Goal: Information Seeking & Learning: Learn about a topic

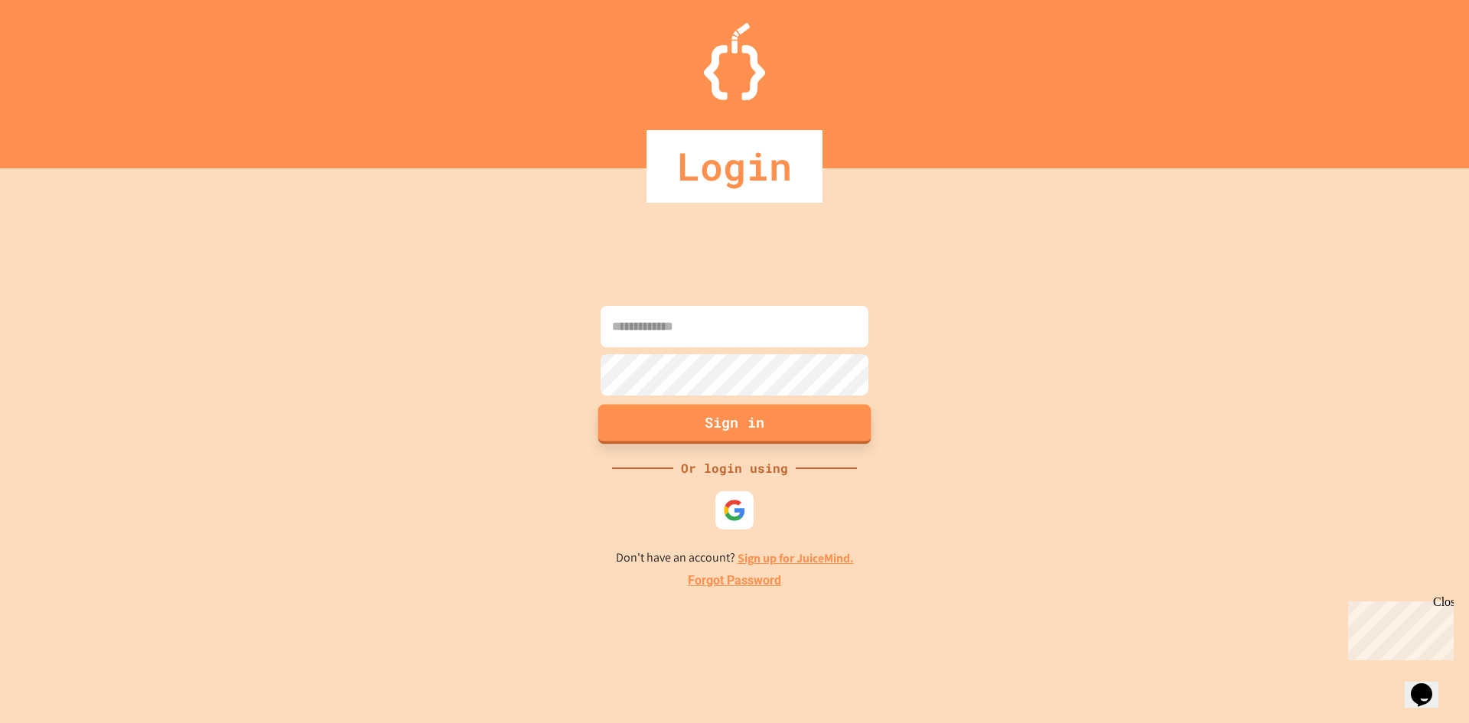
type input "**********"
click at [709, 422] on button "Sign in" at bounding box center [734, 424] width 273 height 40
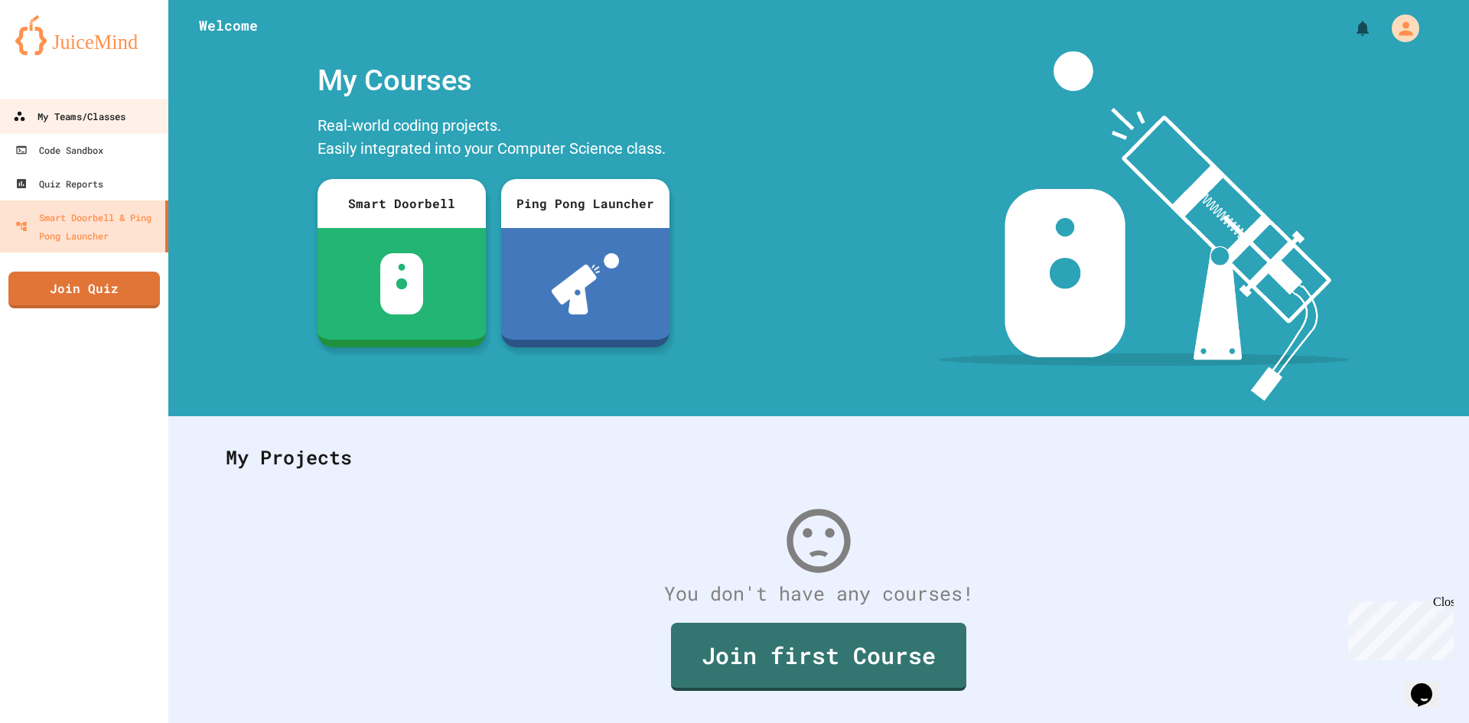
click at [85, 119] on div "My Teams/Classes" at bounding box center [69, 116] width 112 height 19
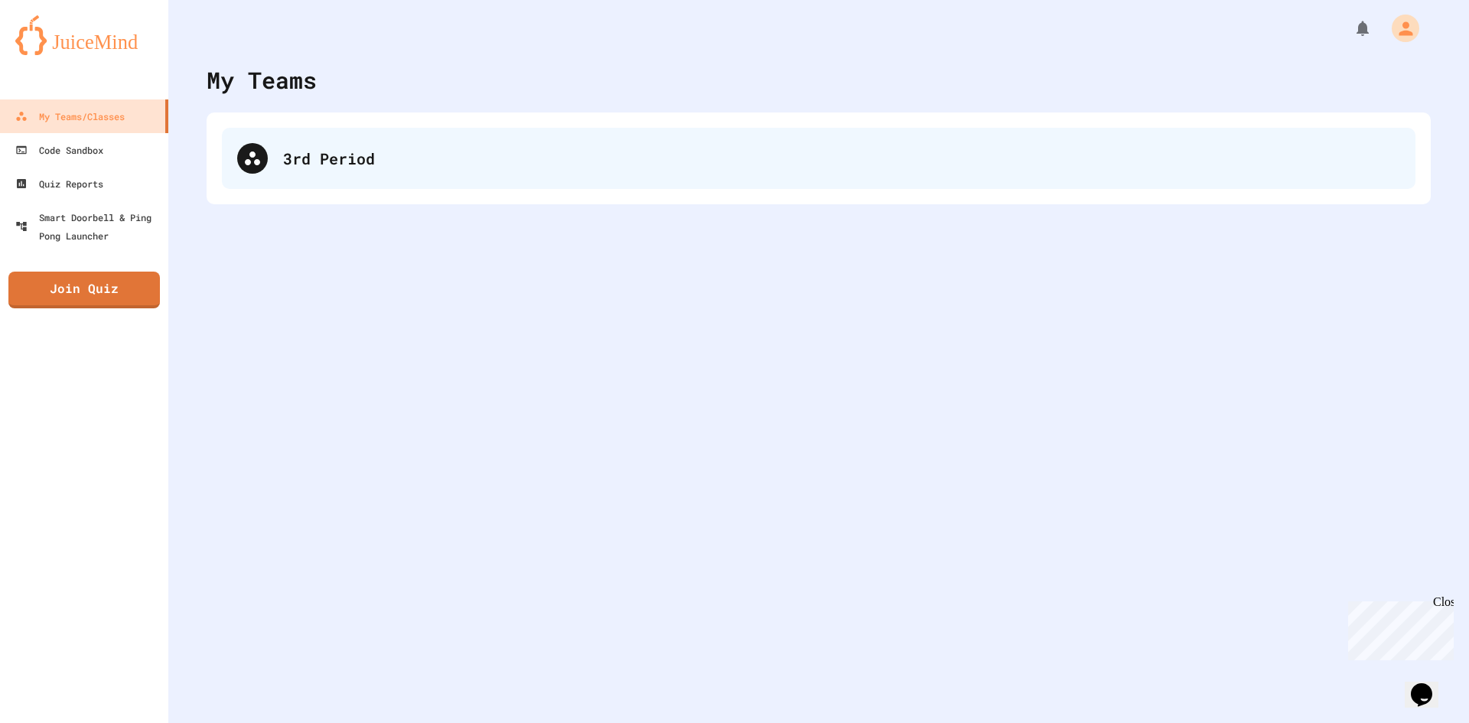
click at [531, 168] on div "3rd Period" at bounding box center [841, 158] width 1117 height 23
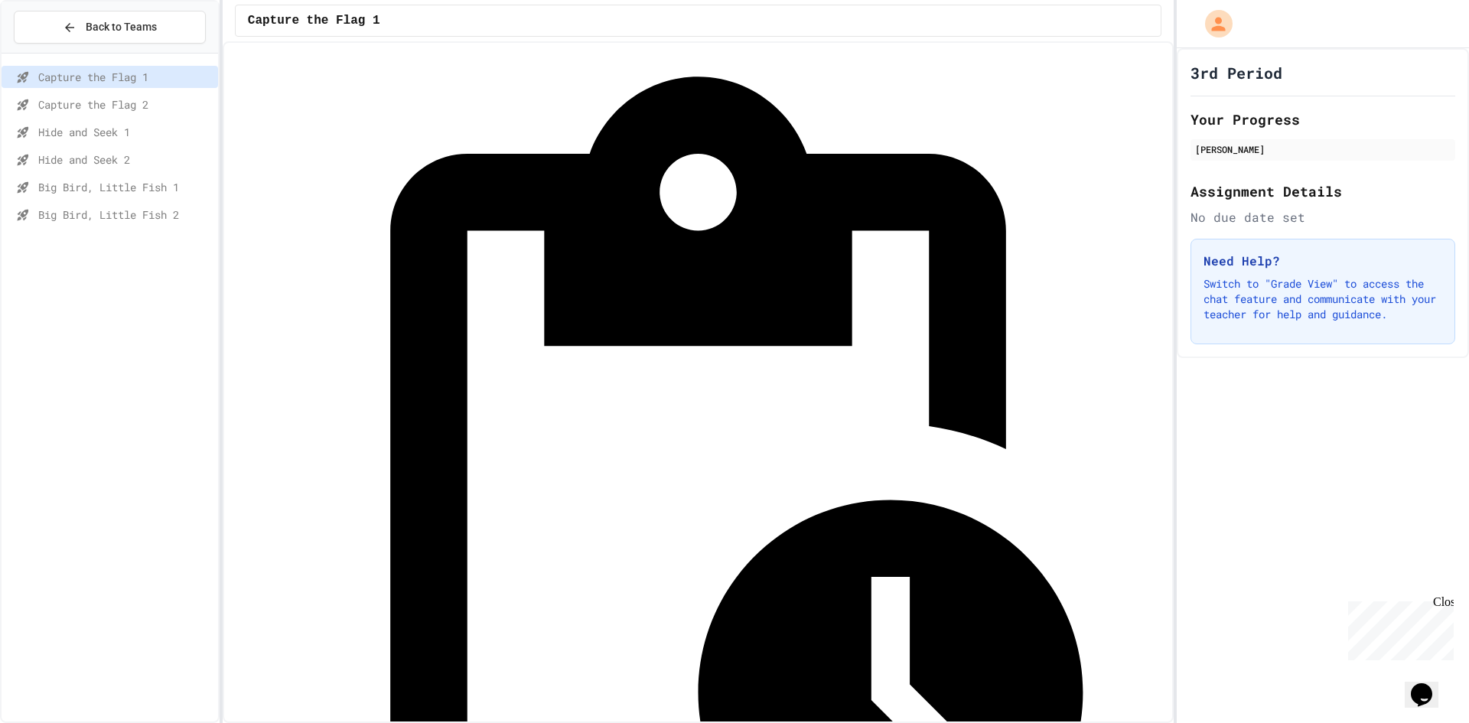
scroll to position [69, 0]
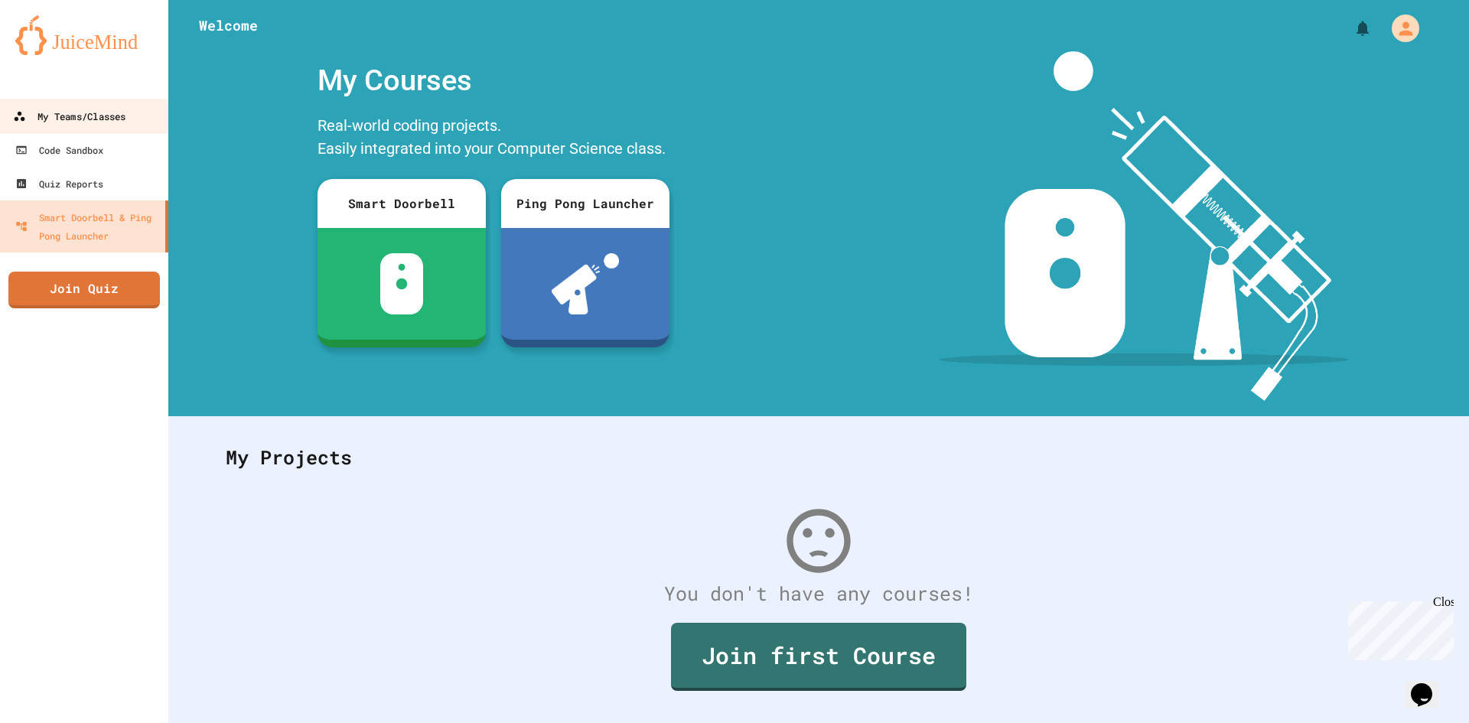
click at [91, 114] on div "My Teams/Classes" at bounding box center [69, 116] width 112 height 19
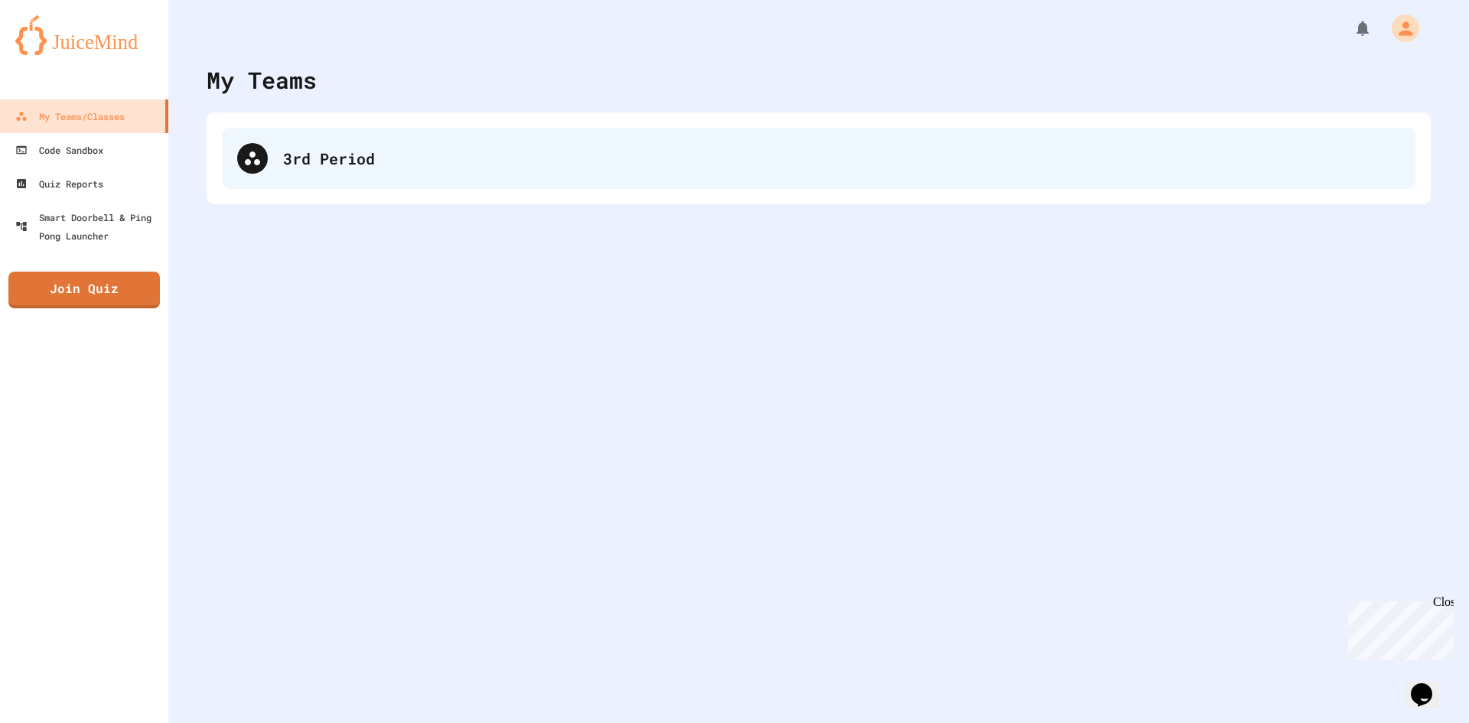
click at [393, 148] on div "3rd Period" at bounding box center [841, 158] width 1117 height 23
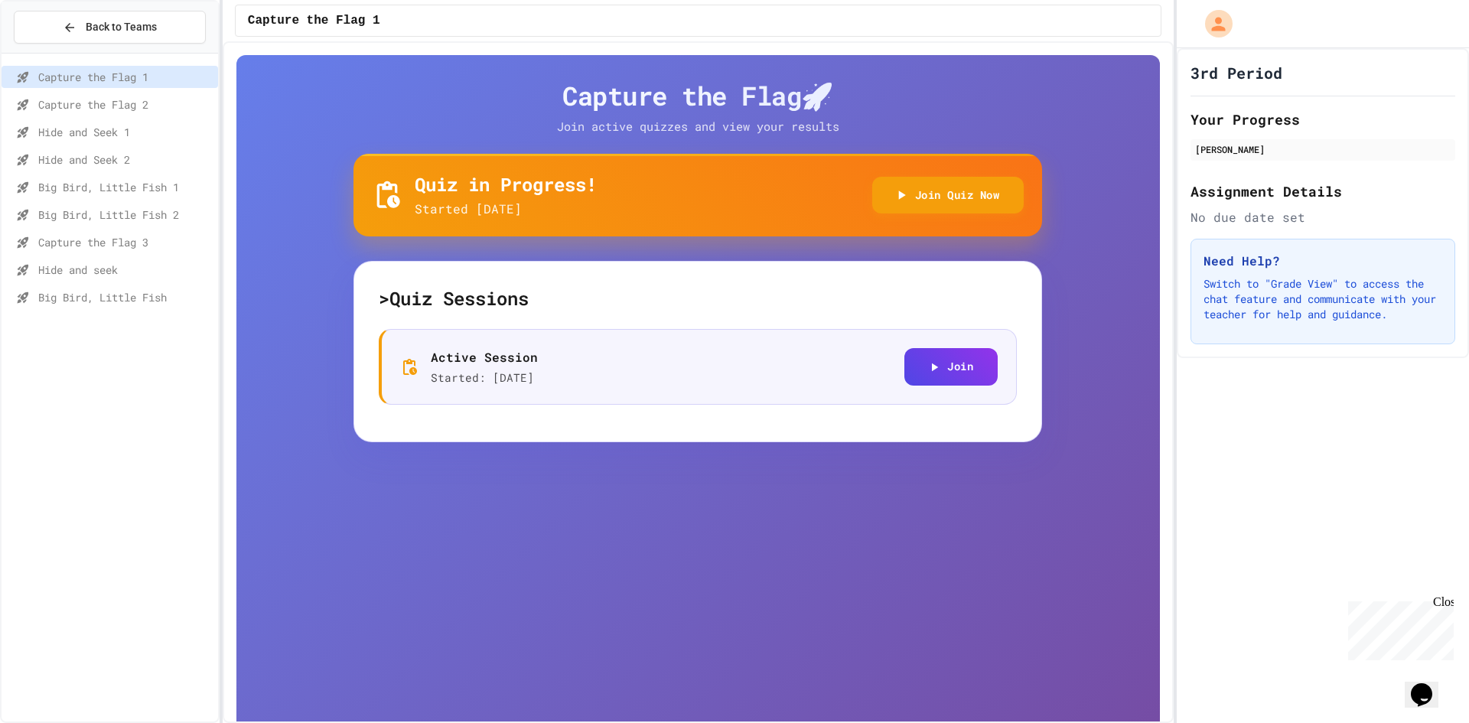
click at [132, 238] on span "Capture the Flag 3" at bounding box center [125, 242] width 174 height 16
click at [971, 383] on button "Join" at bounding box center [950, 365] width 93 height 37
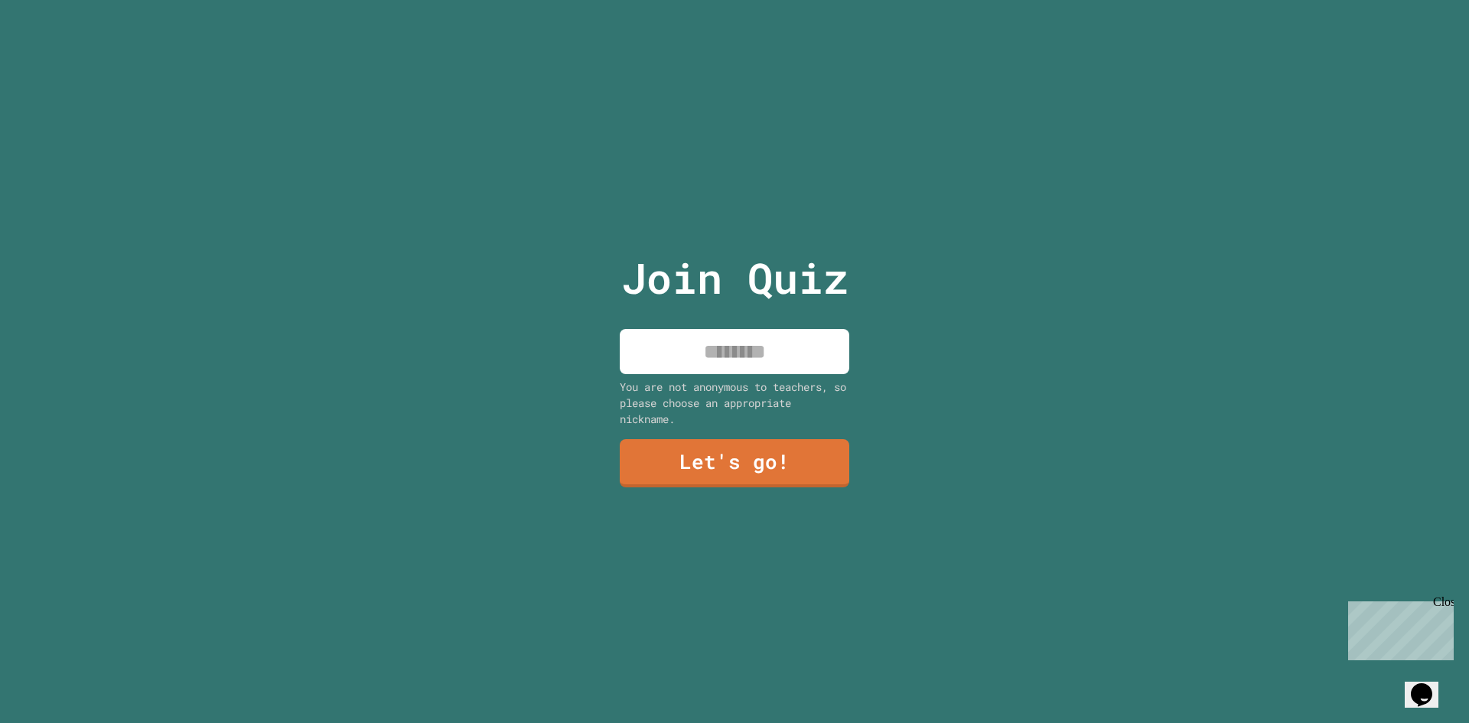
click at [776, 356] on input at bounding box center [735, 351] width 230 height 45
type input "****"
click at [724, 445] on link "Let's go!" at bounding box center [734, 463] width 231 height 49
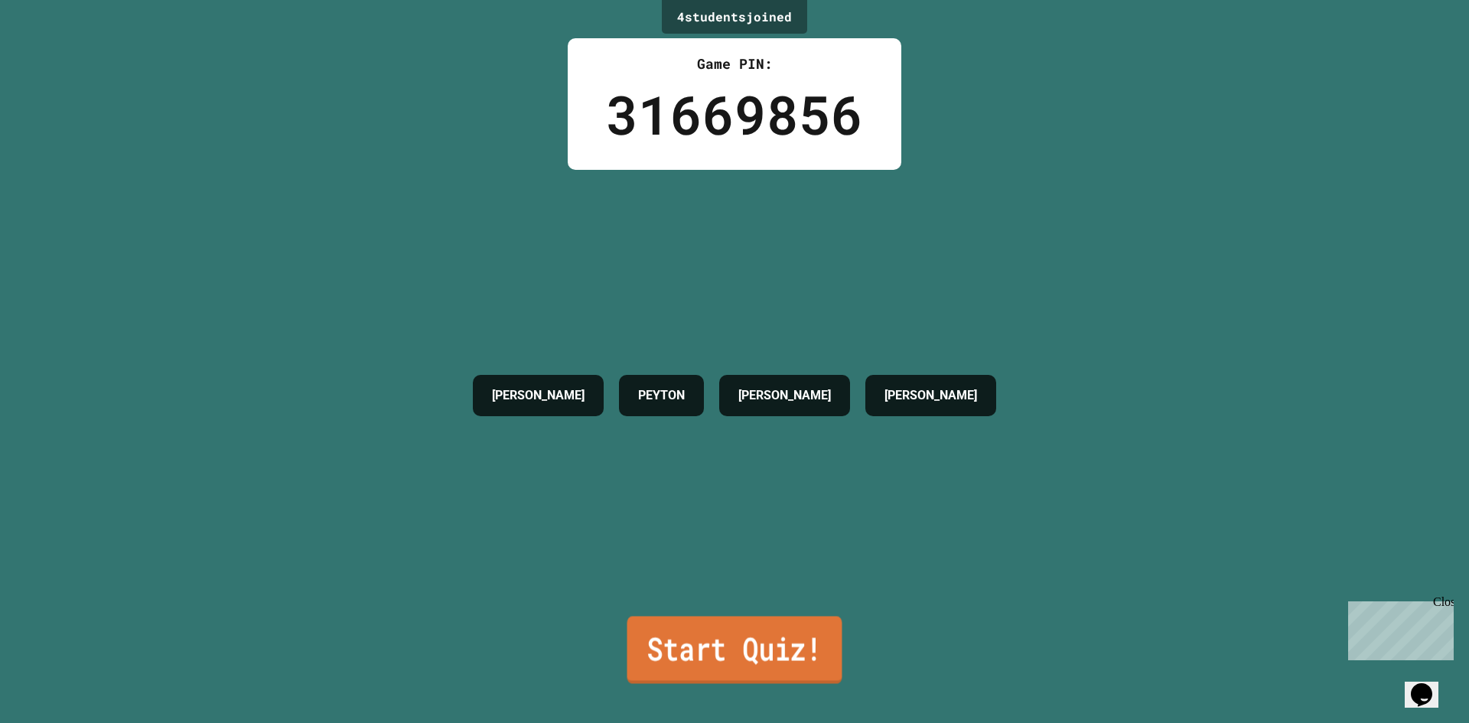
click at [784, 642] on link "Start Quiz!" at bounding box center [734, 649] width 215 height 67
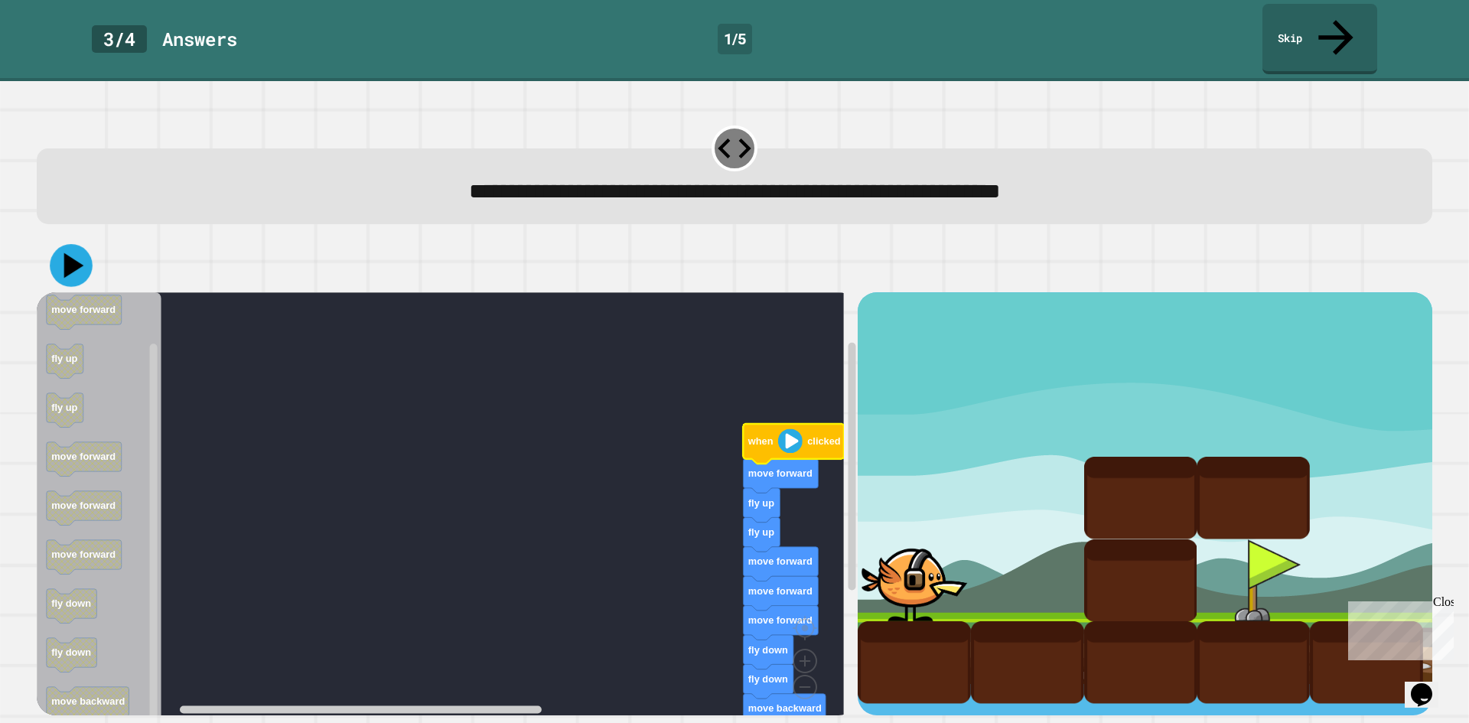
click at [84, 244] on button at bounding box center [71, 265] width 43 height 43
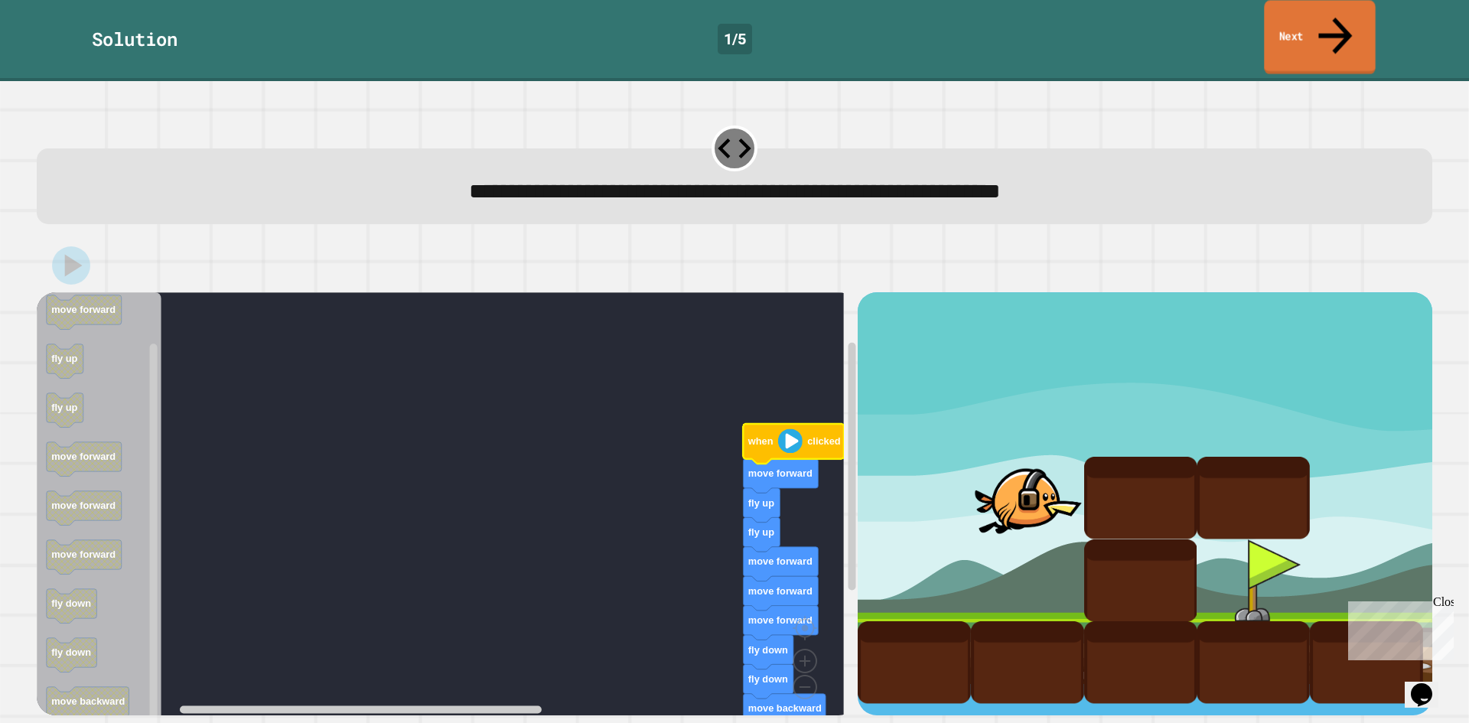
click at [1351, 27] on link "Next" at bounding box center [1319, 37] width 111 height 74
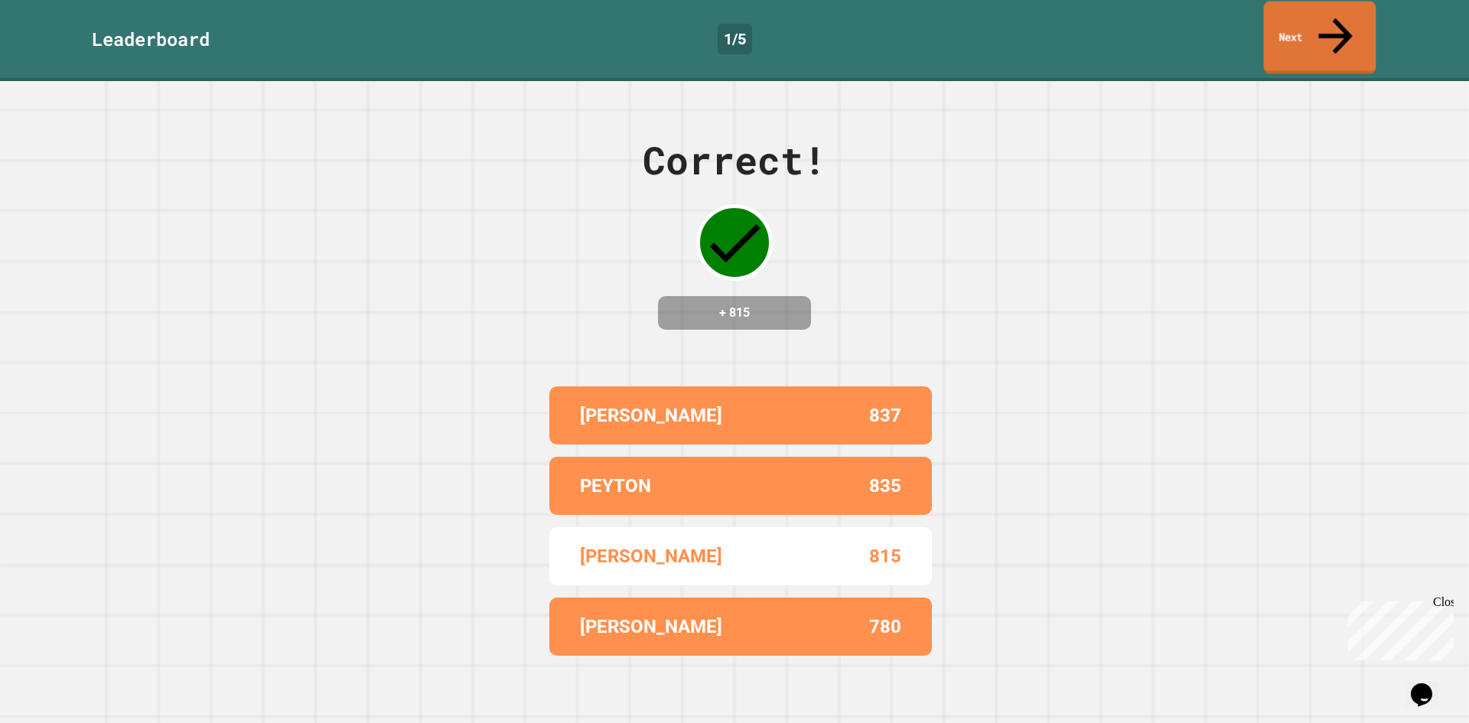
click at [1334, 15] on icon at bounding box center [1335, 36] width 51 height 54
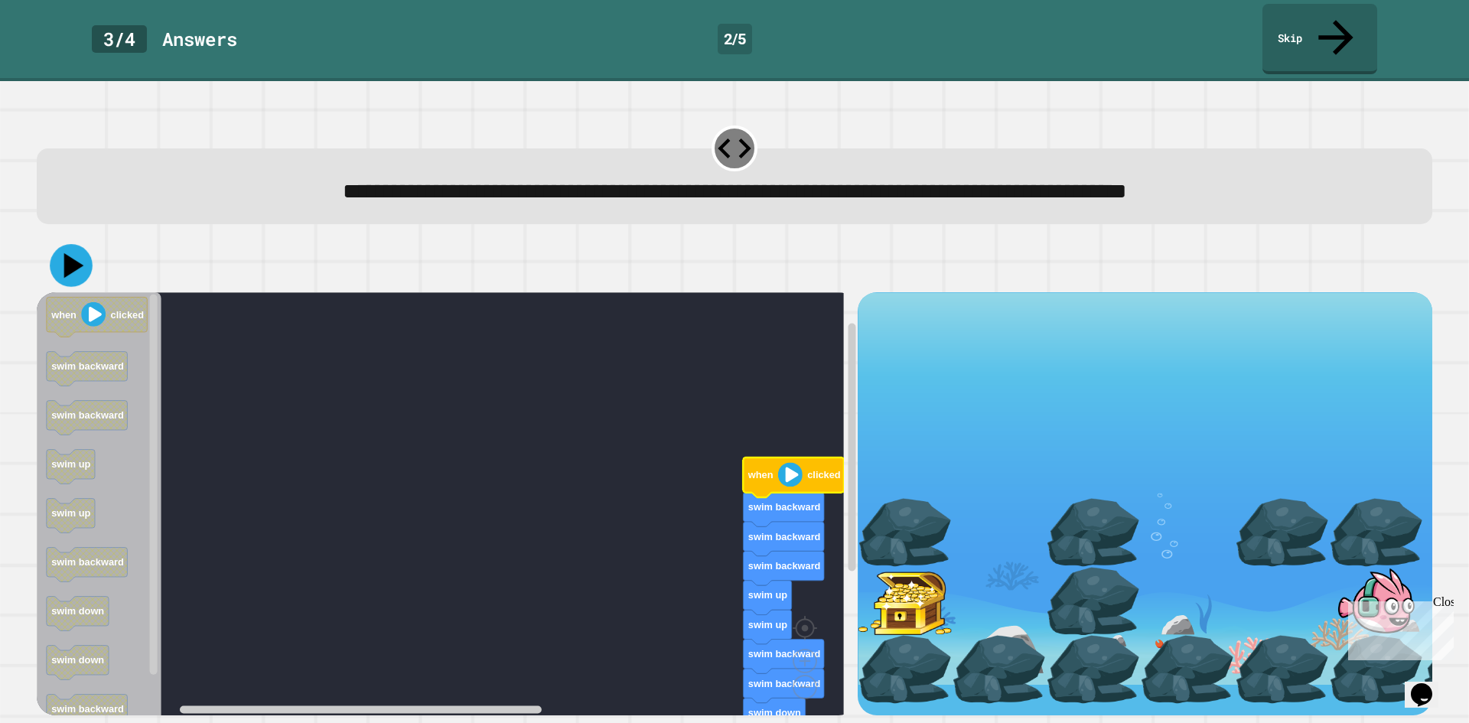
click at [76, 244] on icon at bounding box center [71, 265] width 43 height 43
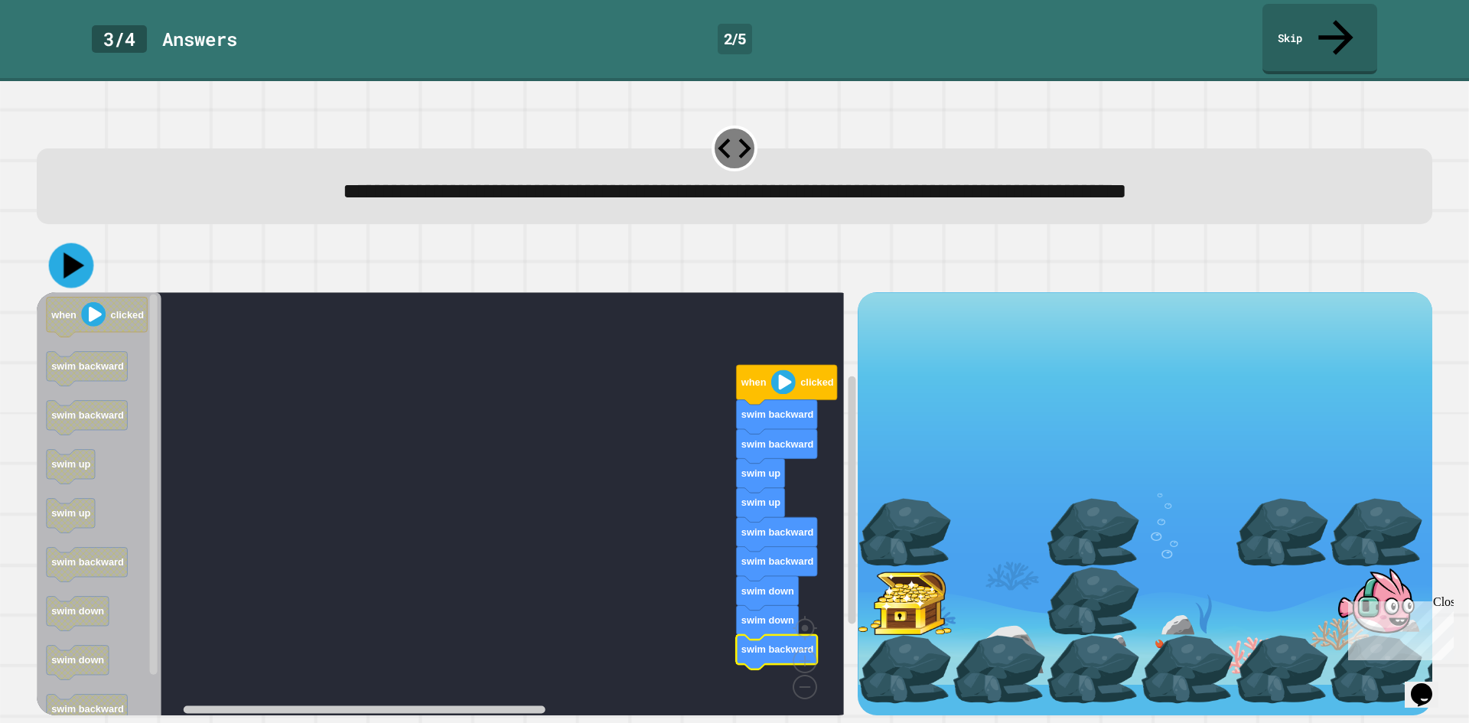
click at [67, 253] on icon at bounding box center [74, 266] width 21 height 26
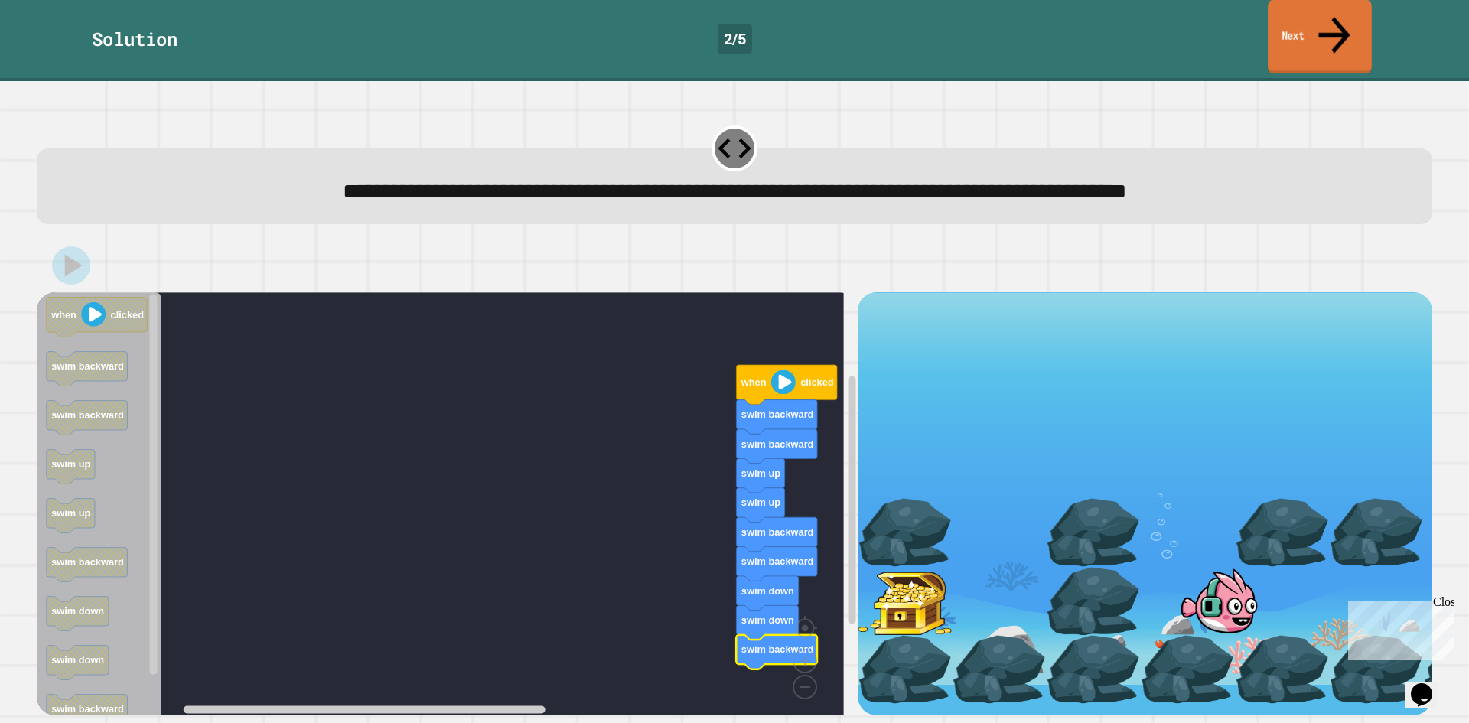
click at [1282, 25] on link "Next" at bounding box center [1320, 37] width 104 height 74
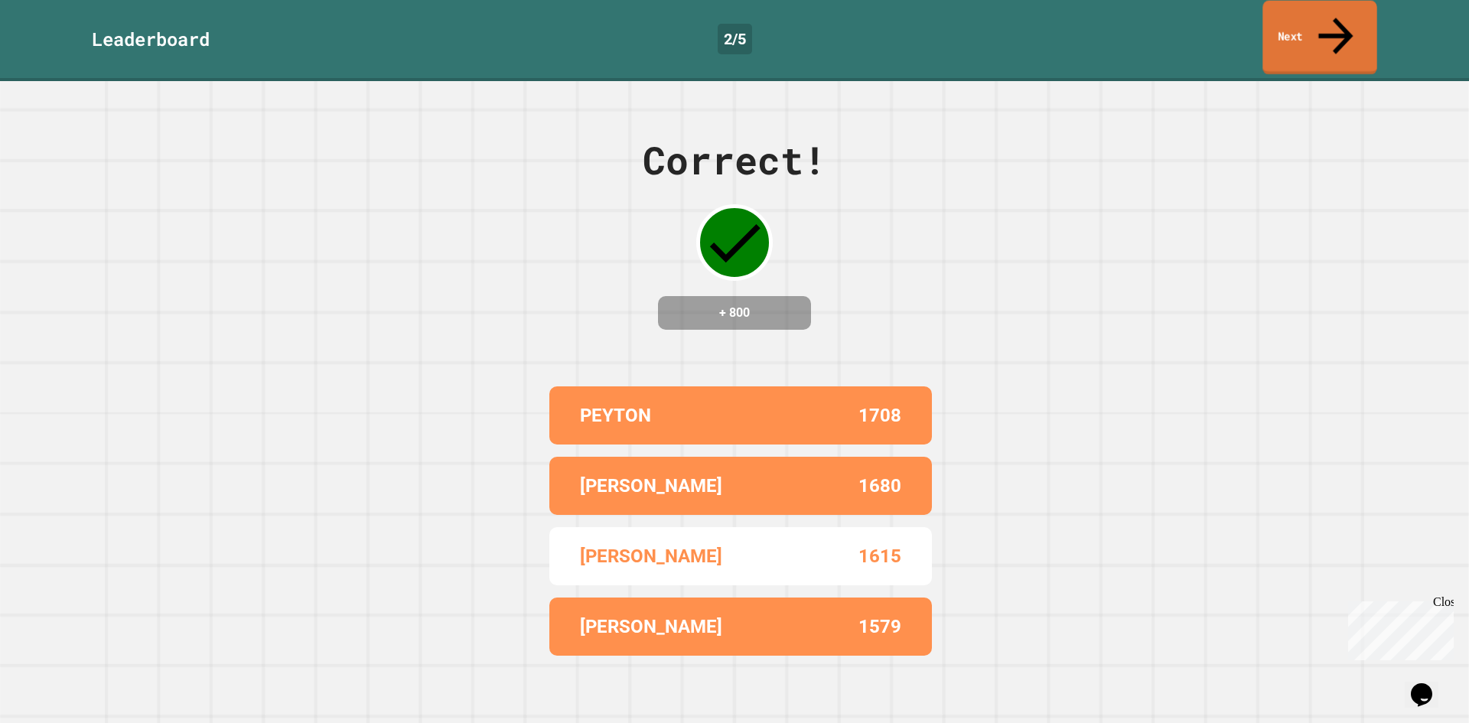
click at [1325, 18] on link "Next" at bounding box center [1320, 38] width 114 height 74
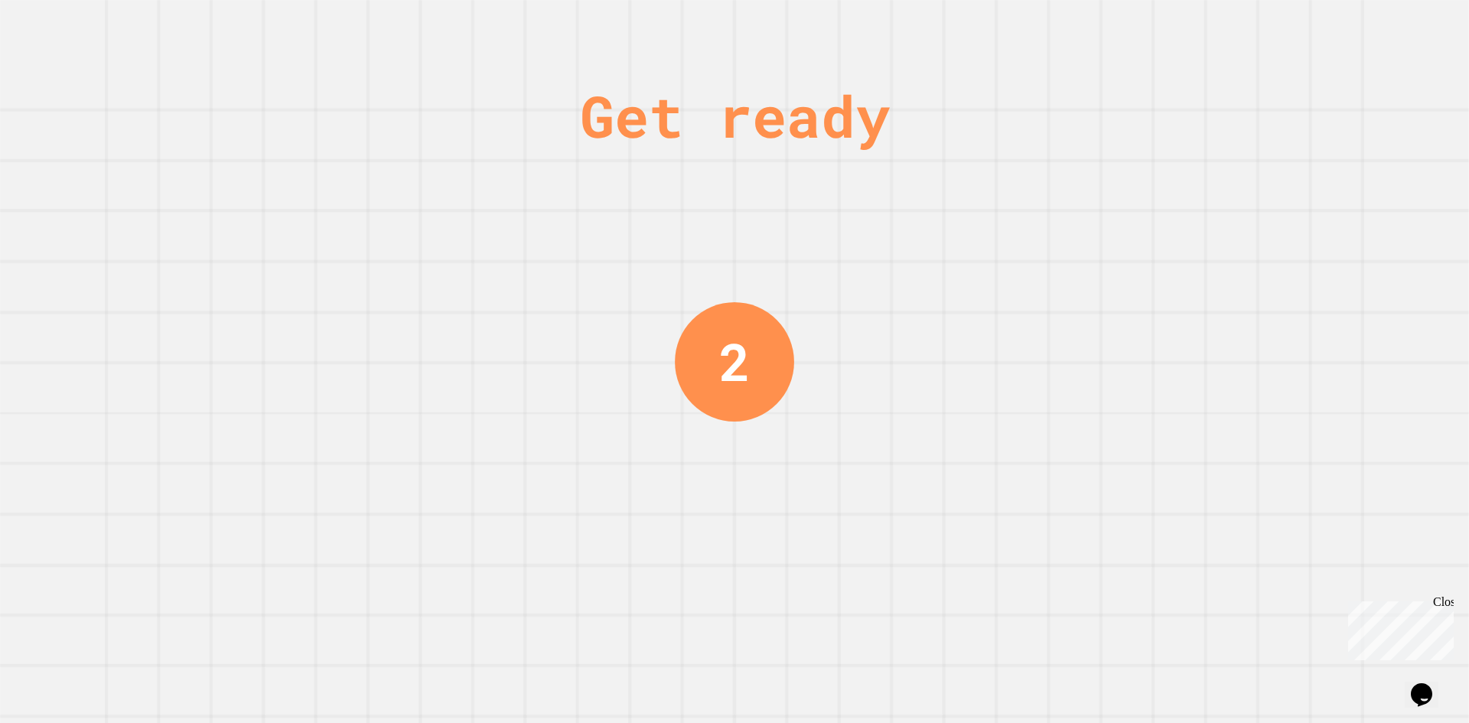
click at [1447, 604] on div "Close" at bounding box center [1442, 604] width 19 height 19
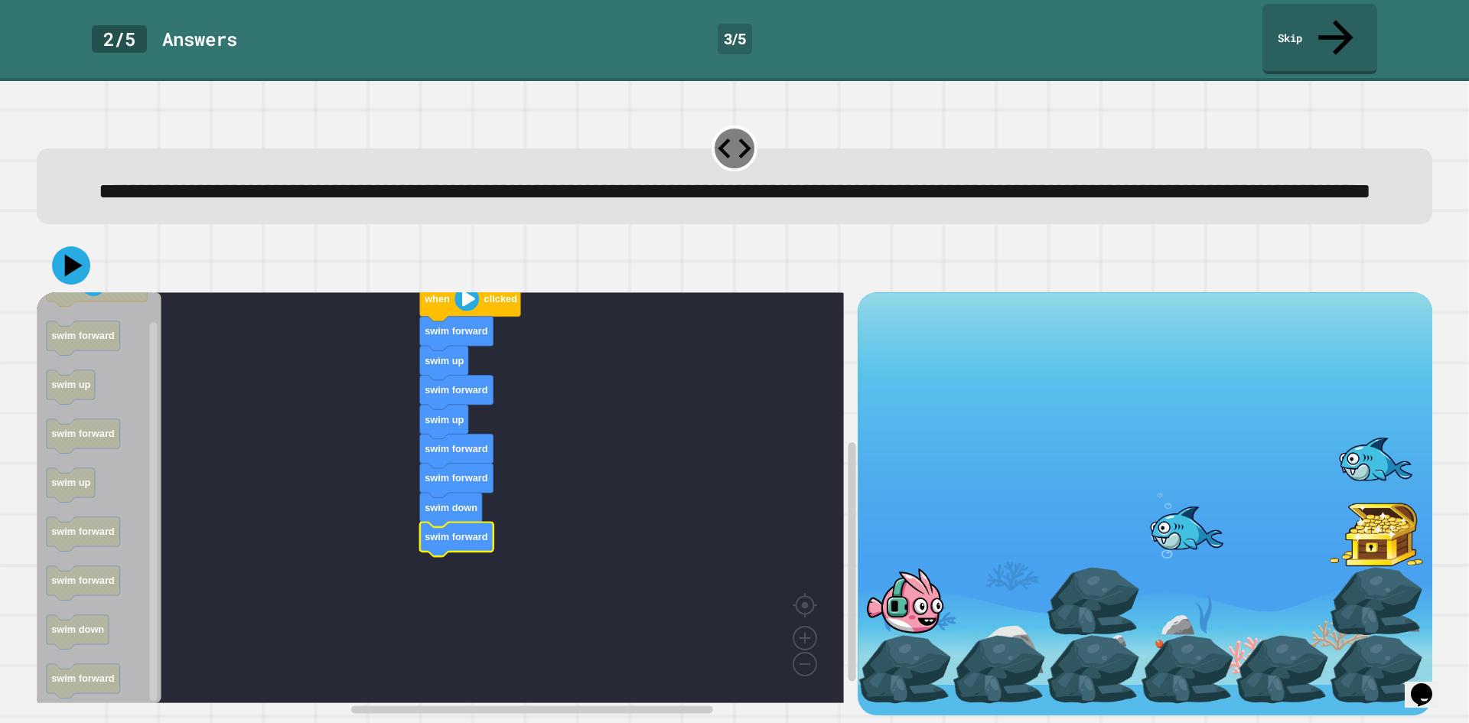
click at [78, 263] on icon at bounding box center [71, 265] width 38 height 38
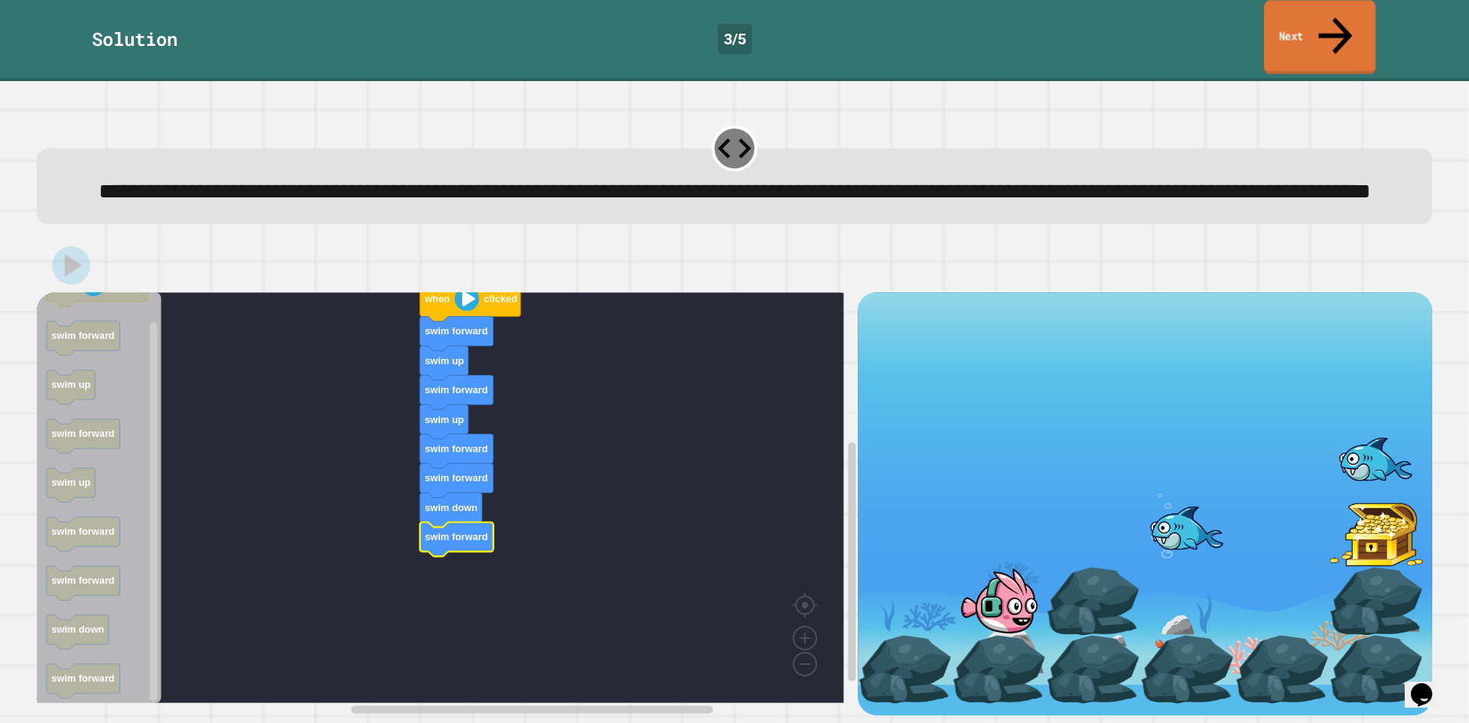
click at [1312, 16] on link "Next" at bounding box center [1320, 37] width 112 height 74
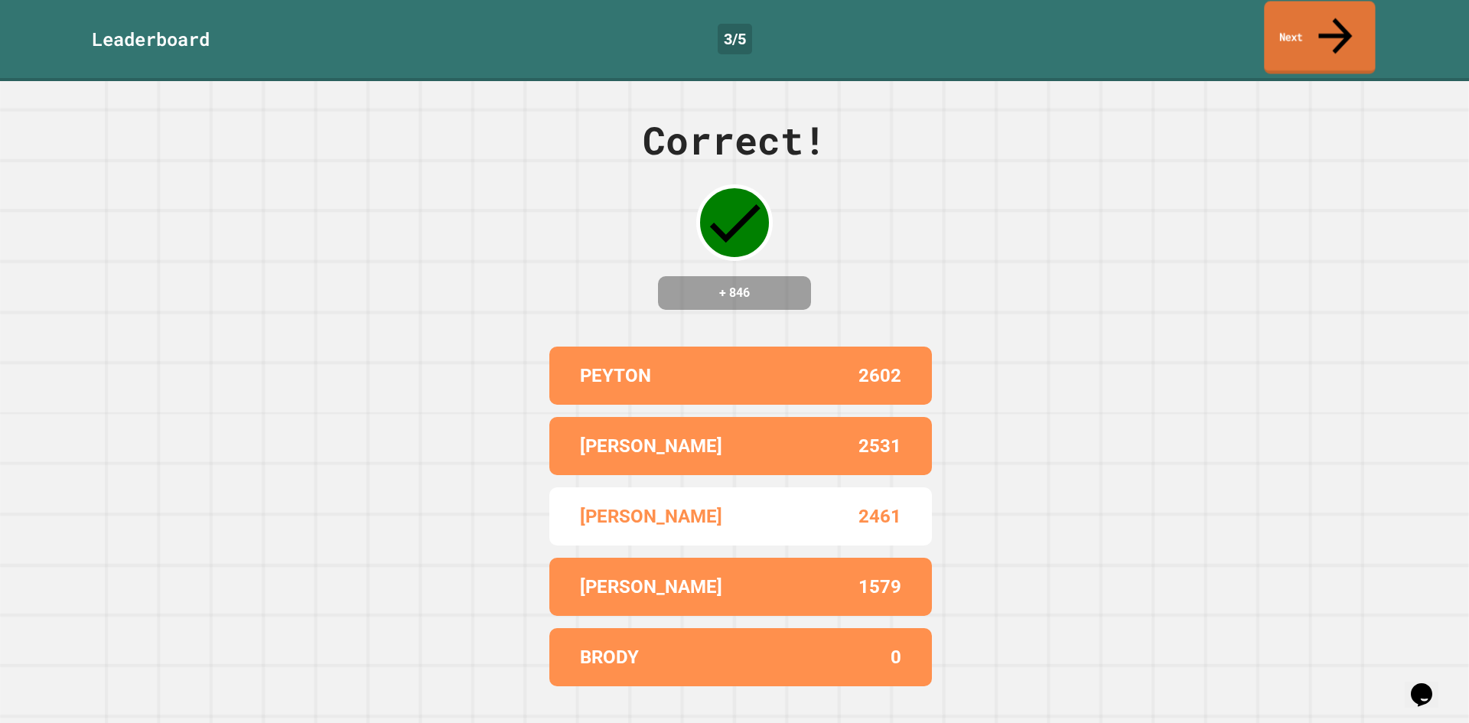
click at [1279, 23] on link "Next" at bounding box center [1319, 38] width 111 height 73
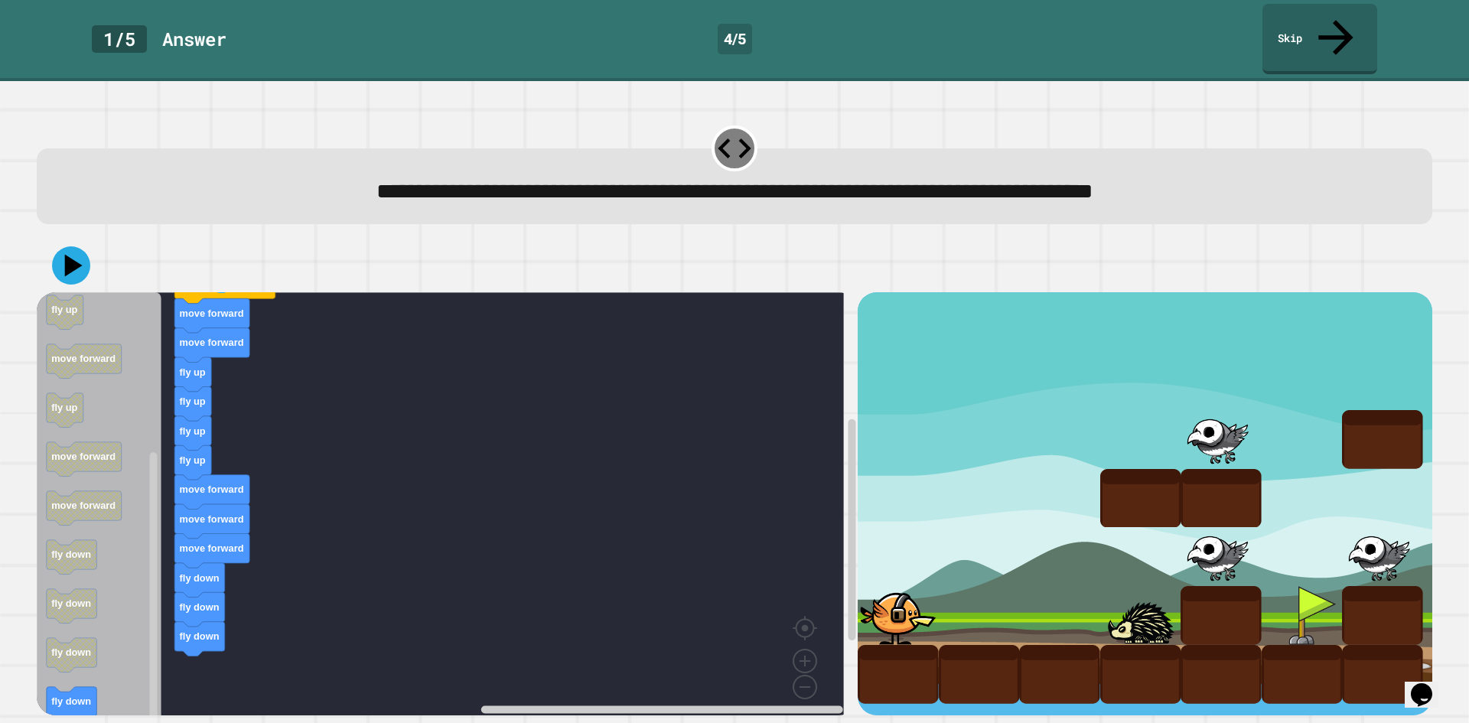
click at [205, 640] on div "when clicked move forward move forward fly up fly up fly up fly up move forward…" at bounding box center [447, 503] width 821 height 423
click at [70, 244] on icon at bounding box center [71, 265] width 43 height 43
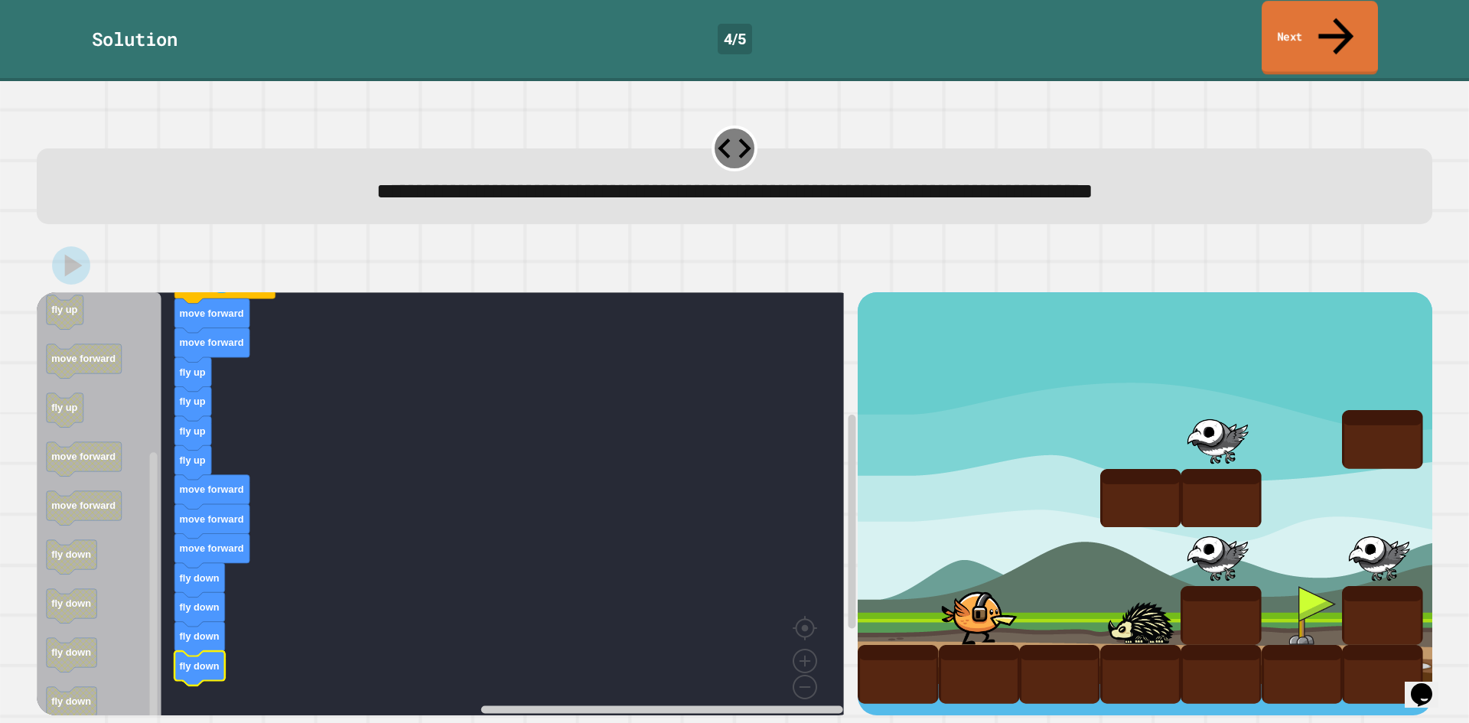
click at [1302, 27] on link "Next" at bounding box center [1320, 38] width 116 height 74
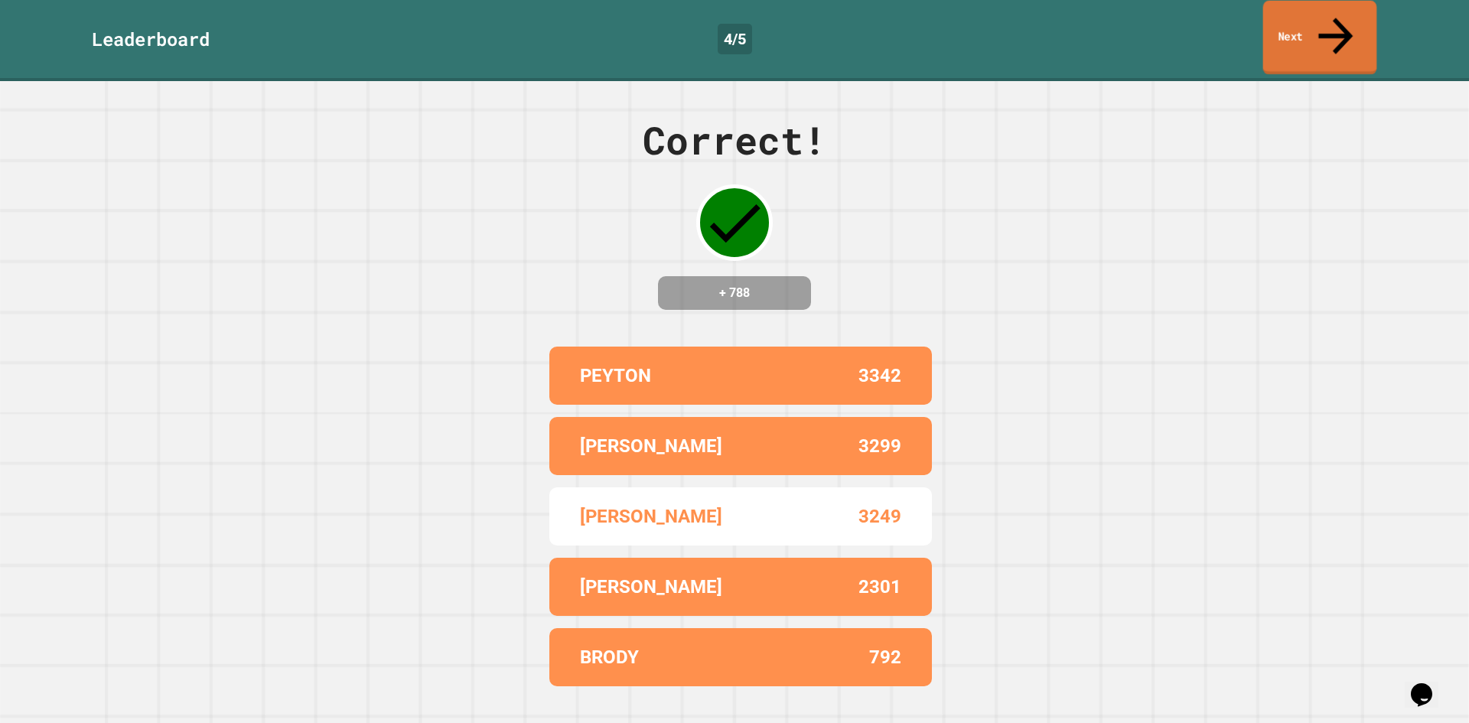
click at [1302, 27] on link "Next" at bounding box center [1320, 38] width 114 height 74
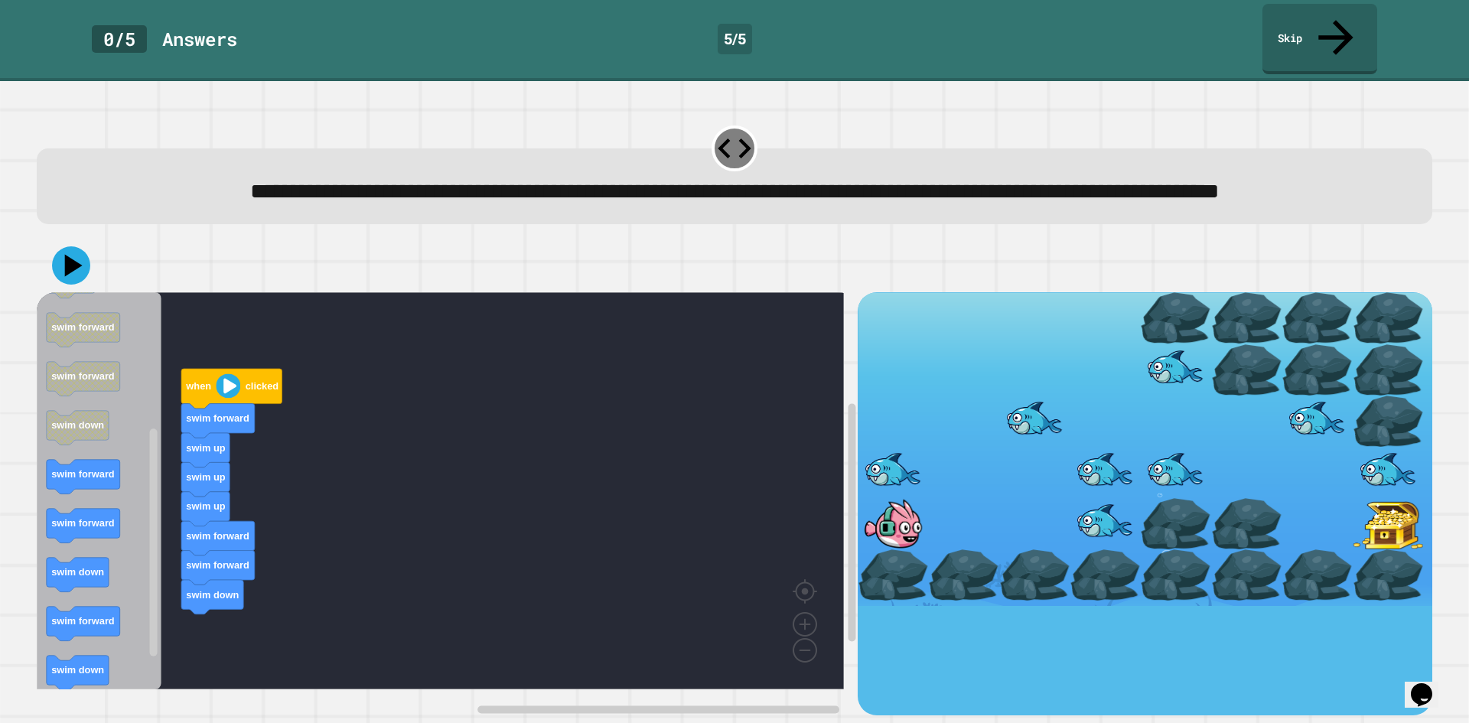
click at [181, 488] on div "when clicked swim forward swim up swim up swim up swim forward swim forward swi…" at bounding box center [447, 503] width 821 height 423
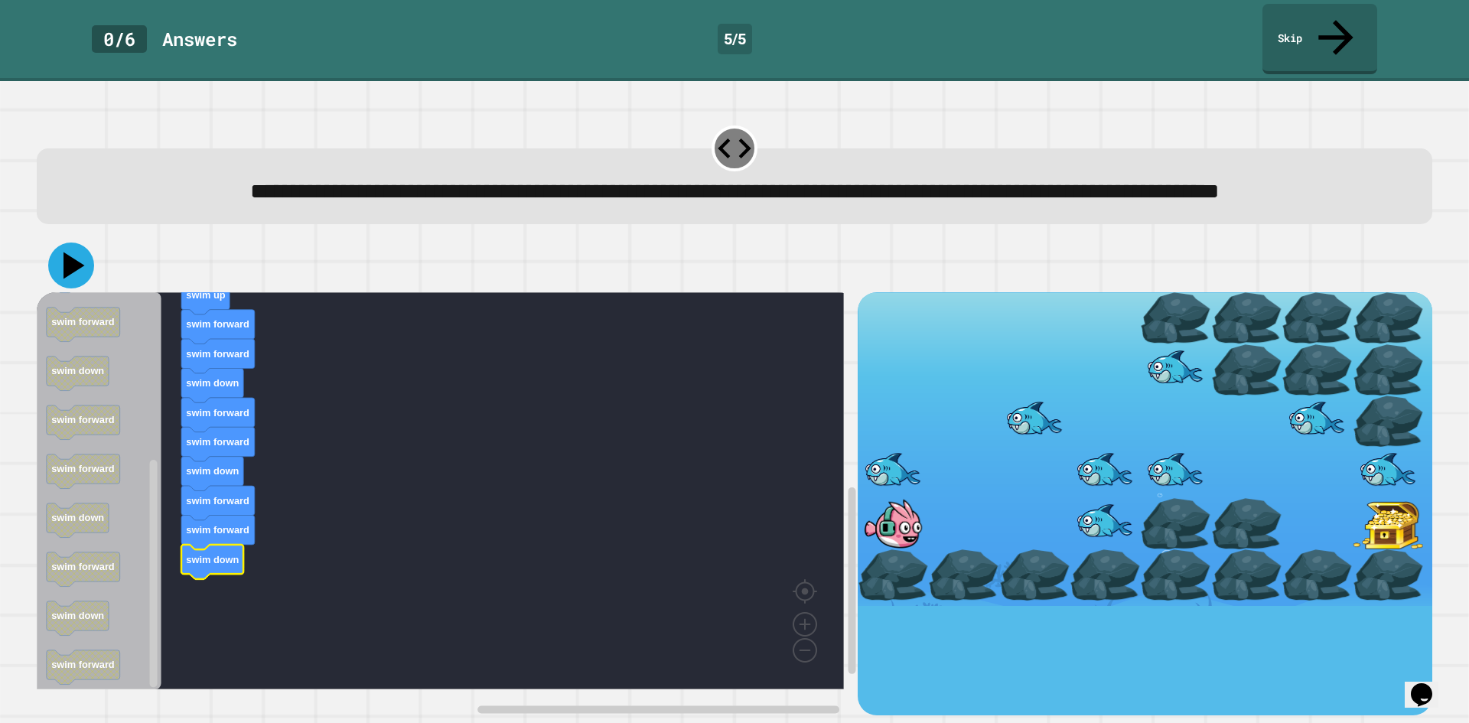
click at [69, 262] on icon at bounding box center [74, 266] width 21 height 27
click at [58, 266] on icon at bounding box center [71, 266] width 46 height 46
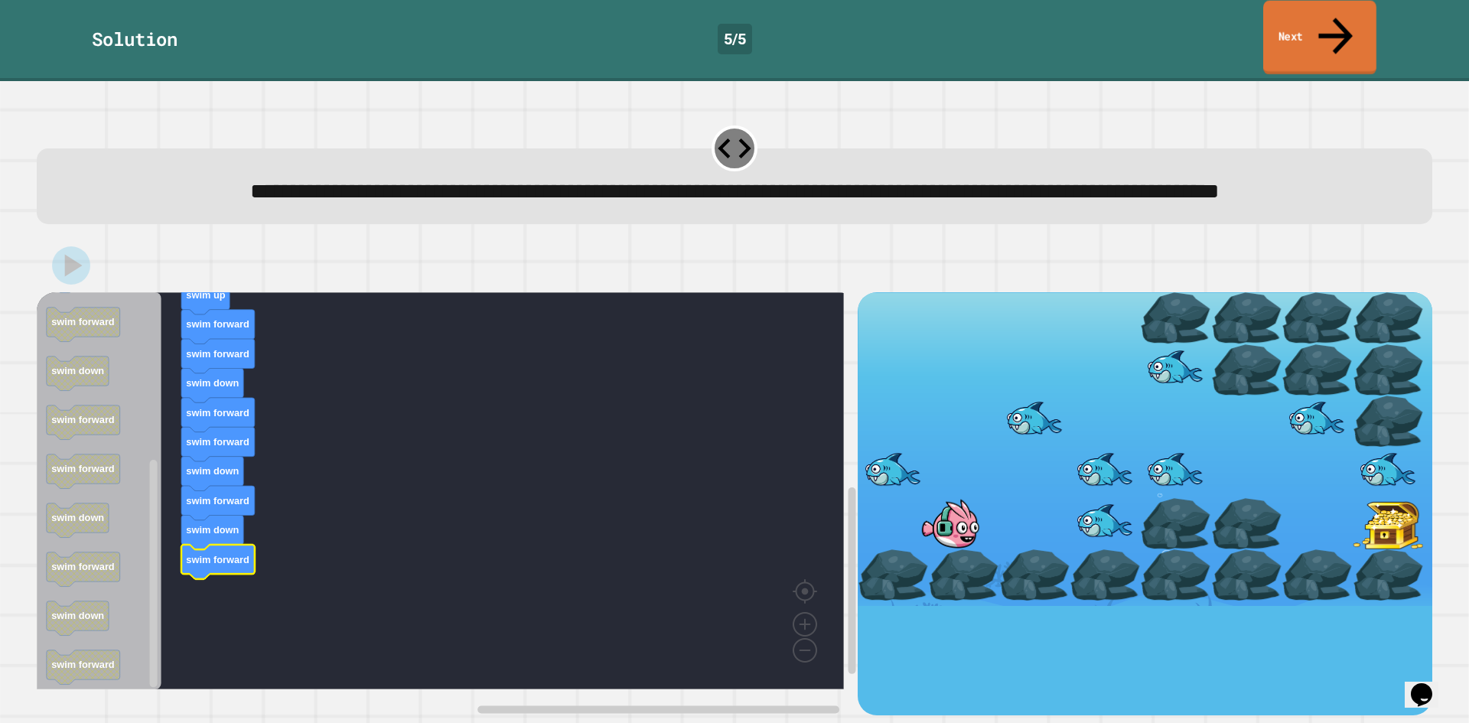
click at [1354, 31] on link "Next" at bounding box center [1319, 38] width 113 height 74
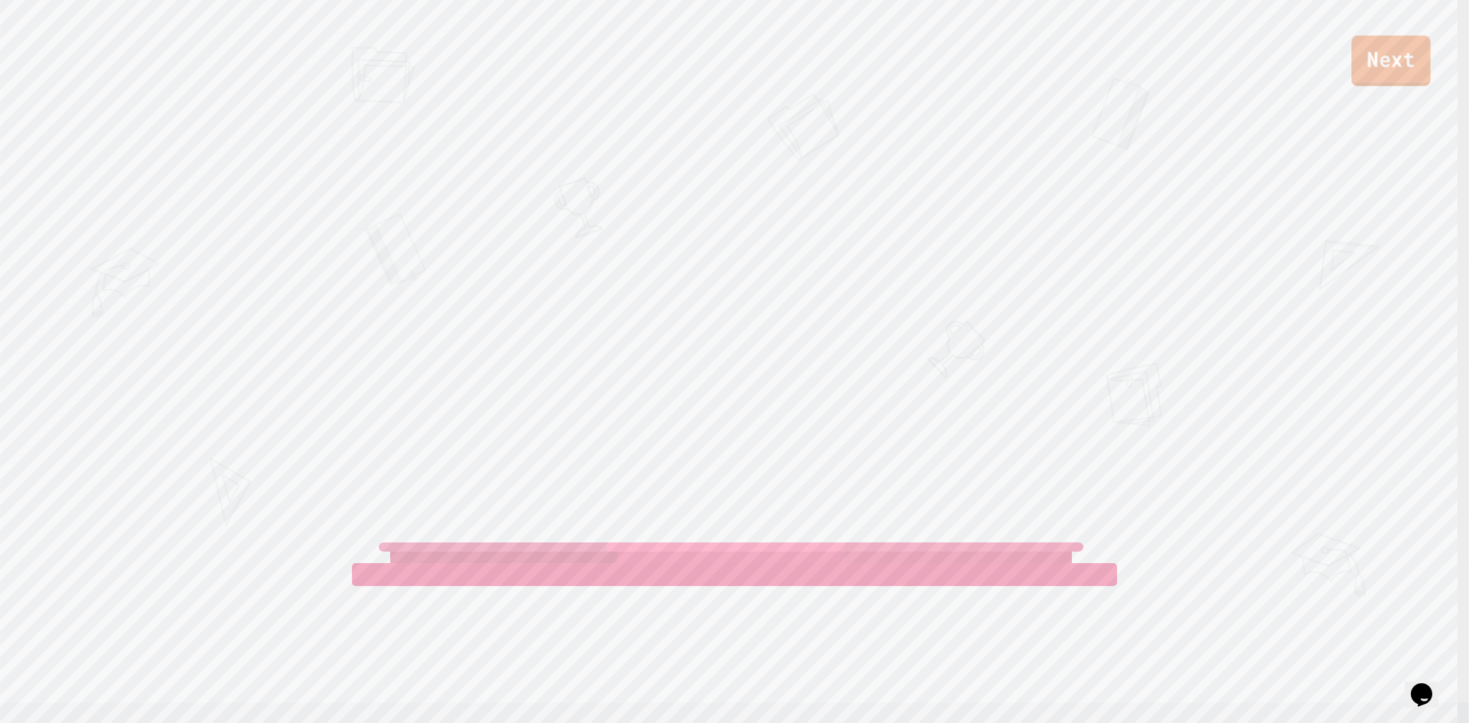
click at [1395, 70] on link "Next" at bounding box center [1390, 60] width 79 height 51
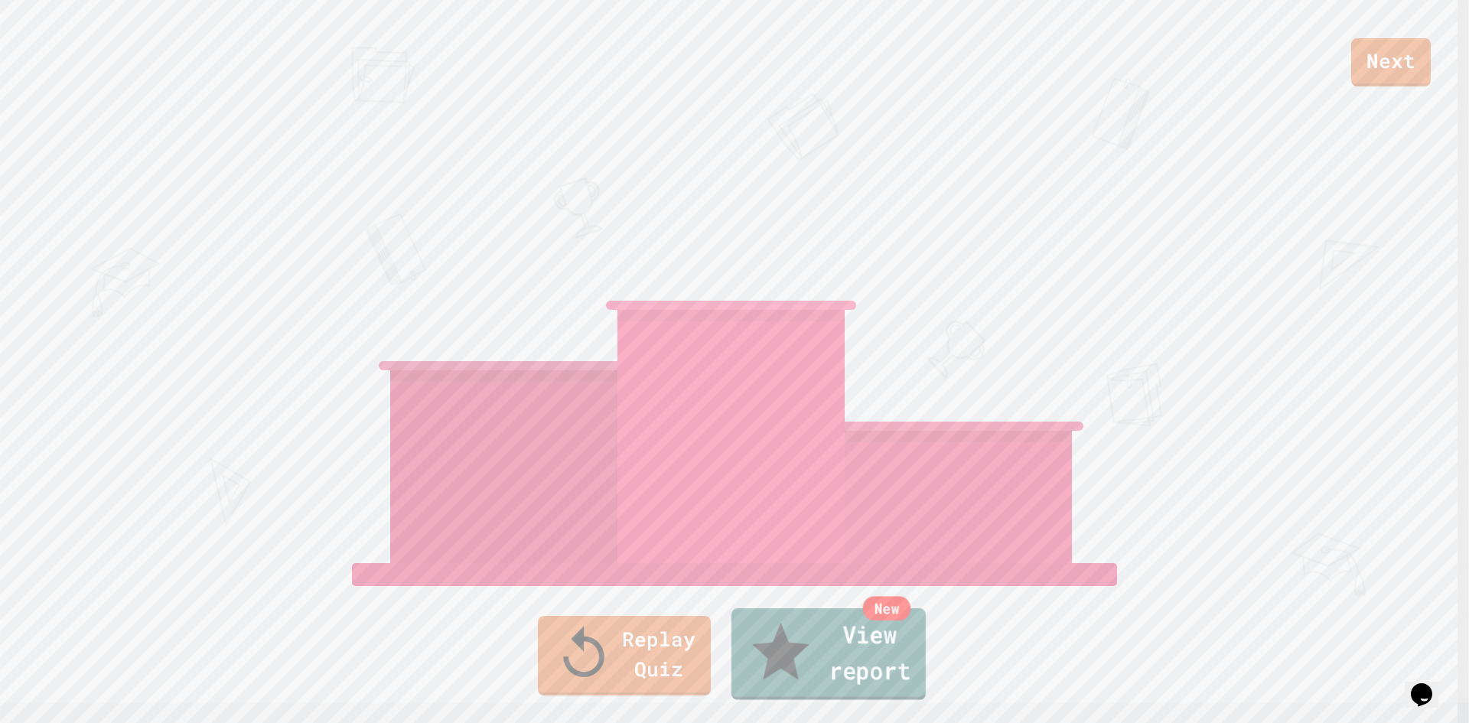
click at [788, 676] on link "New View report" at bounding box center [829, 654] width 194 height 92
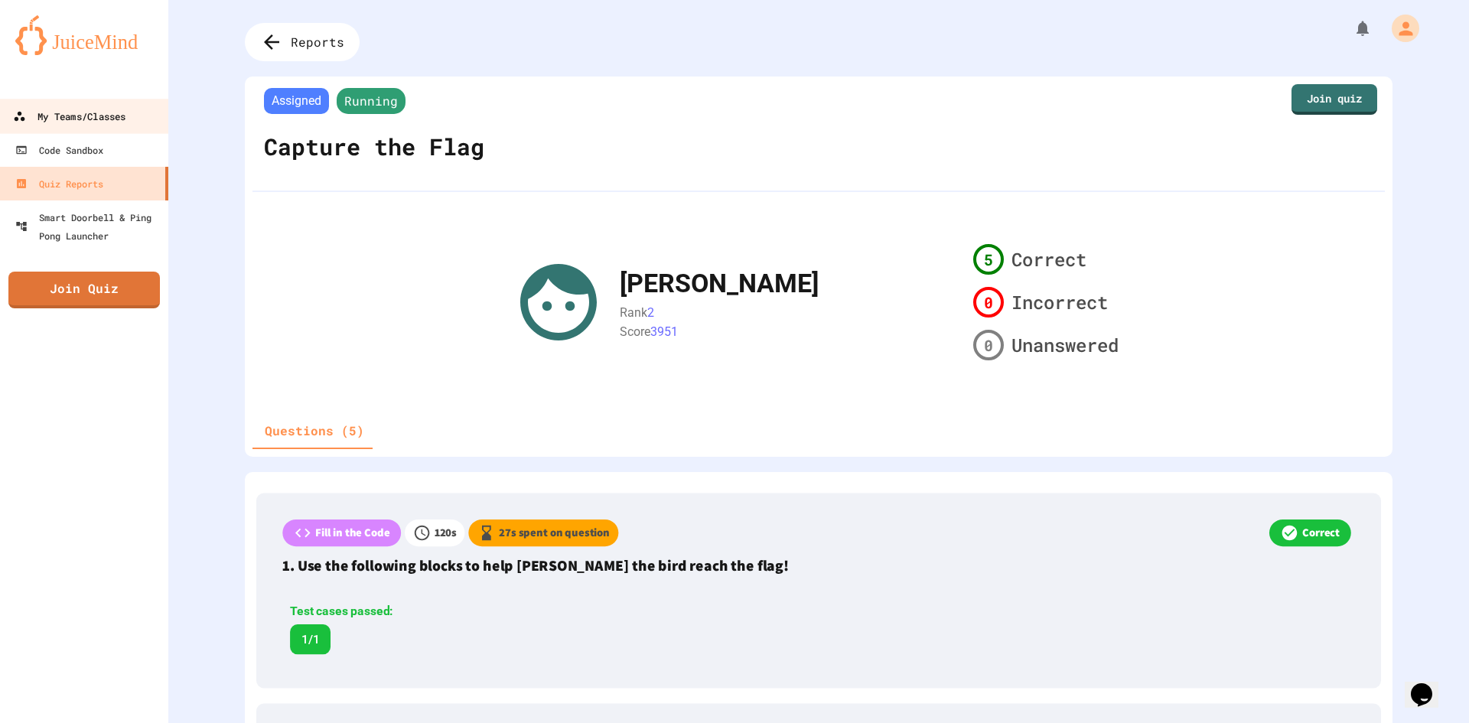
click at [109, 121] on div "My Teams/Classes" at bounding box center [69, 116] width 112 height 19
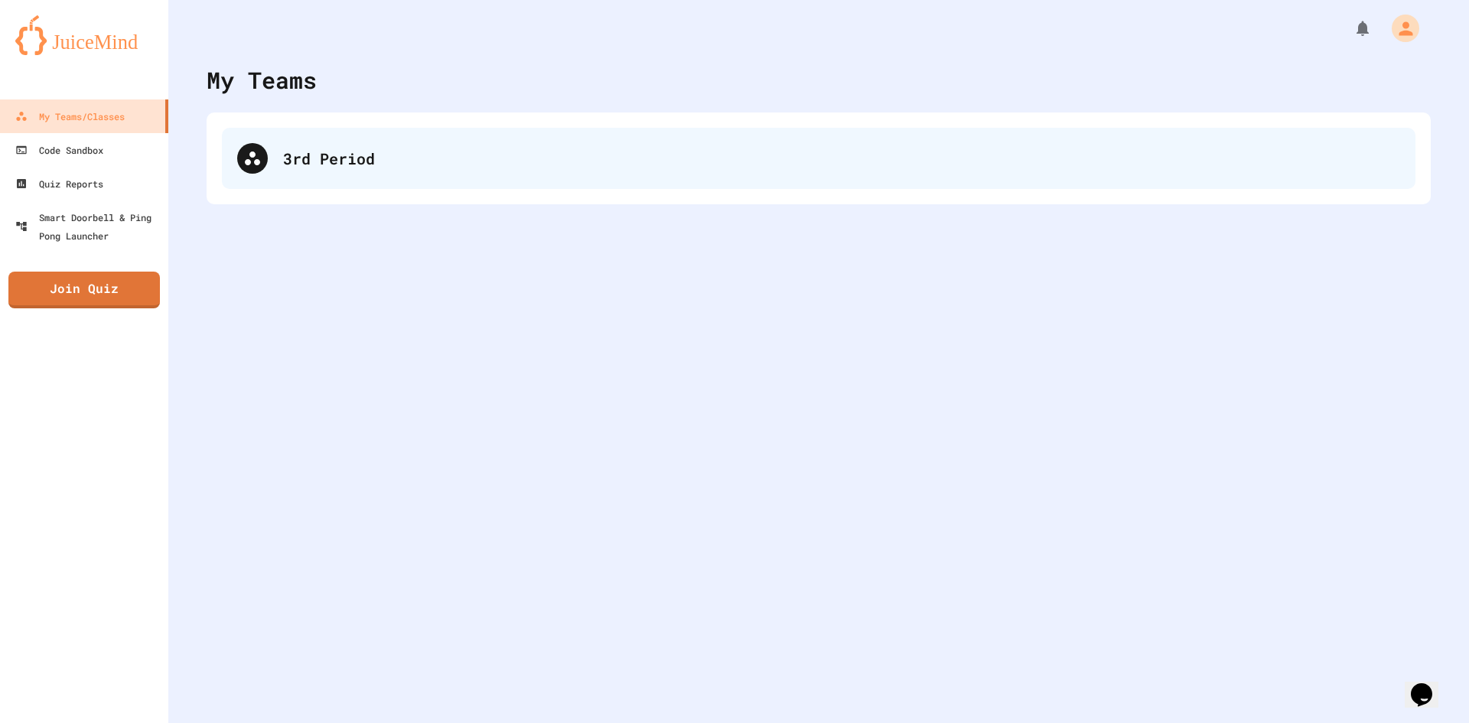
click at [334, 181] on div "3rd Period" at bounding box center [819, 158] width 1194 height 61
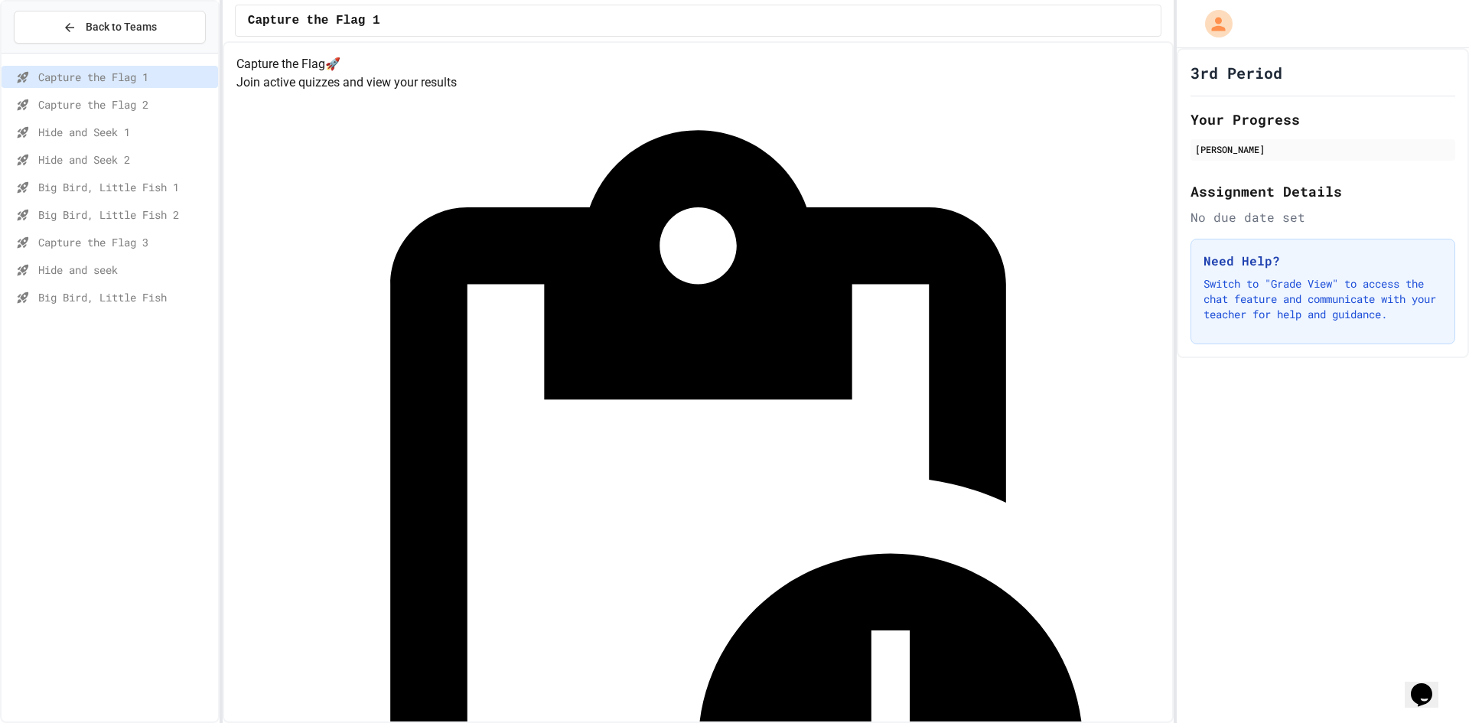
click at [122, 272] on span "Hide and seek" at bounding box center [125, 270] width 174 height 16
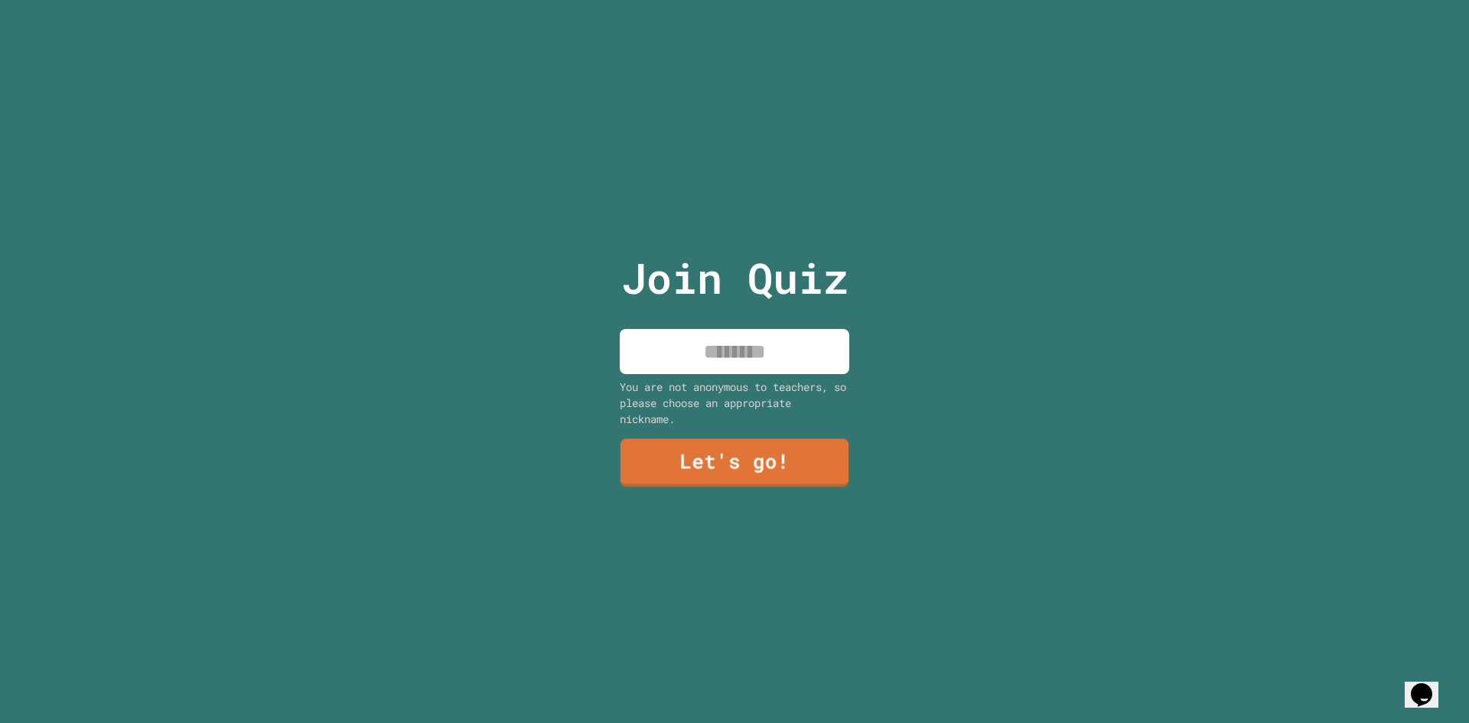
click at [748, 353] on input at bounding box center [735, 351] width 230 height 45
type input "****"
click at [752, 451] on link "Let's go!" at bounding box center [734, 462] width 226 height 51
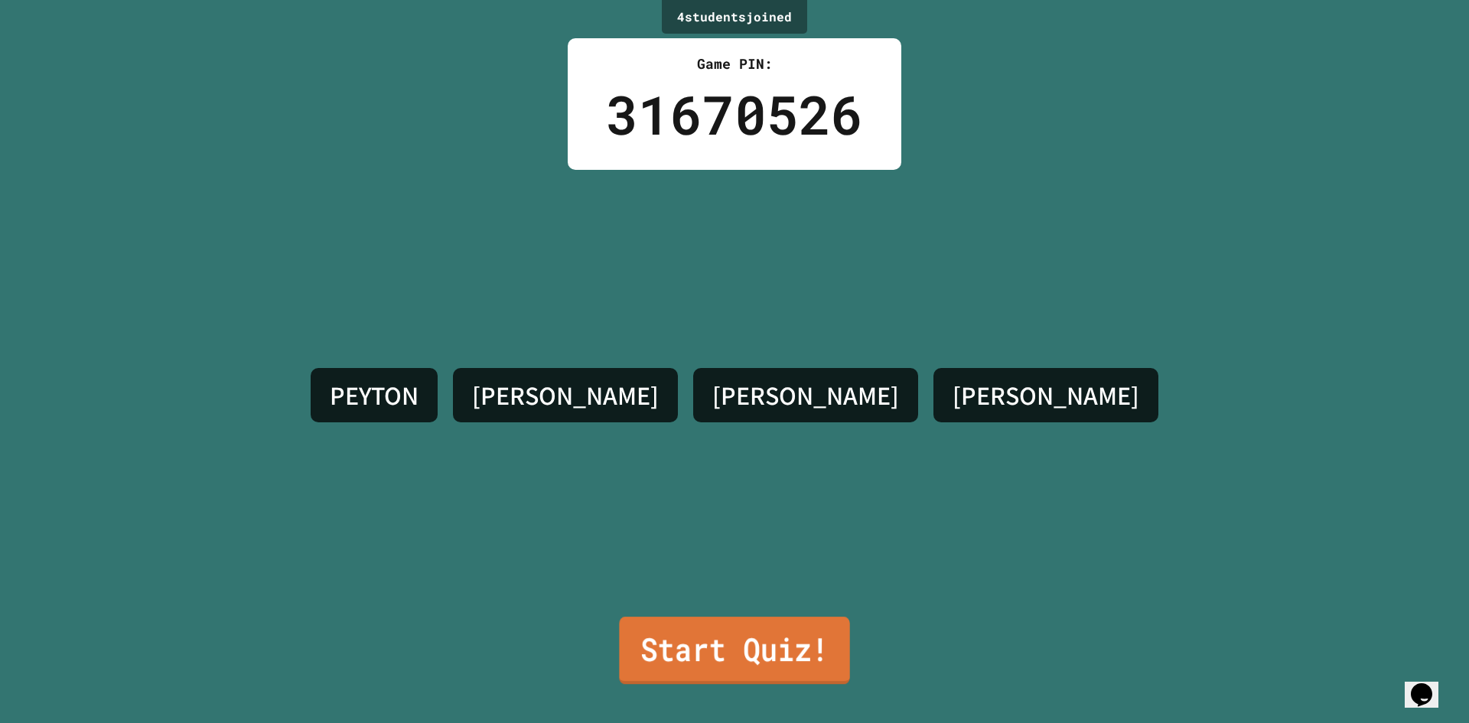
click at [767, 624] on link "Start Quiz!" at bounding box center [734, 650] width 230 height 67
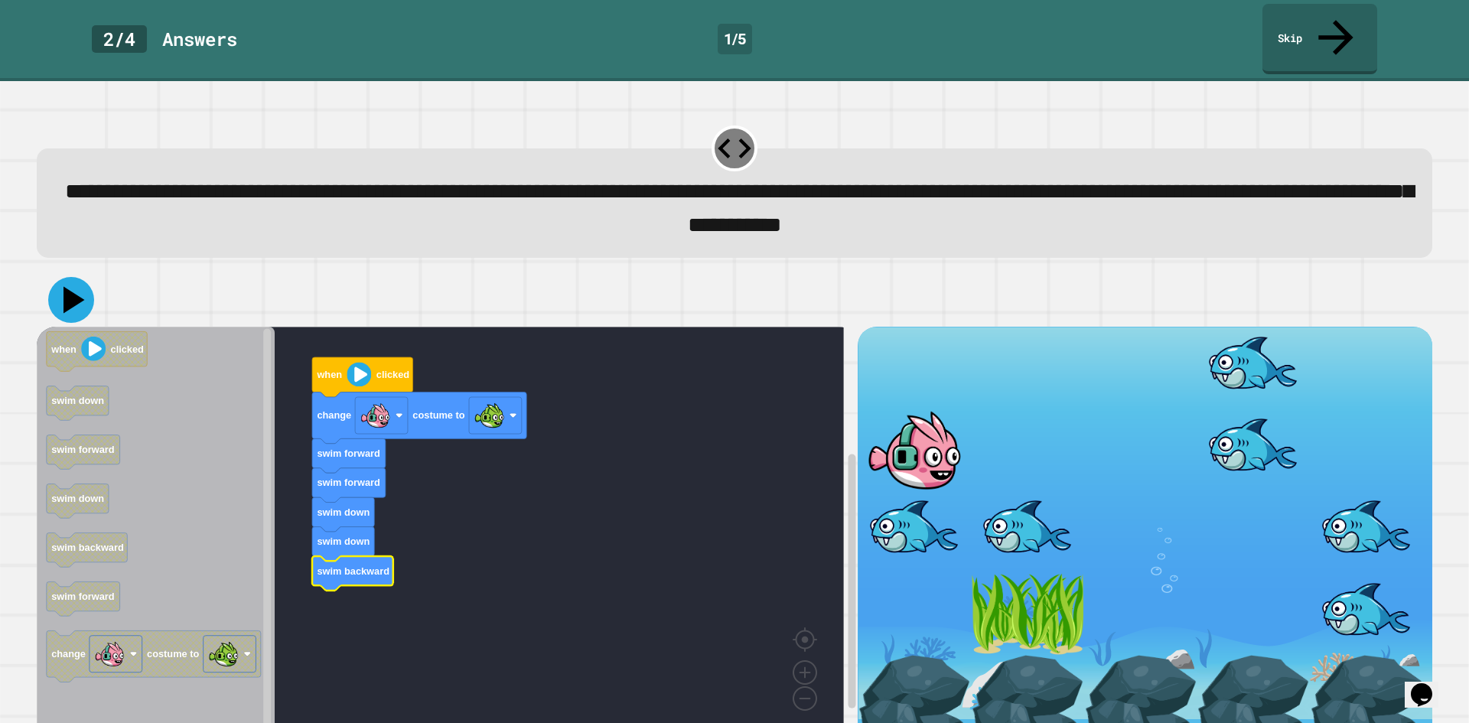
click at [85, 278] on icon at bounding box center [71, 300] width 46 height 46
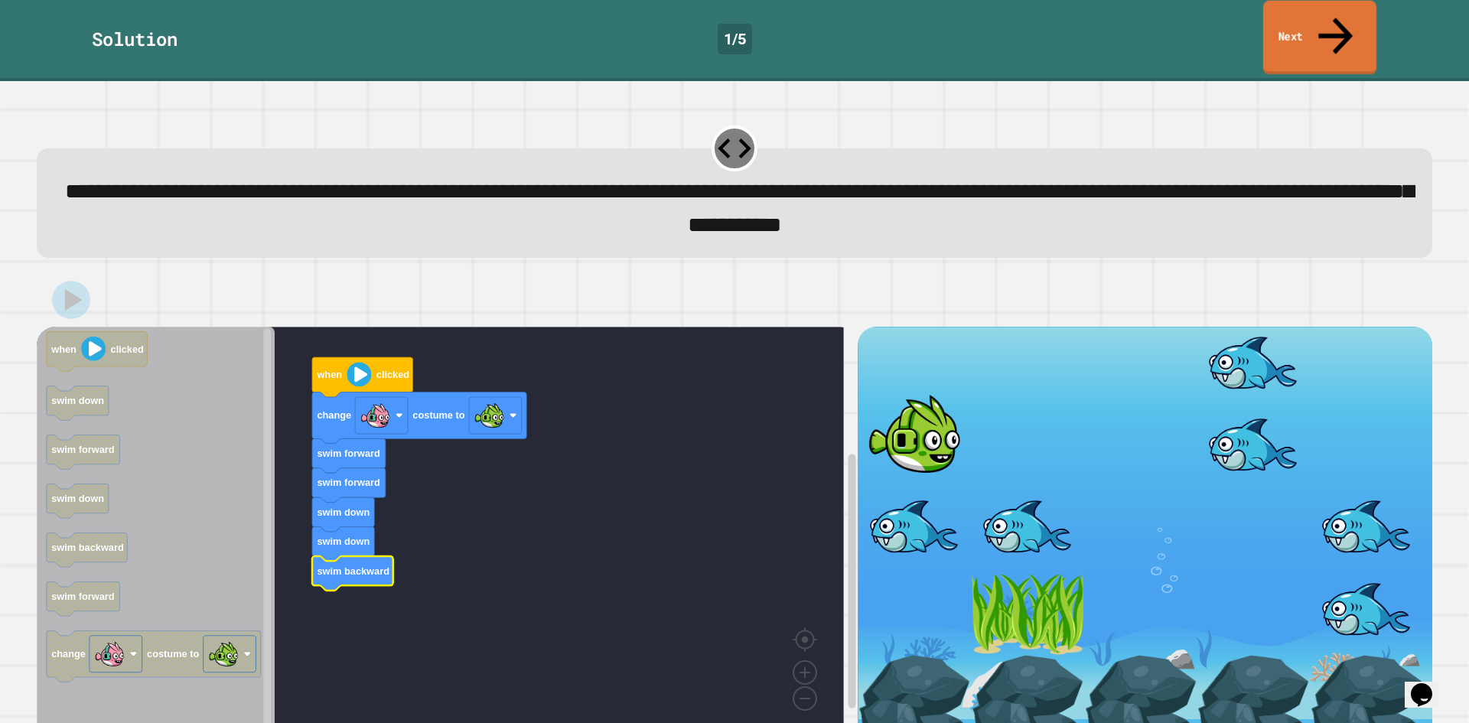
click at [1342, 26] on link "Next" at bounding box center [1319, 38] width 113 height 74
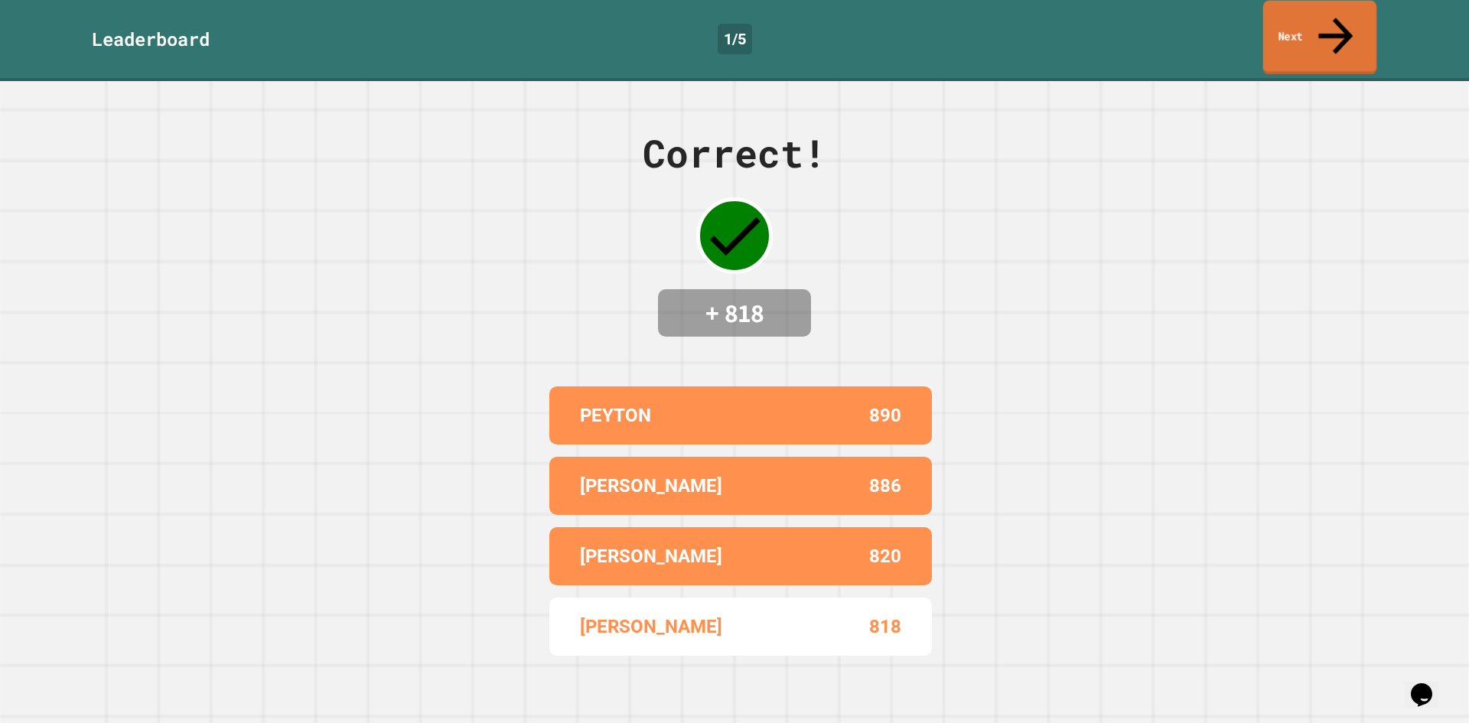
click at [1325, 21] on link "Next" at bounding box center [1320, 38] width 114 height 74
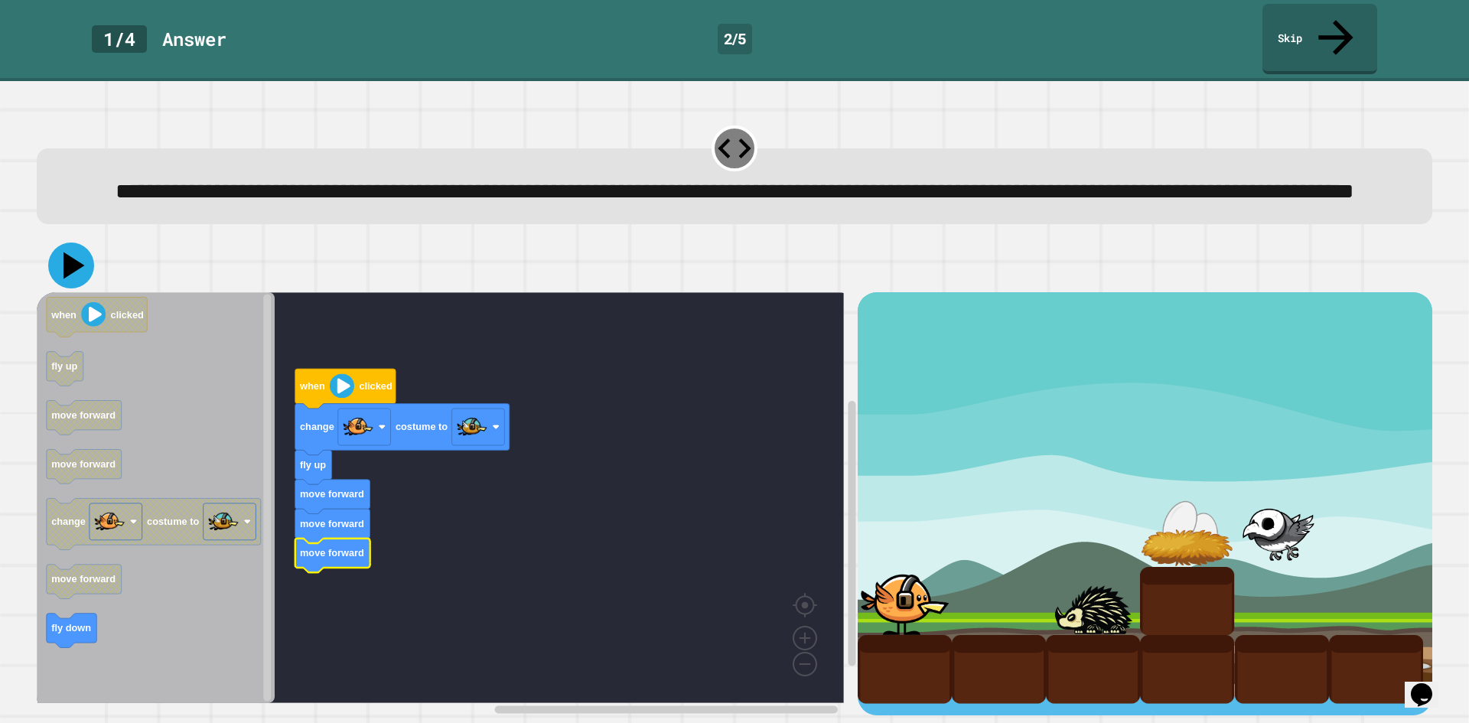
click at [83, 283] on icon at bounding box center [71, 266] width 46 height 46
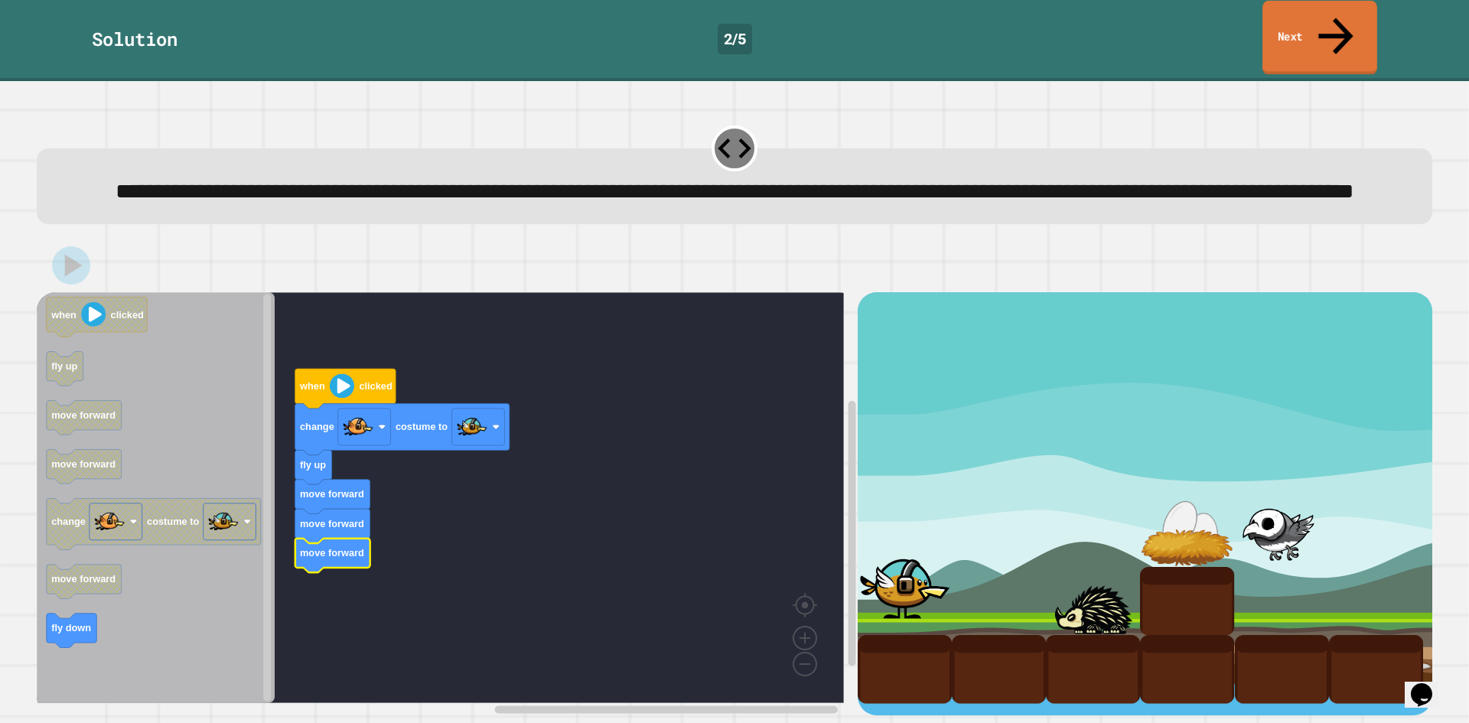
click at [1335, 12] on icon at bounding box center [1336, 35] width 52 height 54
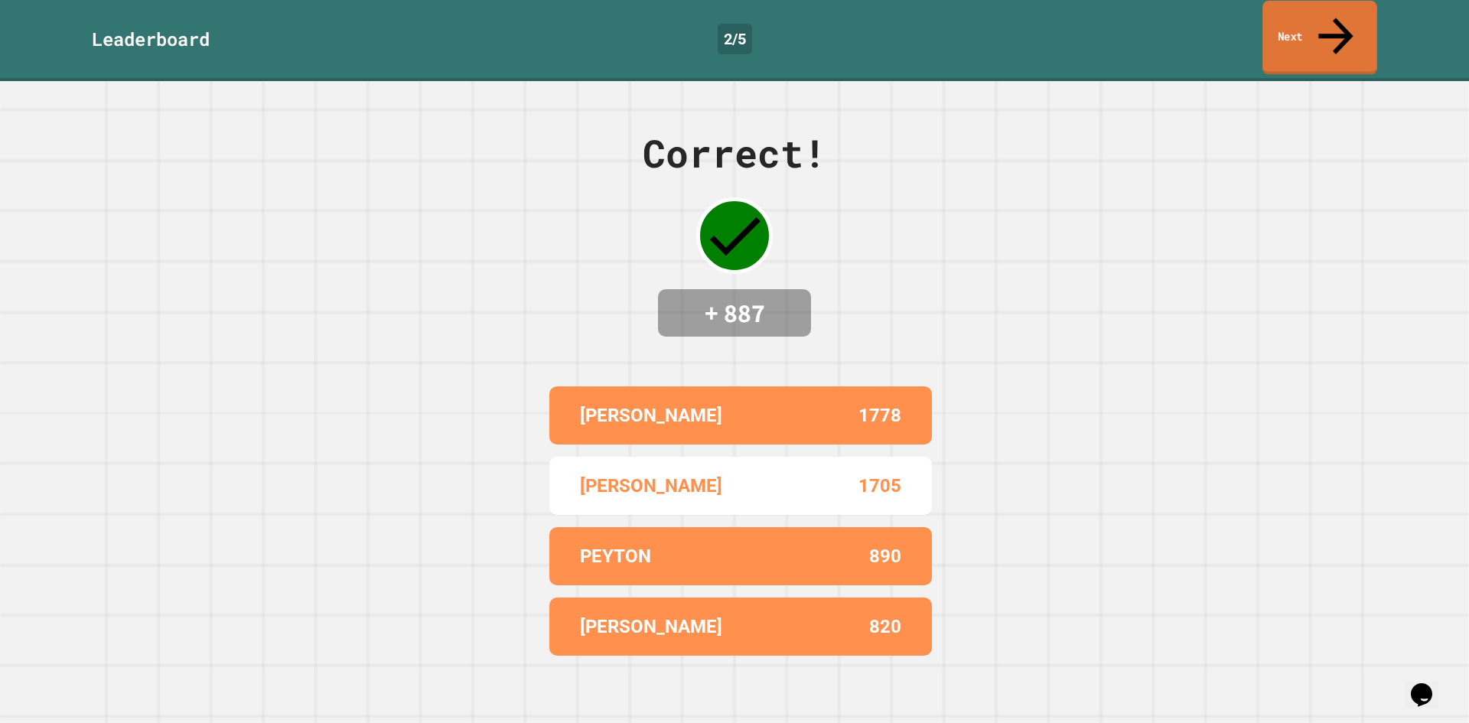
click at [1335, 14] on icon at bounding box center [1336, 35] width 52 height 54
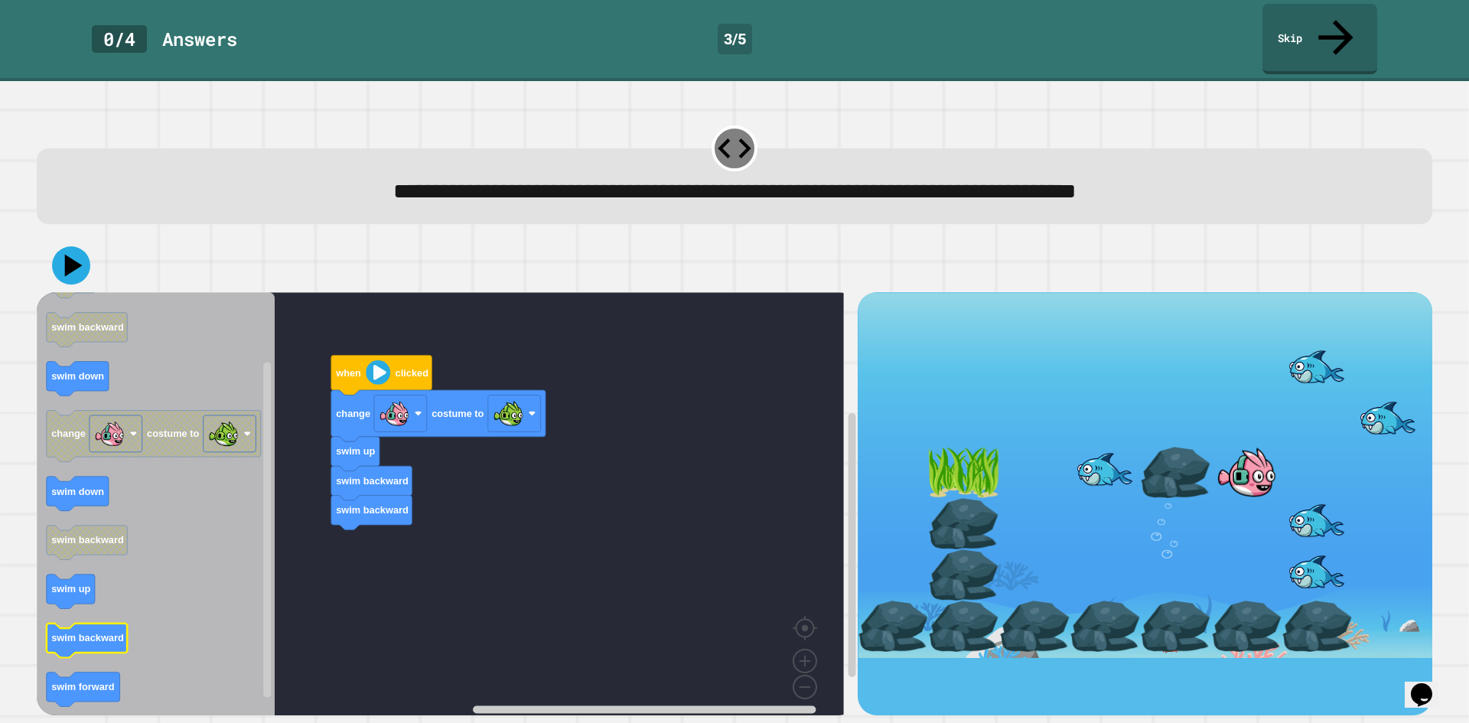
click at [116, 624] on icon "Blockly Workspace" at bounding box center [156, 509] width 238 height 434
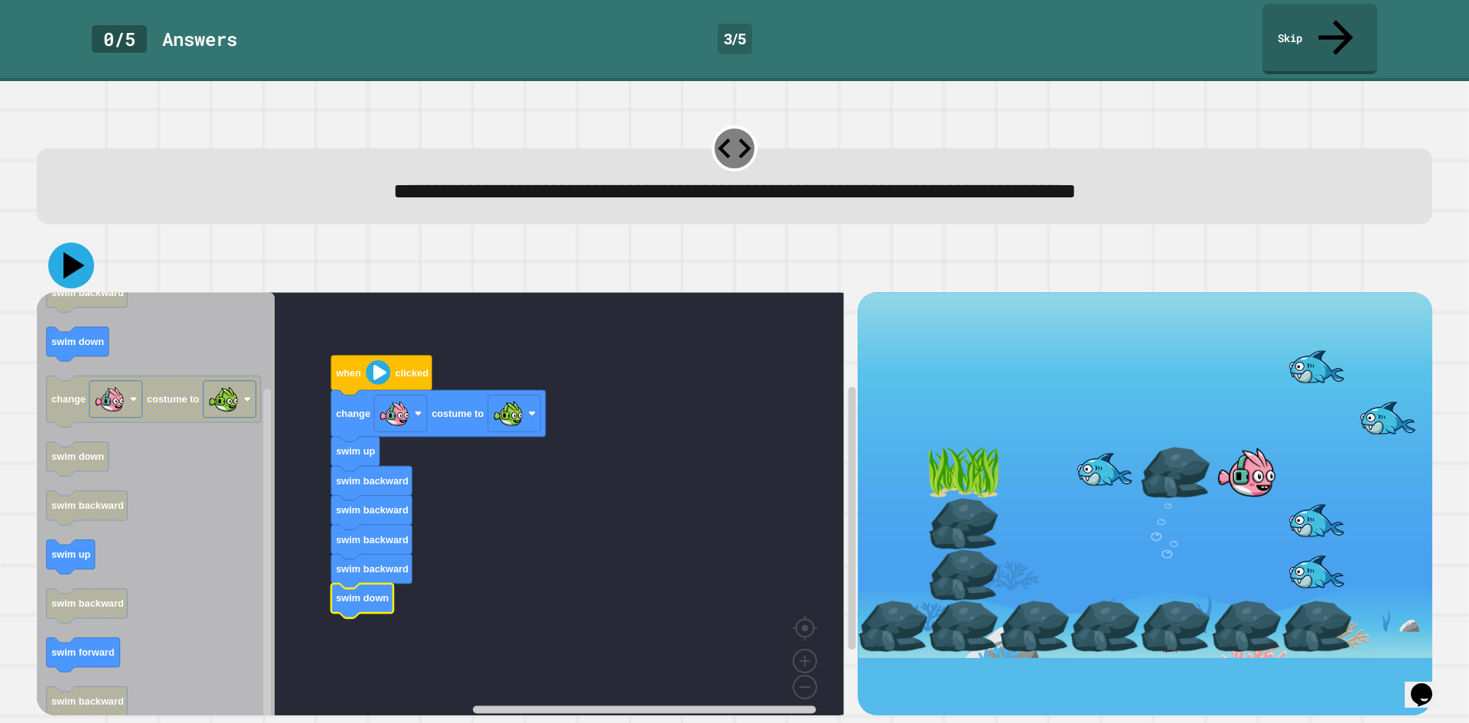
click at [78, 243] on icon at bounding box center [71, 266] width 46 height 46
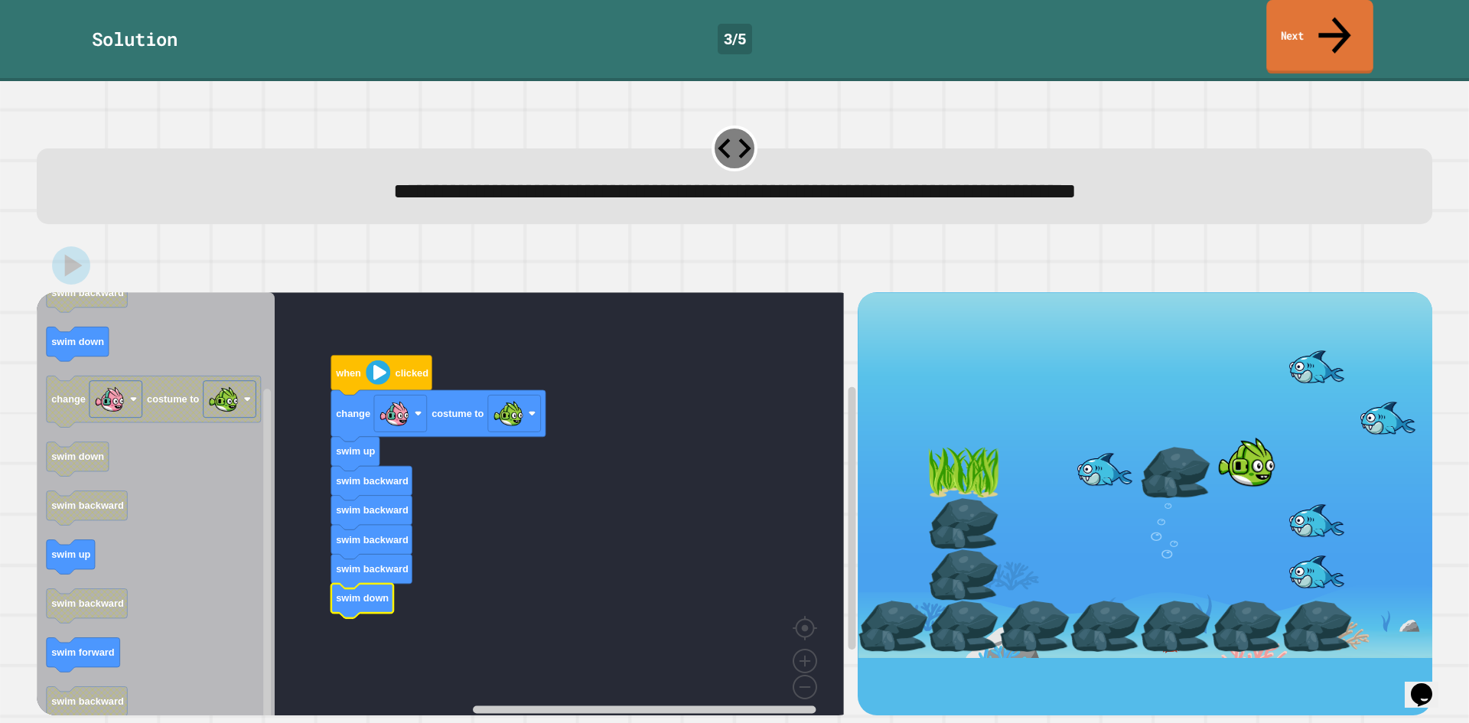
click at [1293, 17] on link "Next" at bounding box center [1319, 37] width 106 height 74
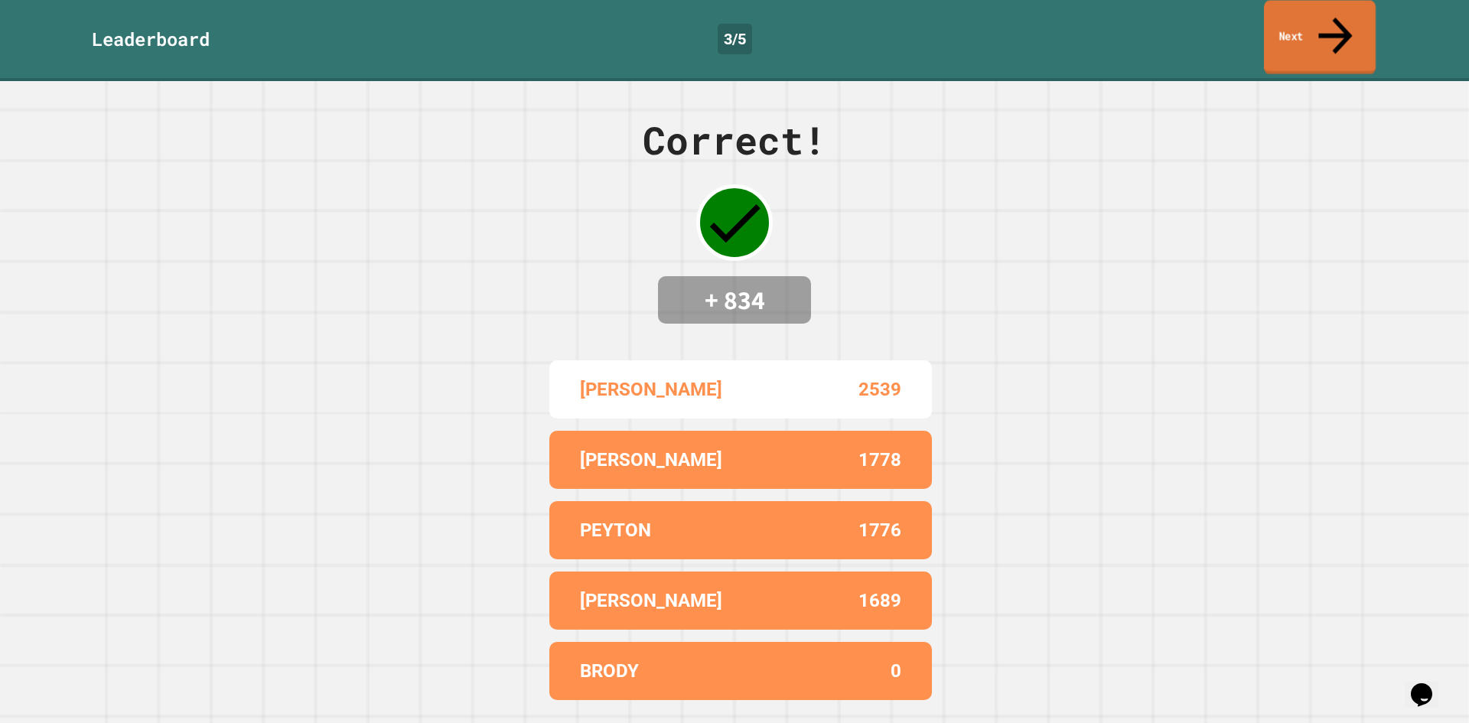
click at [1298, 19] on link "Next" at bounding box center [1320, 37] width 112 height 74
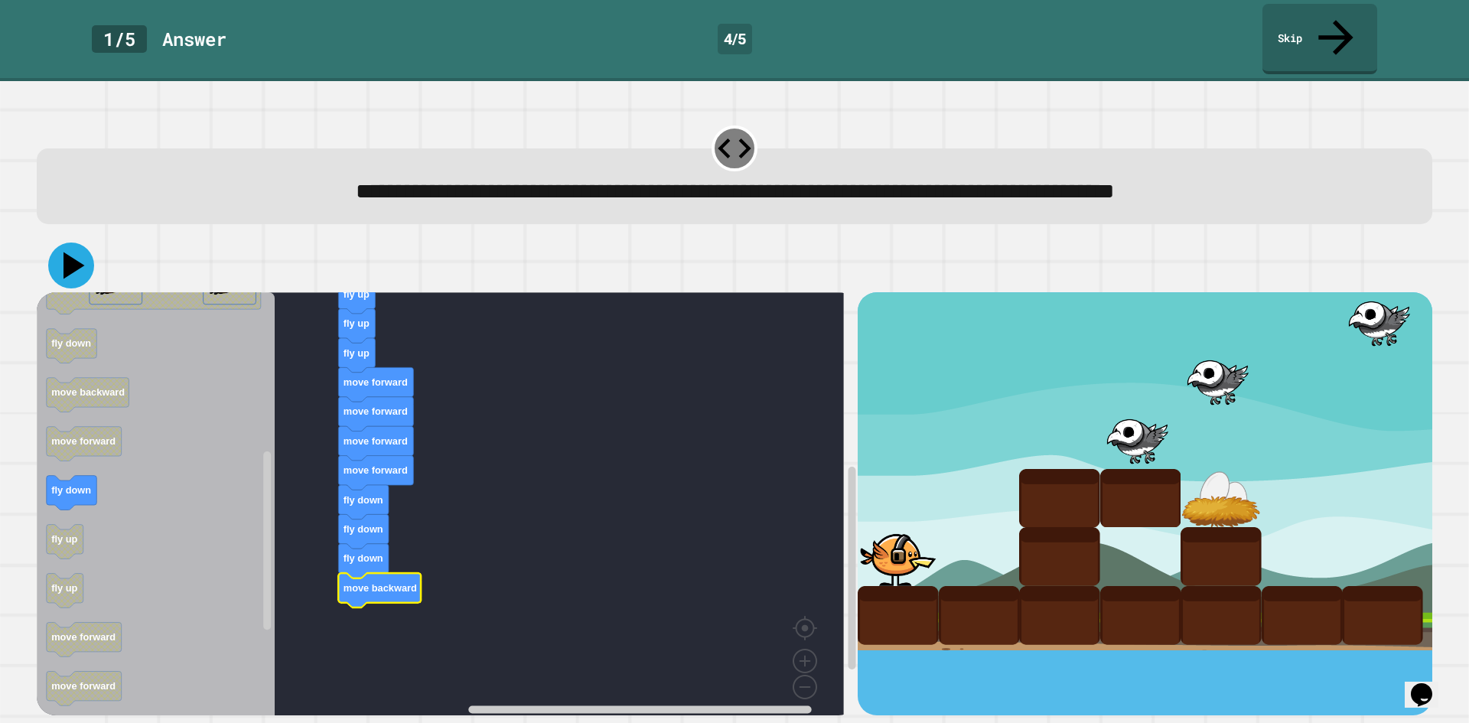
click at [72, 253] on icon at bounding box center [74, 266] width 21 height 27
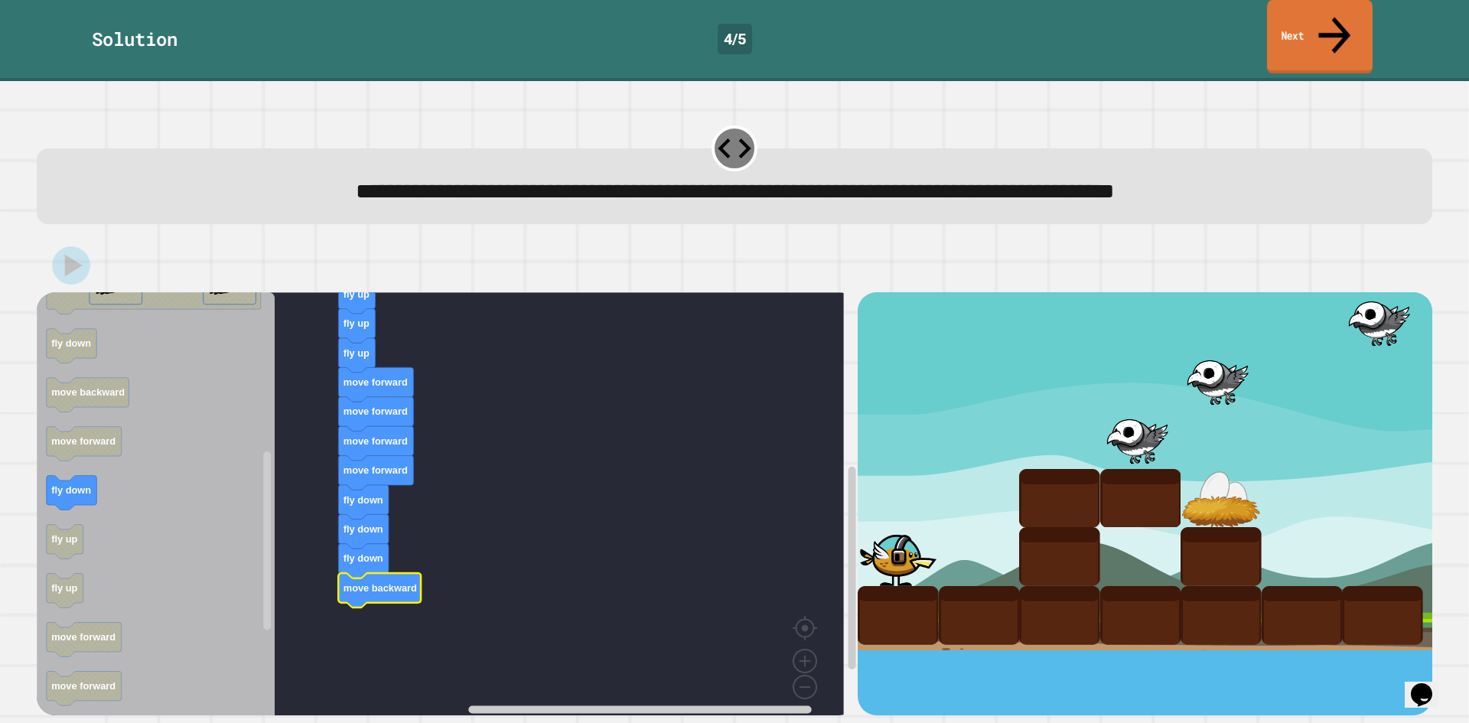
click at [1328, 21] on link "Next" at bounding box center [1320, 37] width 106 height 74
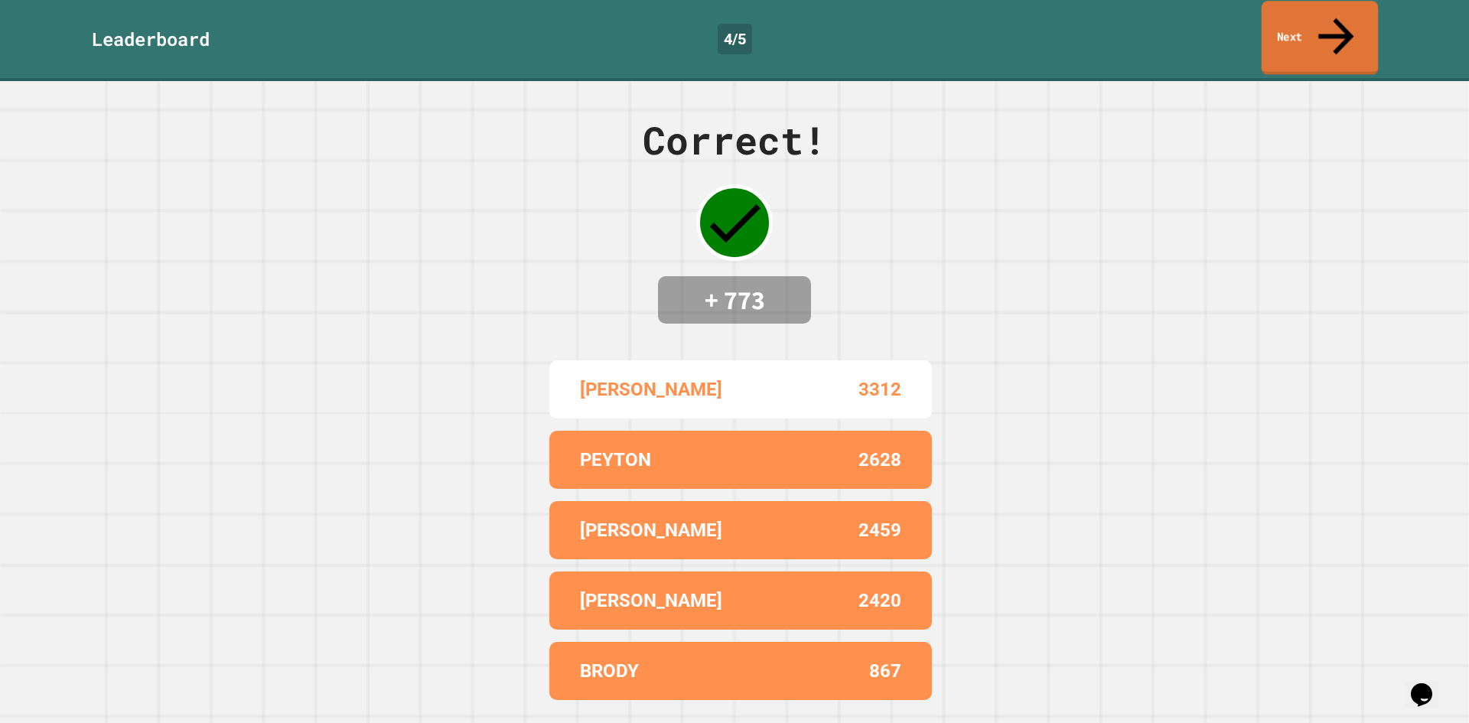
click at [1327, 21] on link "Next" at bounding box center [1320, 38] width 117 height 74
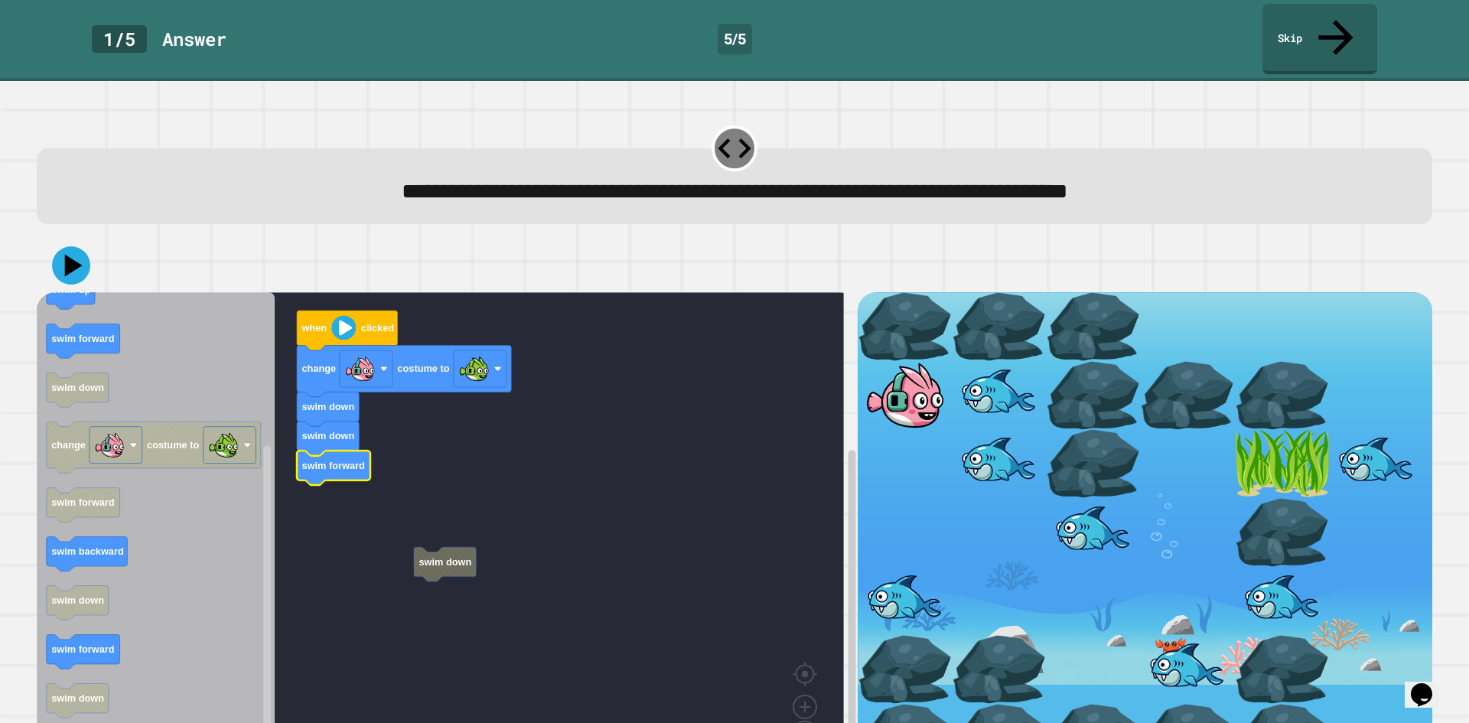
click at [390, 521] on rect "Blockly Workspace" at bounding box center [440, 532] width 807 height 480
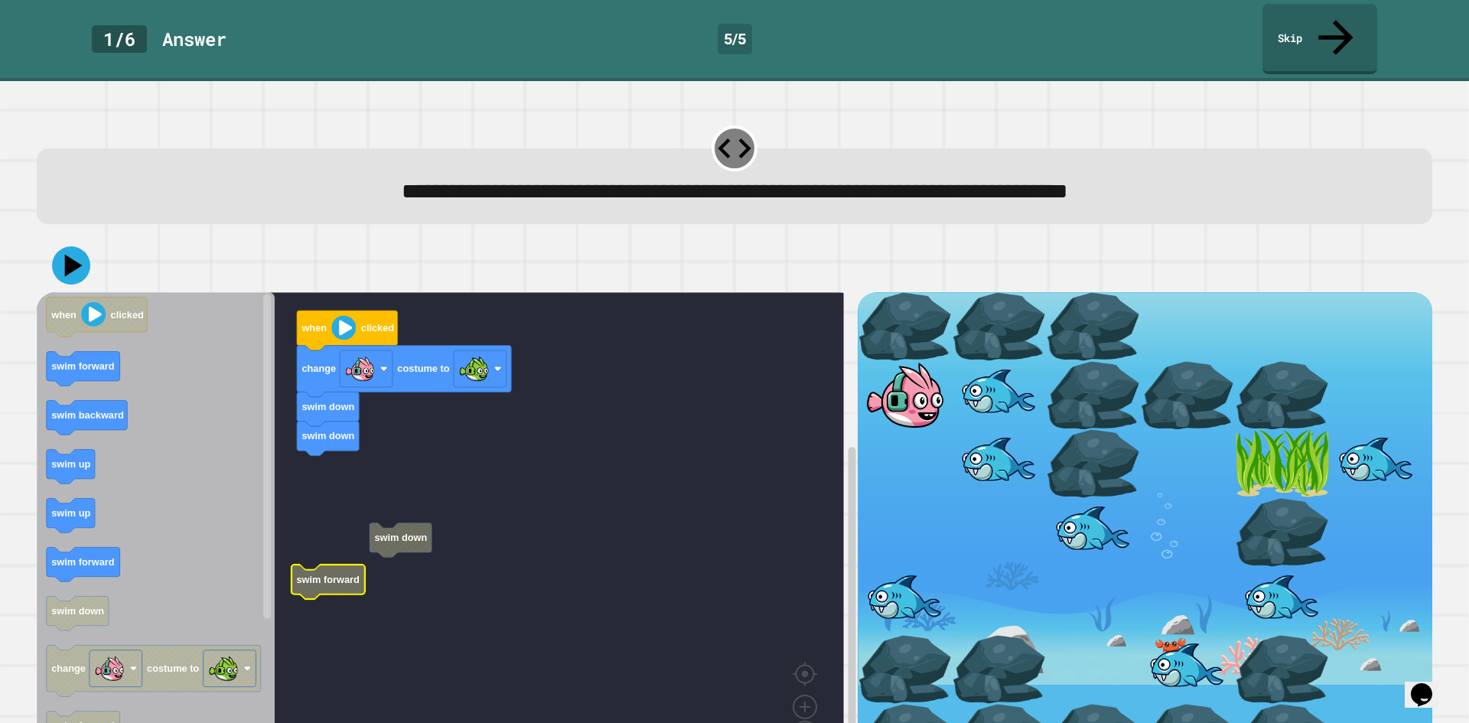
click at [320, 448] on rect "Blockly Workspace" at bounding box center [440, 532] width 807 height 480
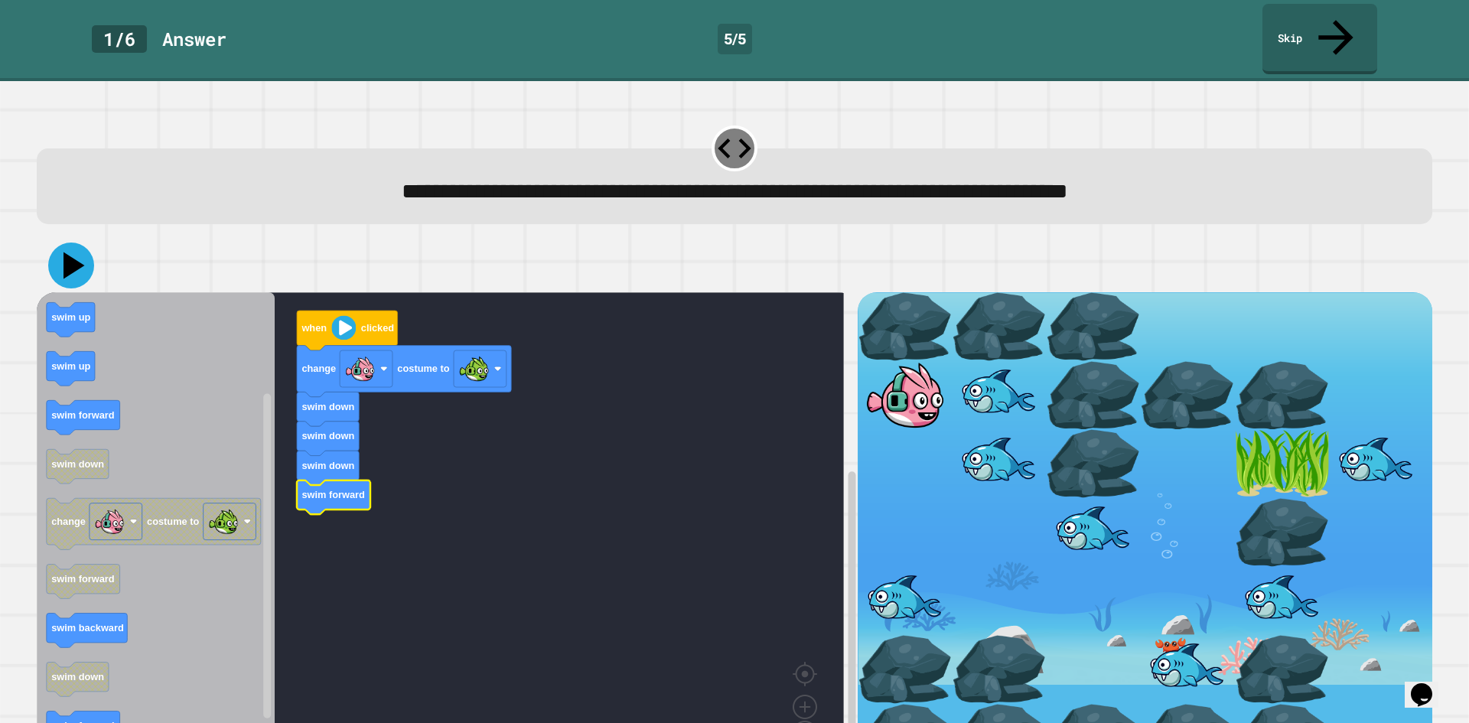
click at [88, 243] on icon at bounding box center [71, 266] width 46 height 46
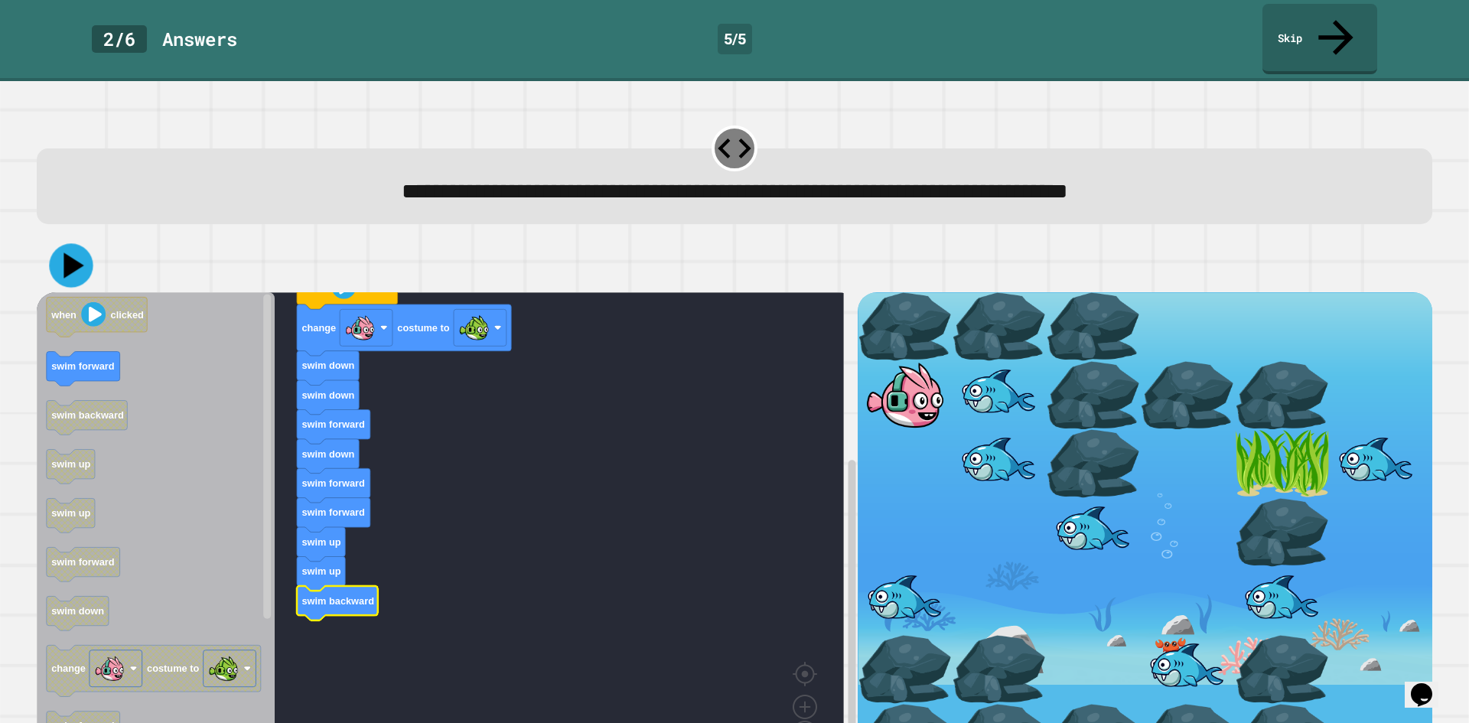
click at [81, 244] on icon at bounding box center [71, 266] width 44 height 44
click at [66, 255] on icon at bounding box center [74, 266] width 18 height 23
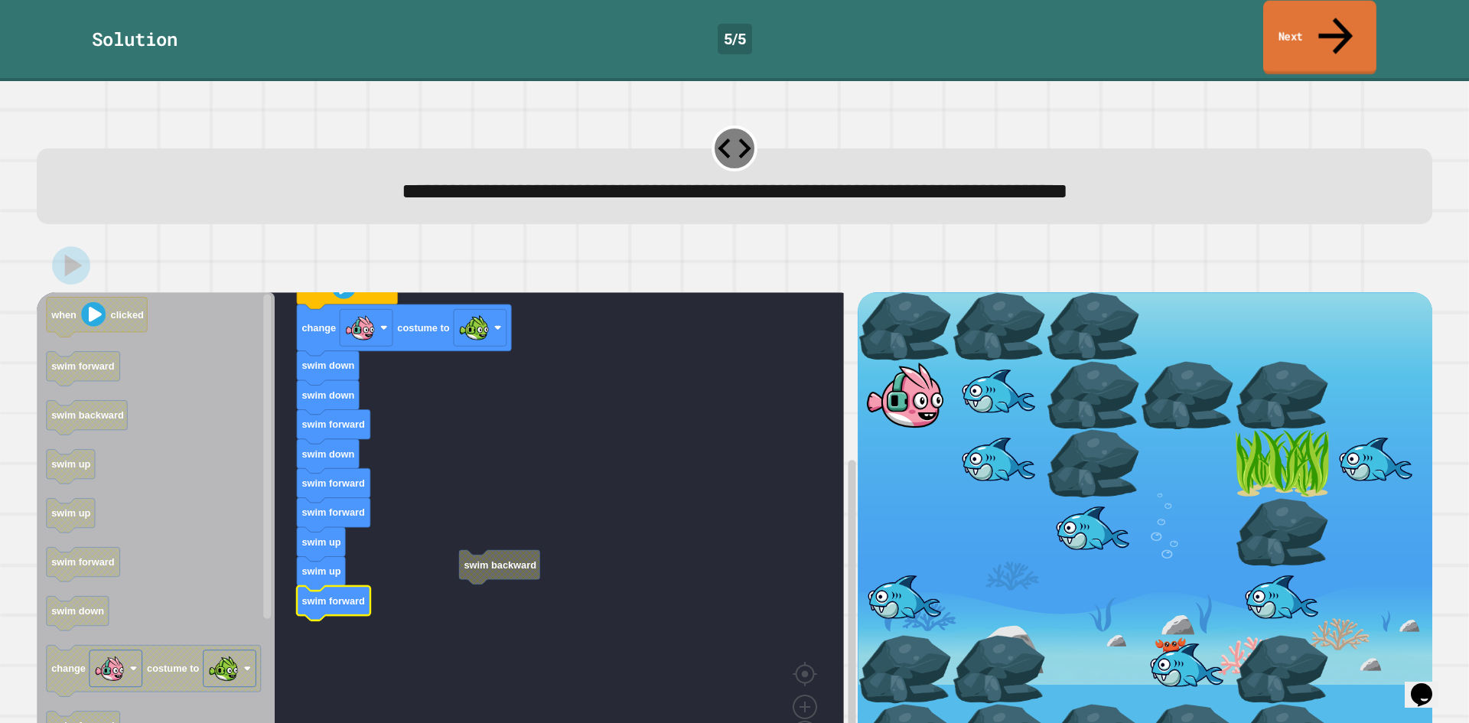
click at [1324, 27] on link "Next" at bounding box center [1319, 38] width 113 height 74
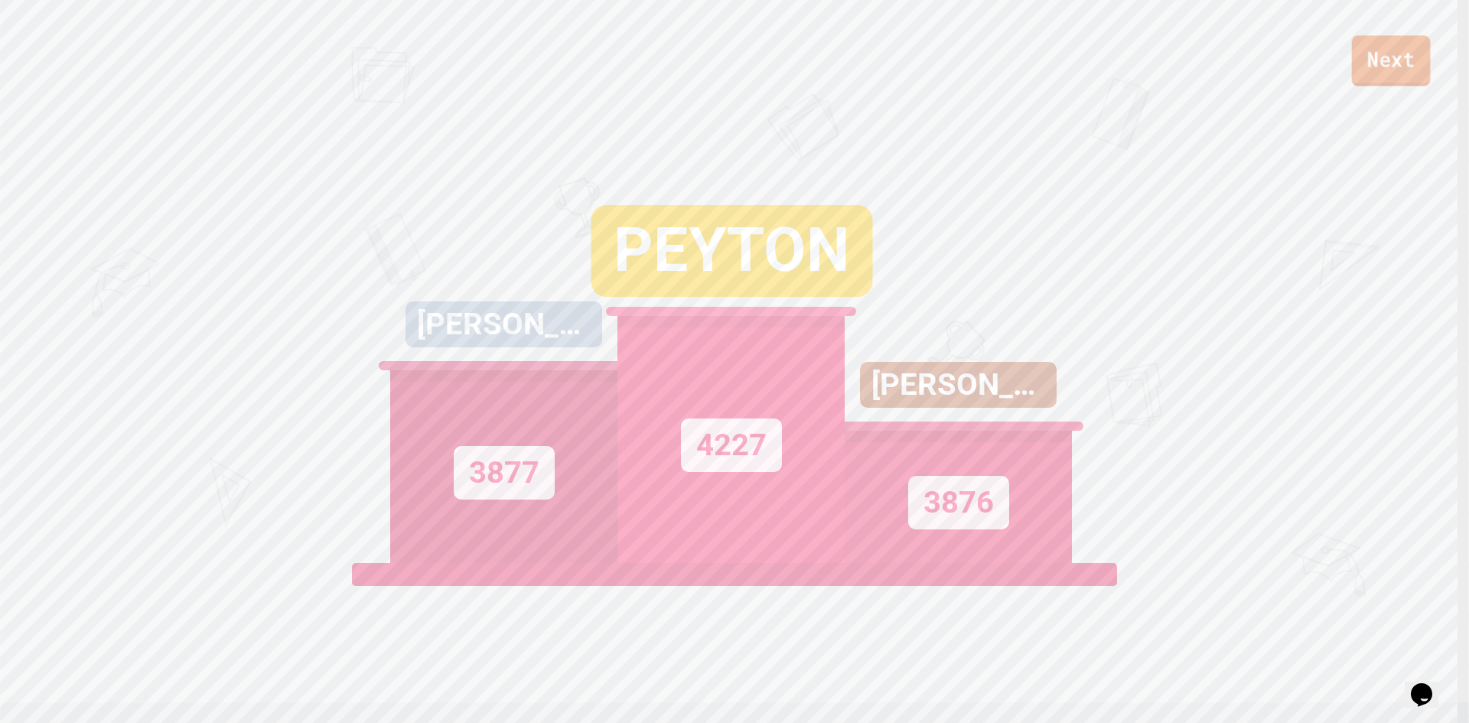
click at [1371, 70] on link "Next" at bounding box center [1391, 60] width 79 height 51
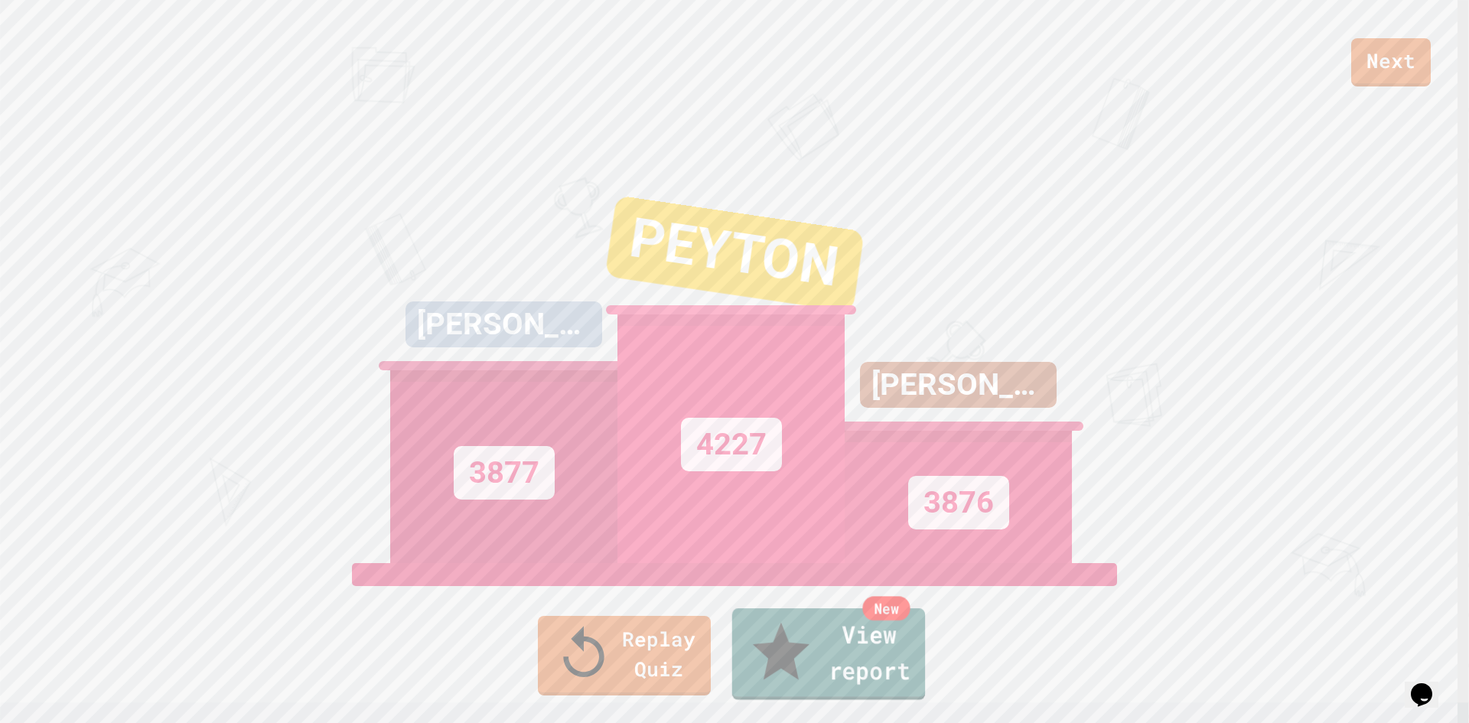
click at [779, 660] on link "New View report" at bounding box center [828, 654] width 193 height 92
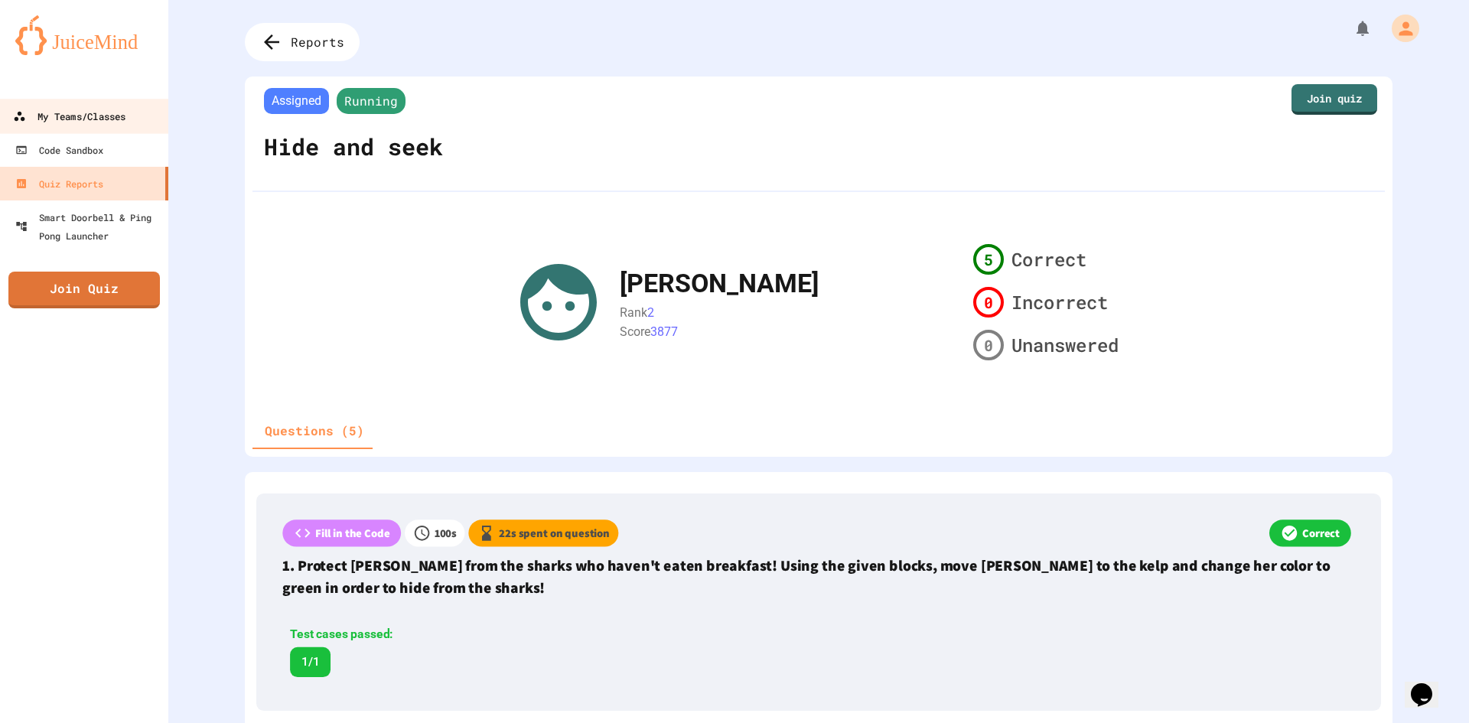
click at [115, 121] on div "My Teams/Classes" at bounding box center [69, 116] width 112 height 19
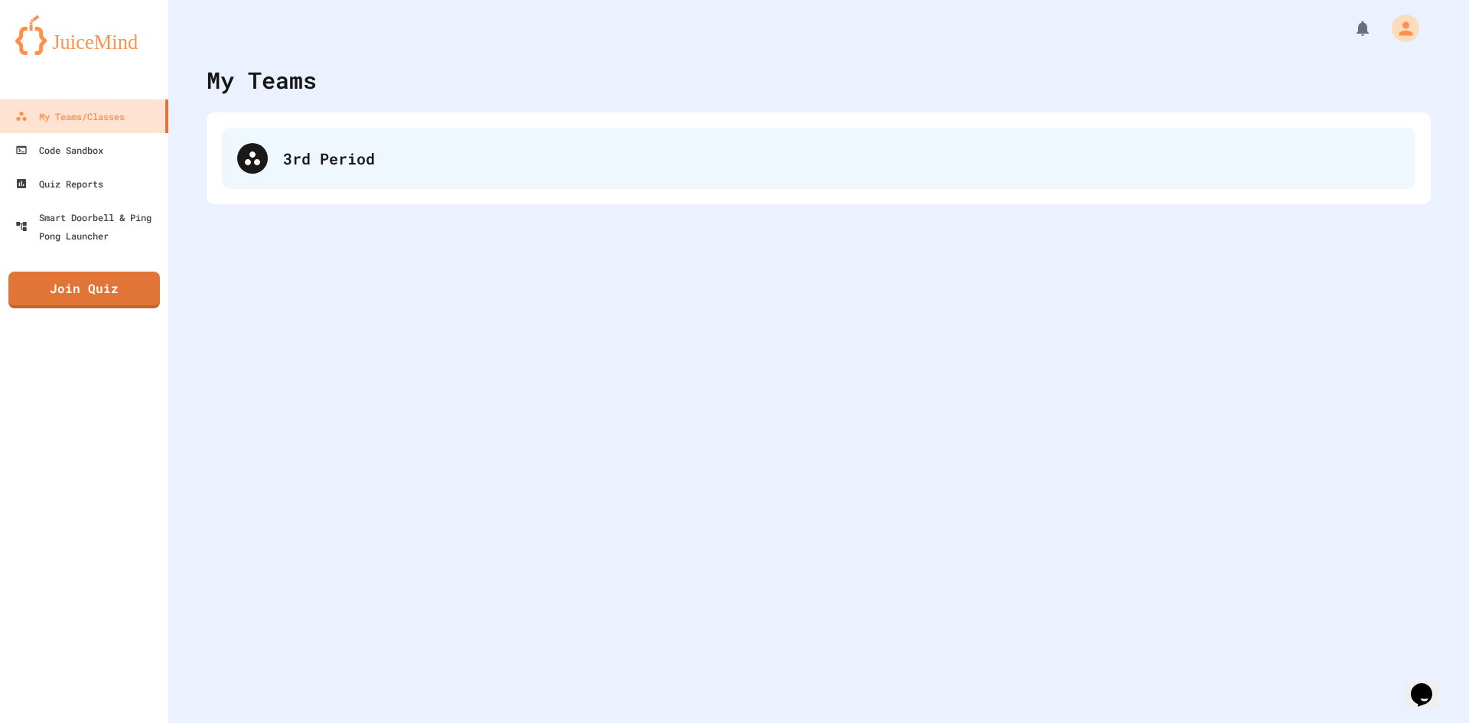
click at [458, 168] on div "3rd Period" at bounding box center [841, 158] width 1117 height 23
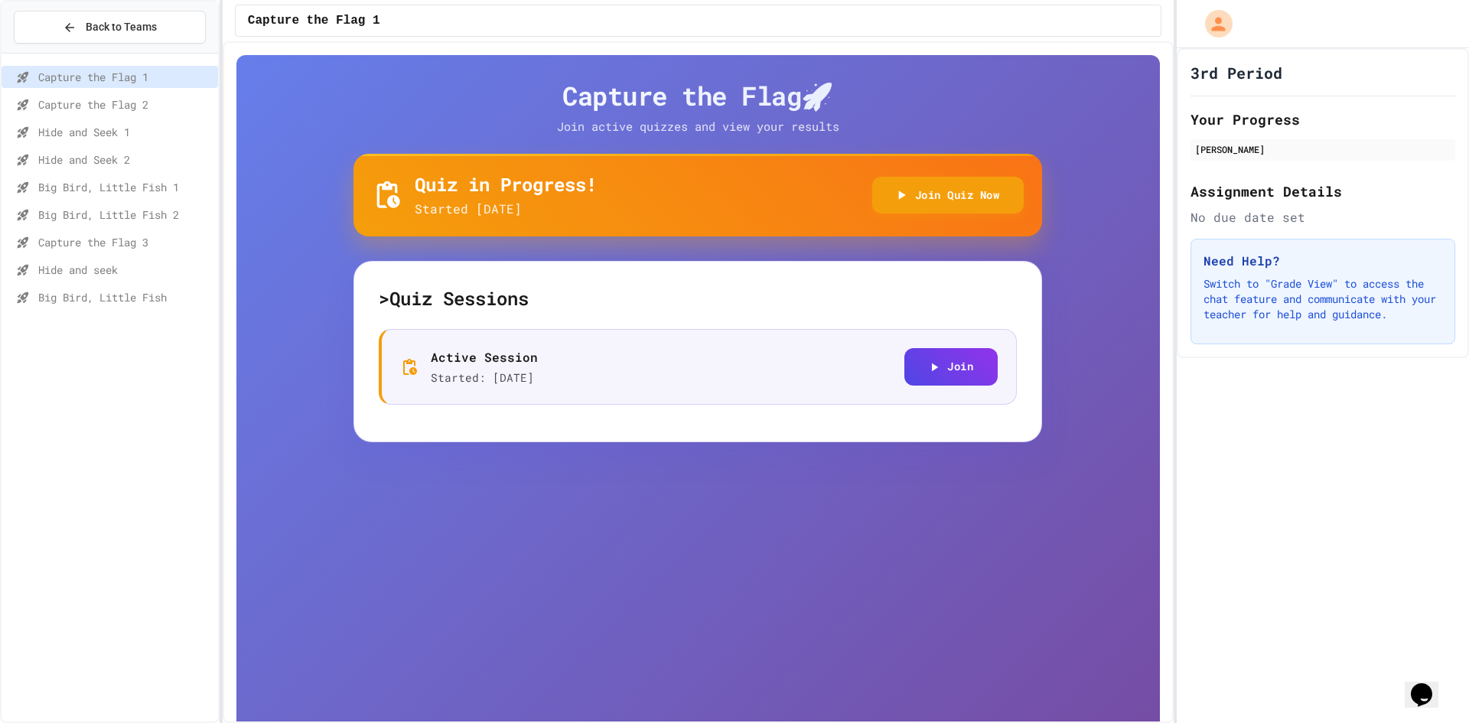
click at [119, 299] on span "Big Bird, Little Fish" at bounding box center [125, 297] width 174 height 16
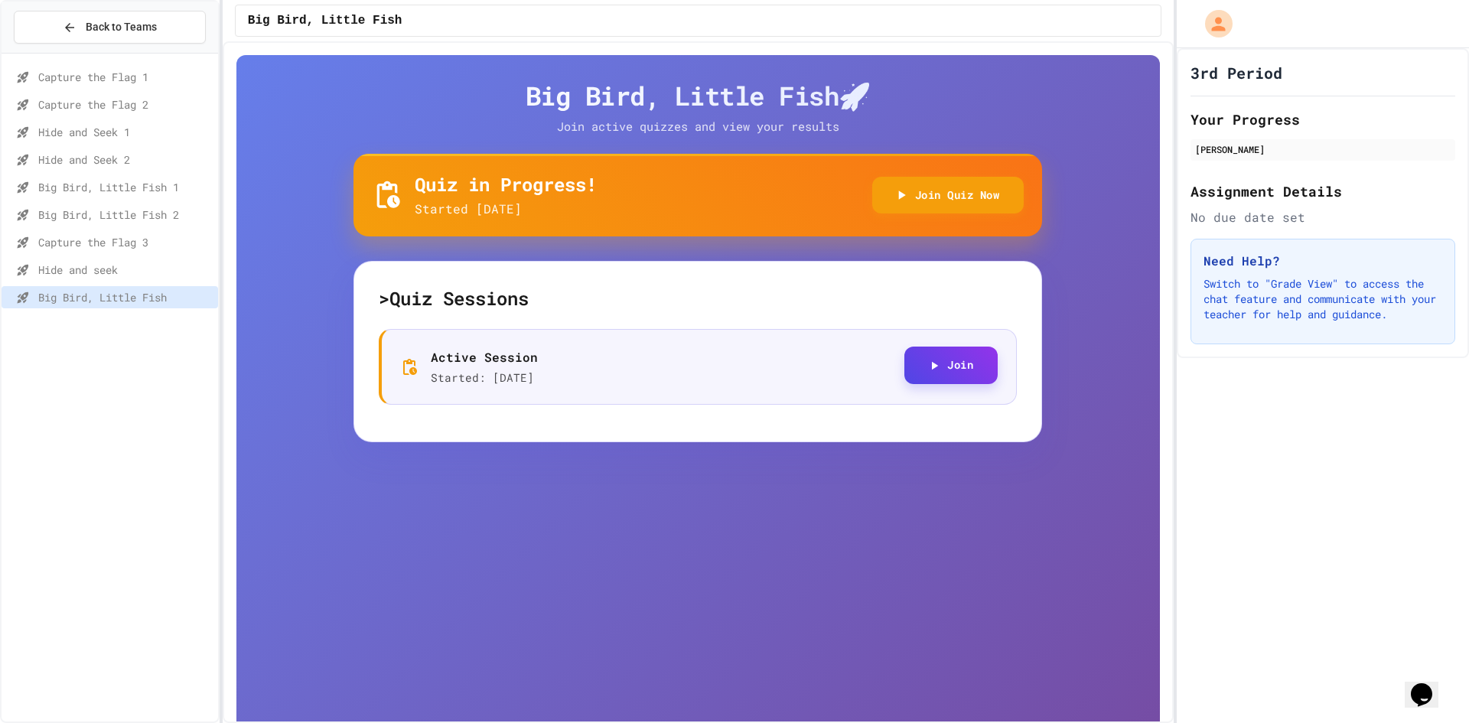
click at [914, 373] on button "Join" at bounding box center [950, 365] width 93 height 37
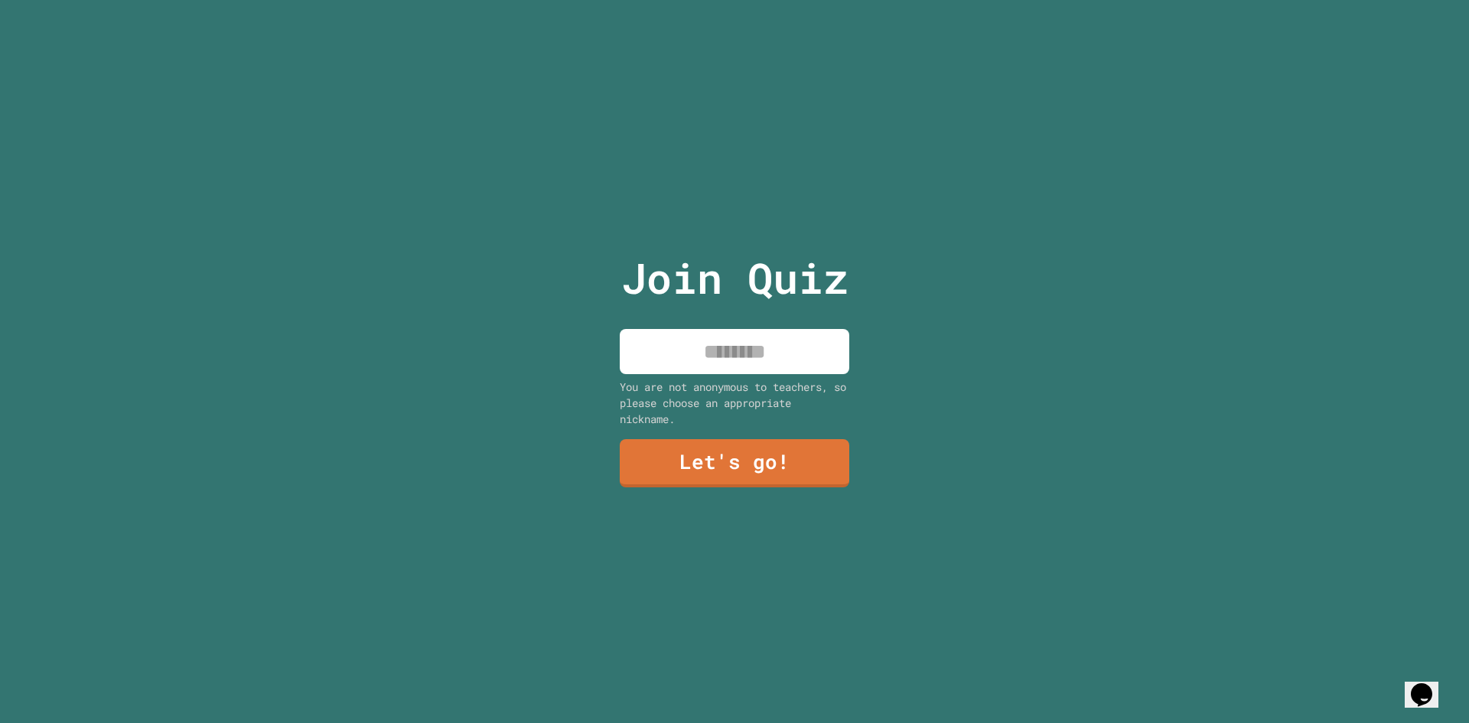
click at [754, 344] on input at bounding box center [735, 351] width 230 height 45
type input "****"
click at [723, 468] on link "Let's go!" at bounding box center [734, 462] width 226 height 51
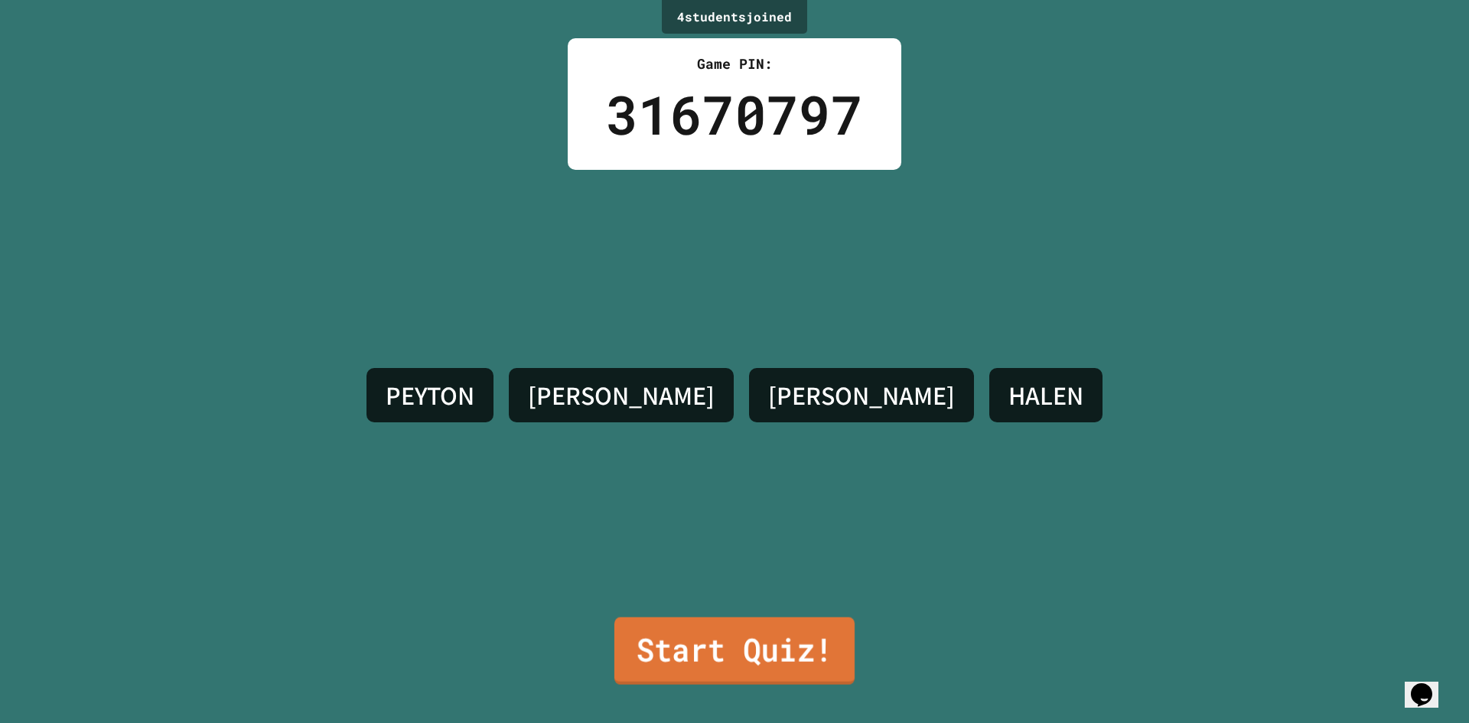
click at [800, 620] on link "Start Quiz!" at bounding box center [734, 651] width 240 height 67
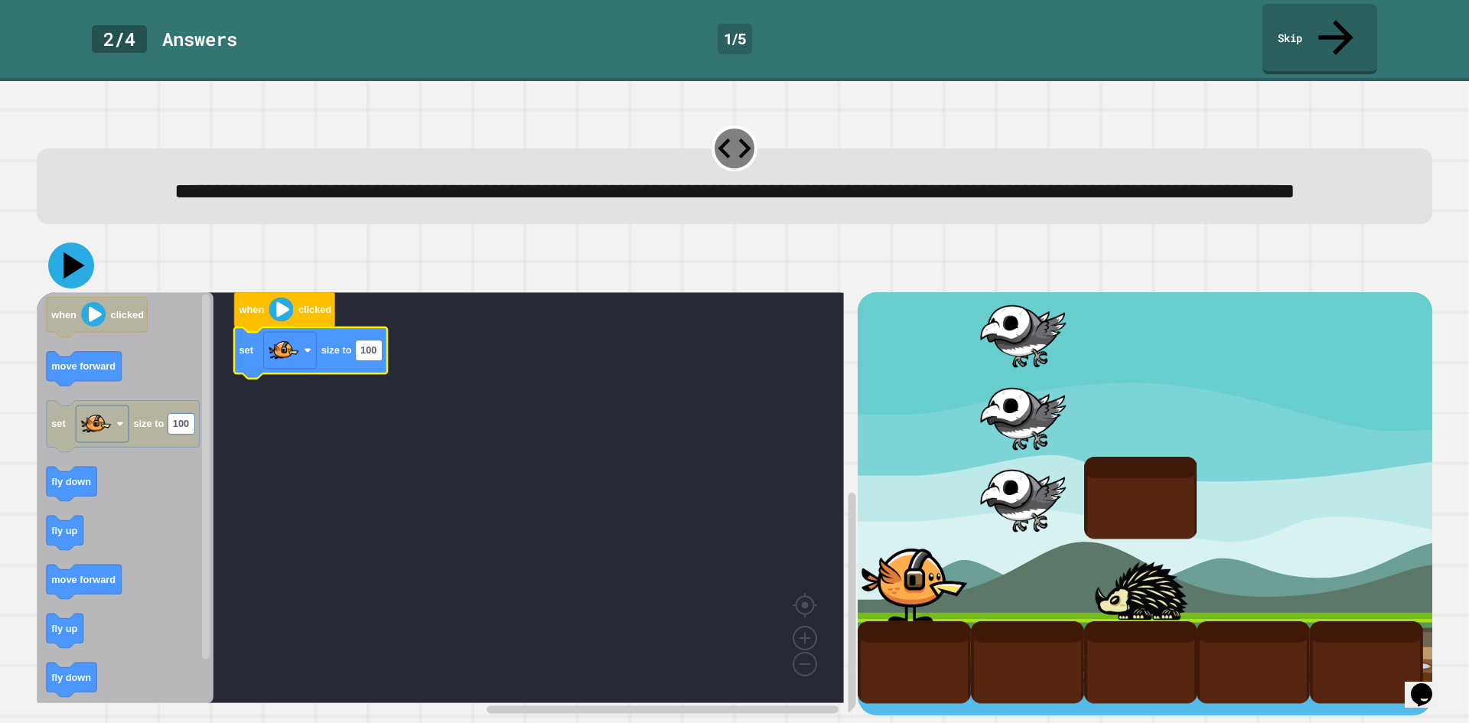
click at [67, 270] on icon at bounding box center [74, 266] width 21 height 27
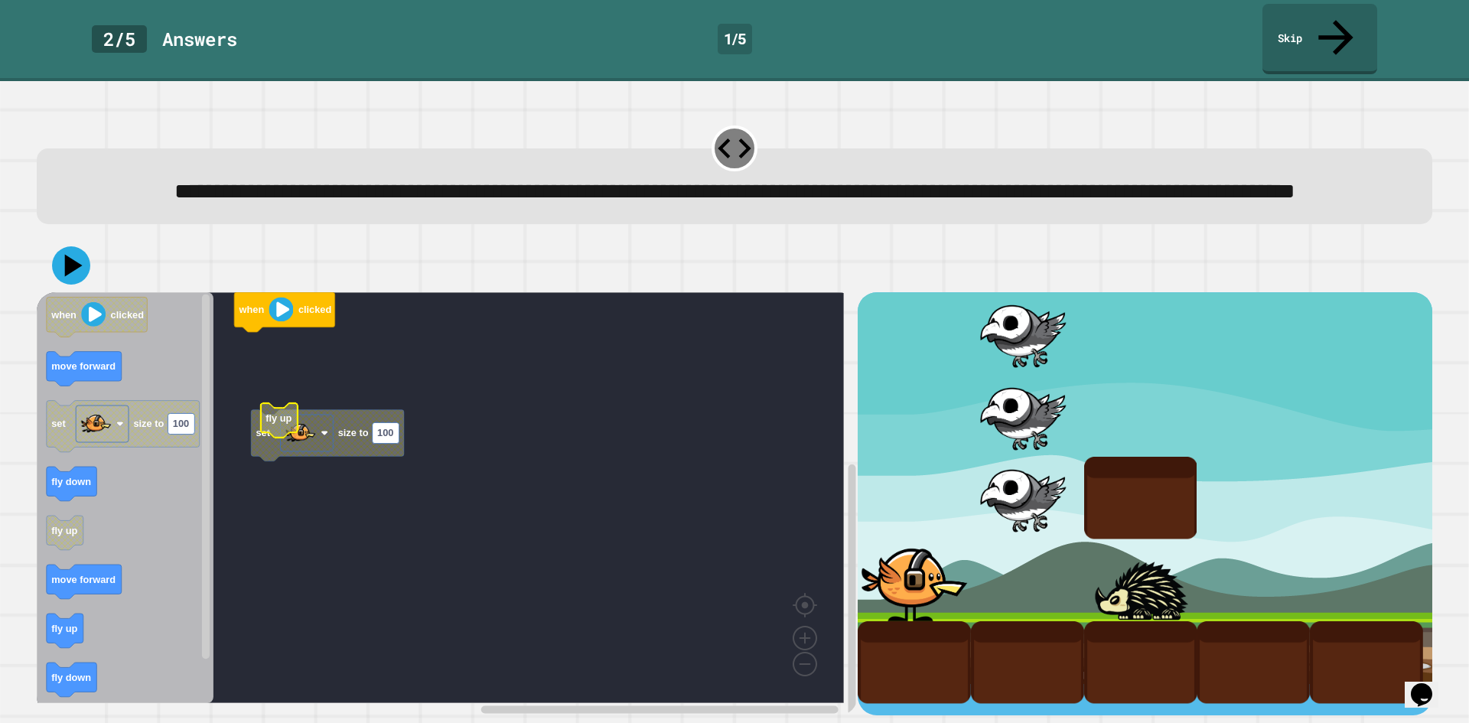
click at [287, 384] on rect "Blockly Workspace" at bounding box center [440, 497] width 807 height 411
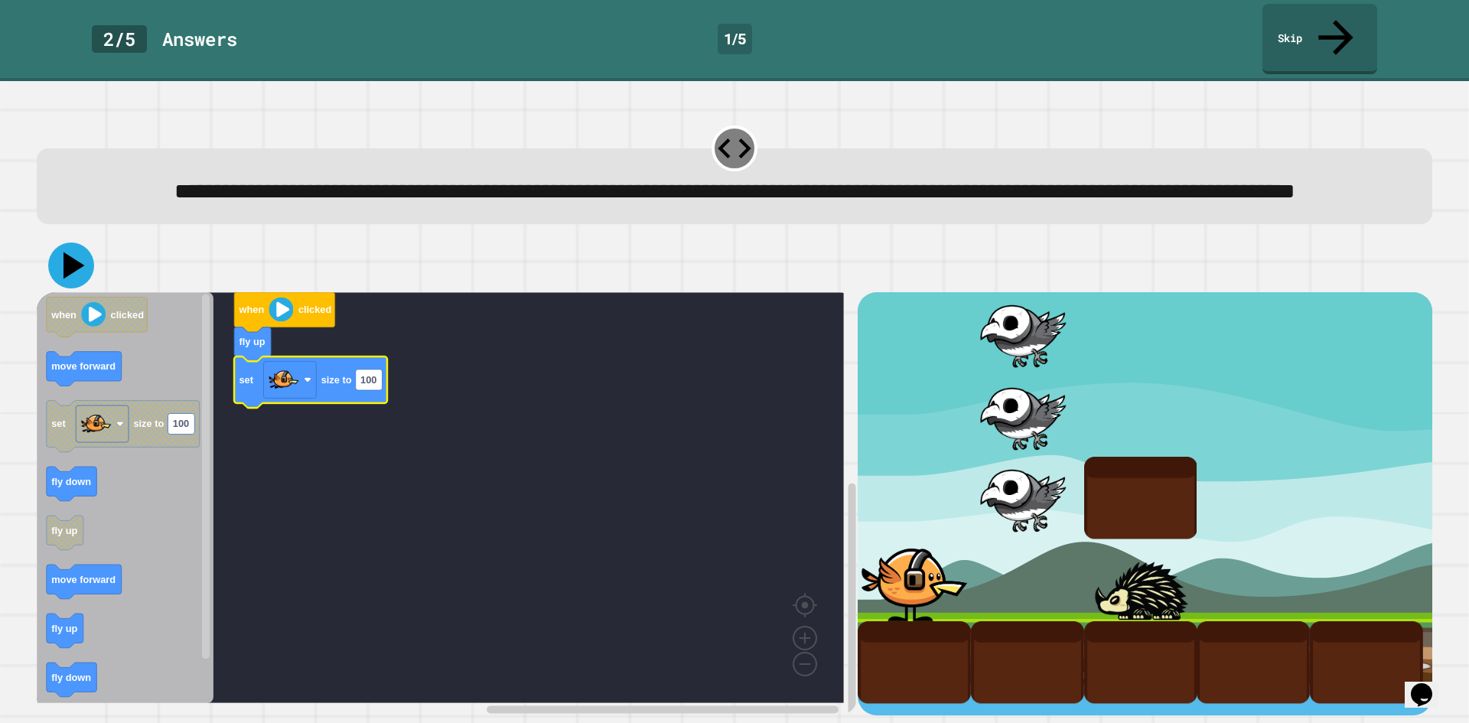
click at [77, 275] on icon at bounding box center [71, 266] width 46 height 46
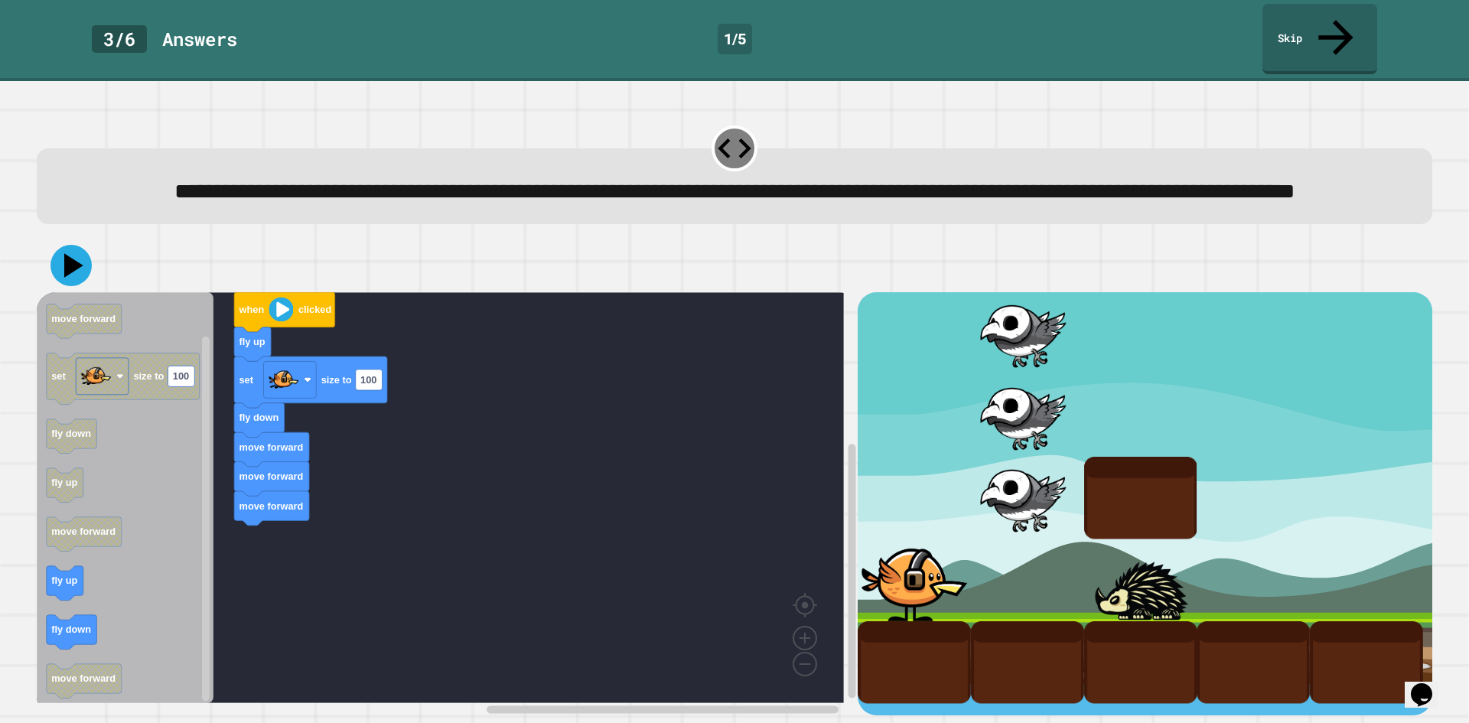
click at [81, 284] on button at bounding box center [71, 265] width 41 height 41
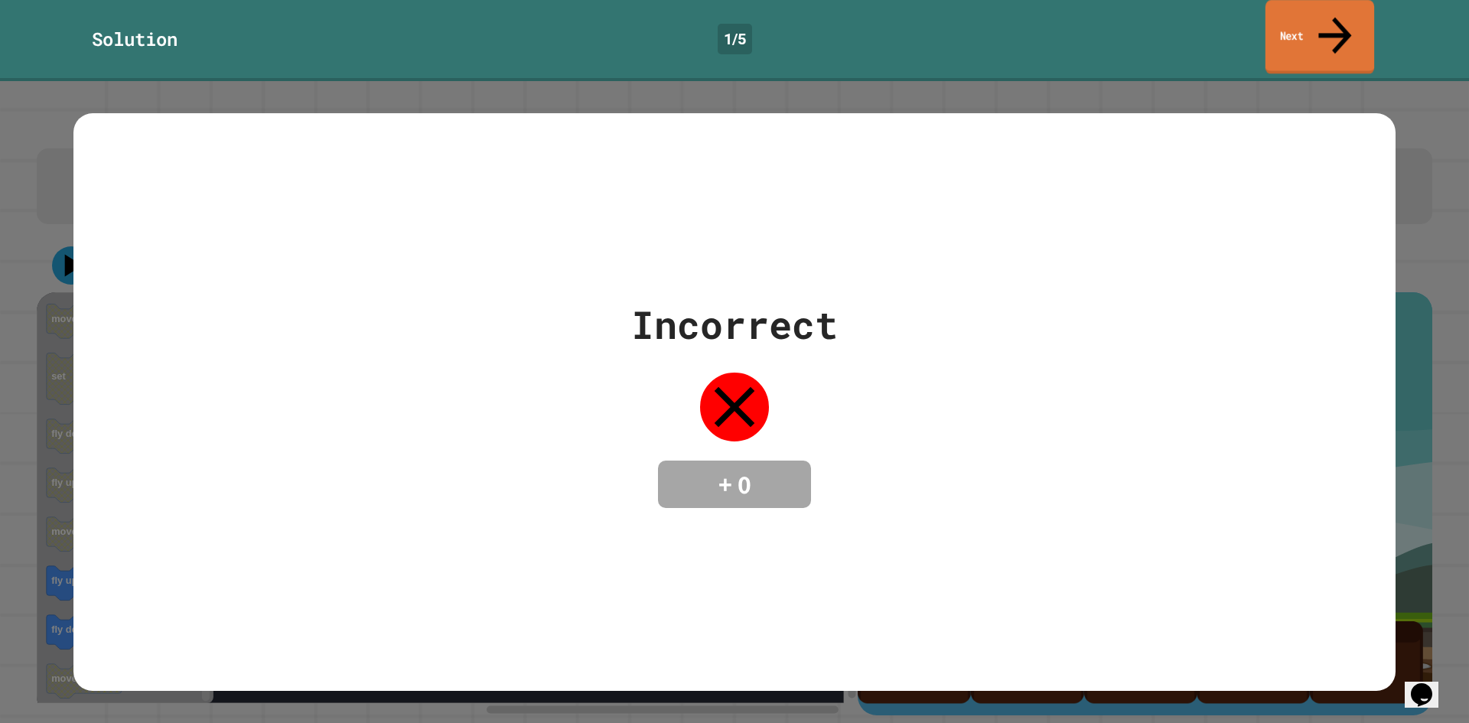
click at [1323, 24] on link "Next" at bounding box center [1320, 37] width 109 height 74
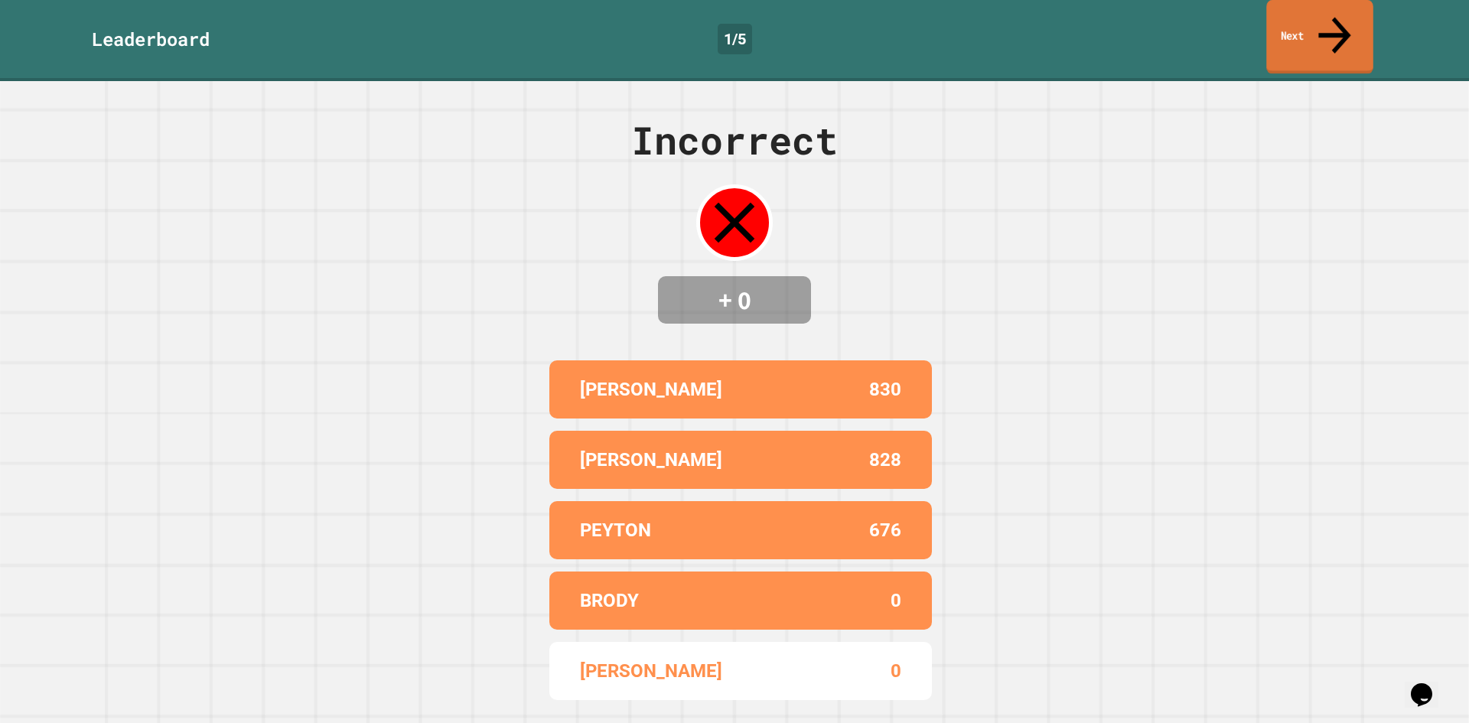
click at [1271, 21] on link "Next" at bounding box center [1319, 37] width 106 height 74
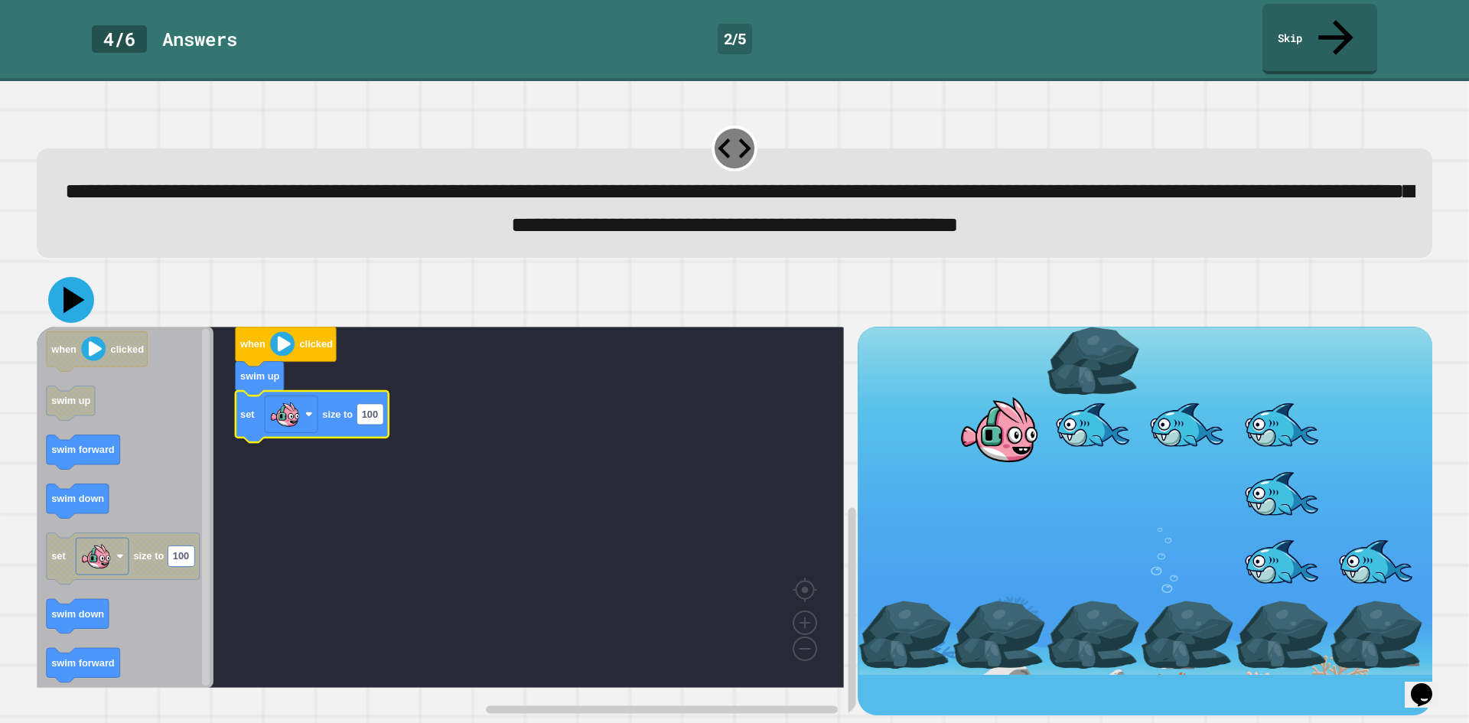
click at [76, 314] on icon at bounding box center [71, 300] width 46 height 46
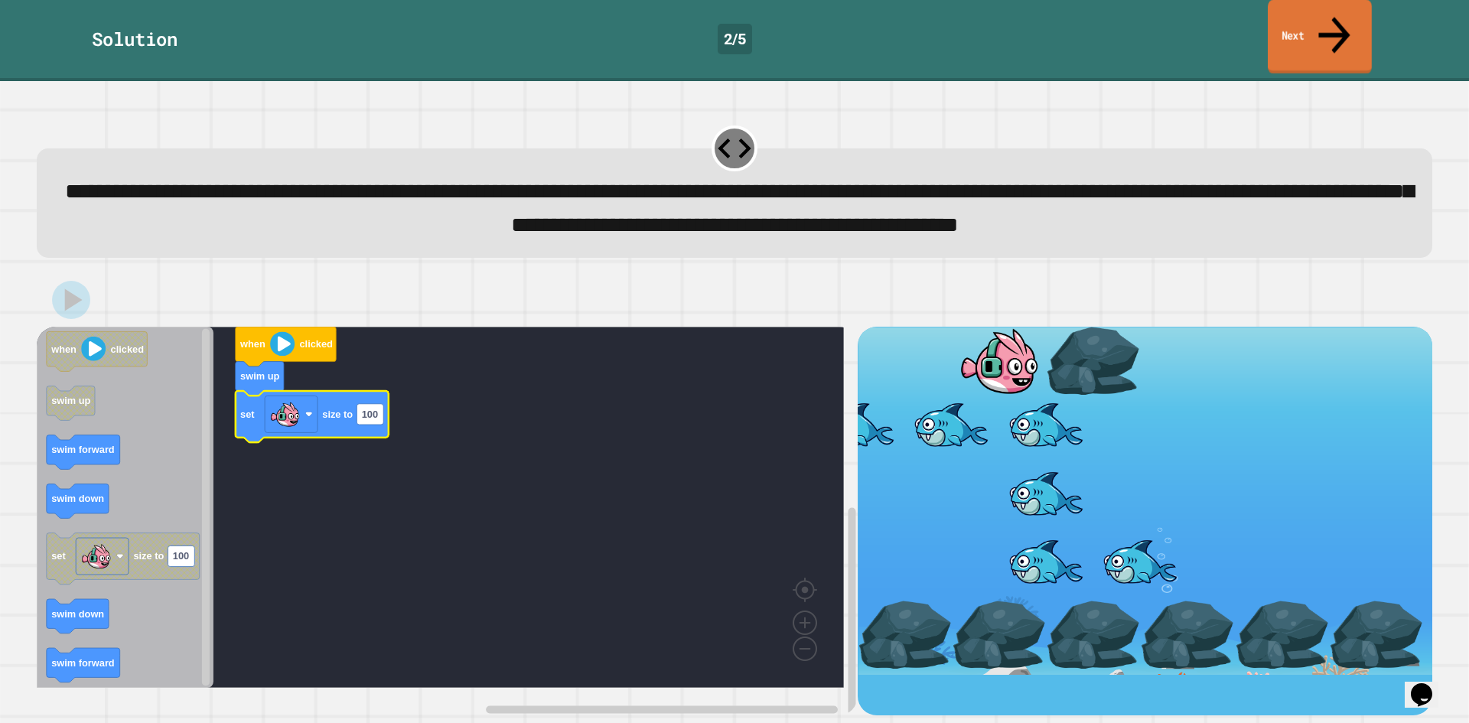
click at [1315, 22] on link "Next" at bounding box center [1320, 37] width 104 height 74
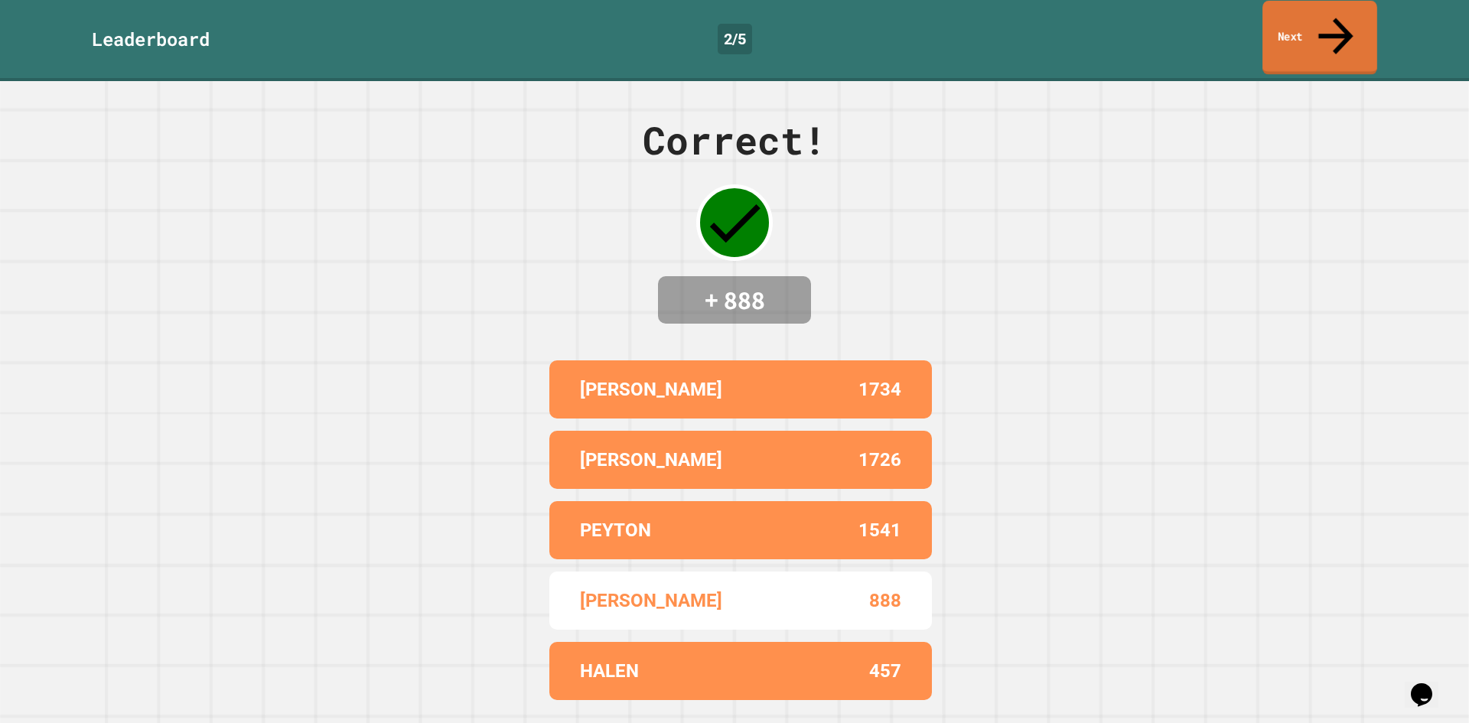
click at [1309, 25] on link "Next" at bounding box center [1320, 38] width 115 height 74
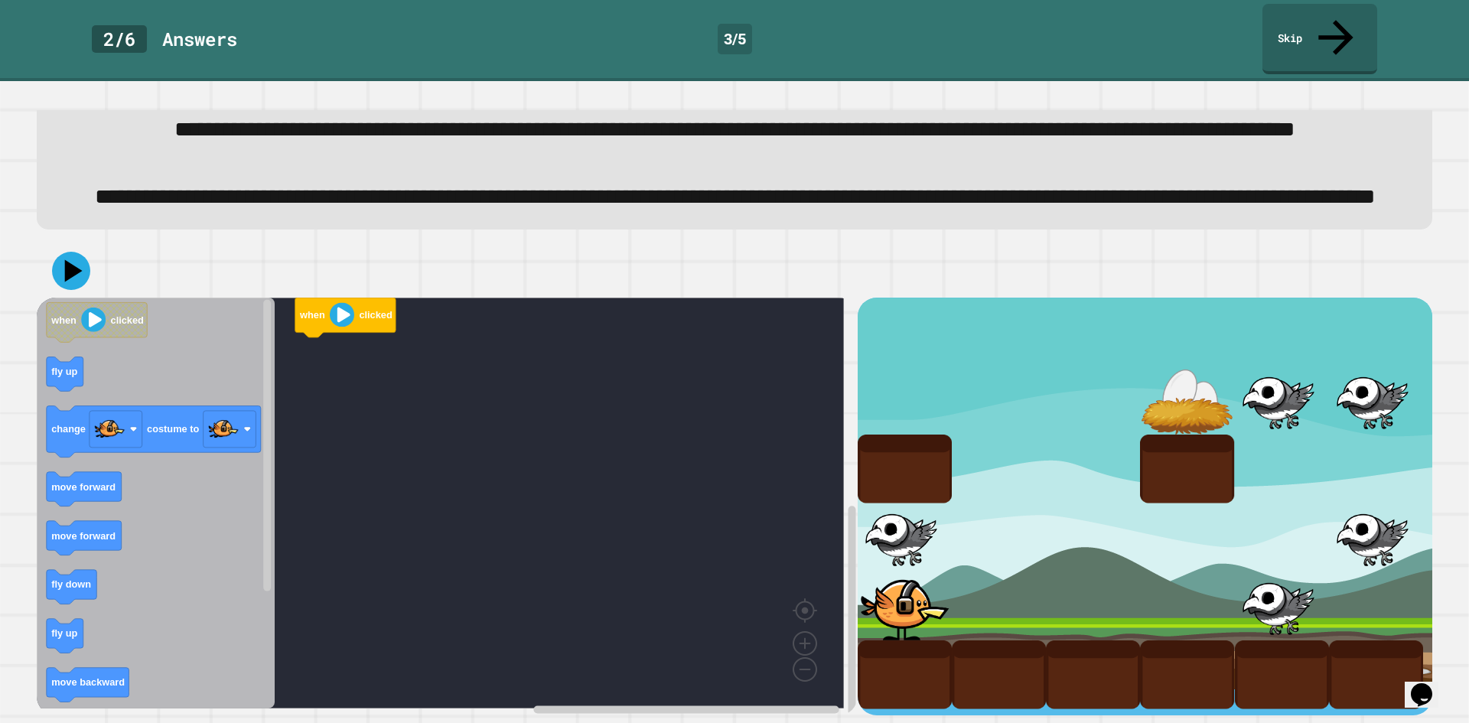
scroll to position [121, 0]
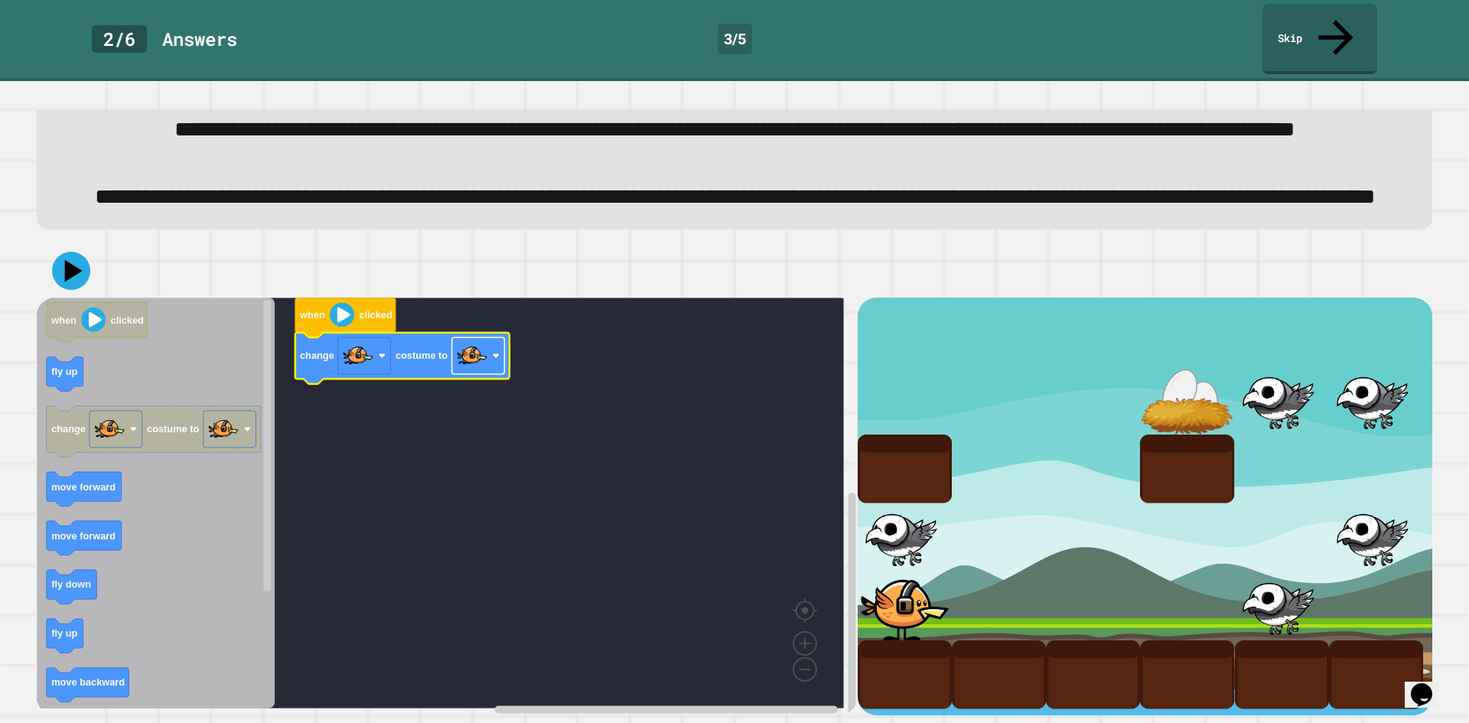
click at [483, 344] on image "Blockly Workspace" at bounding box center [472, 356] width 31 height 31
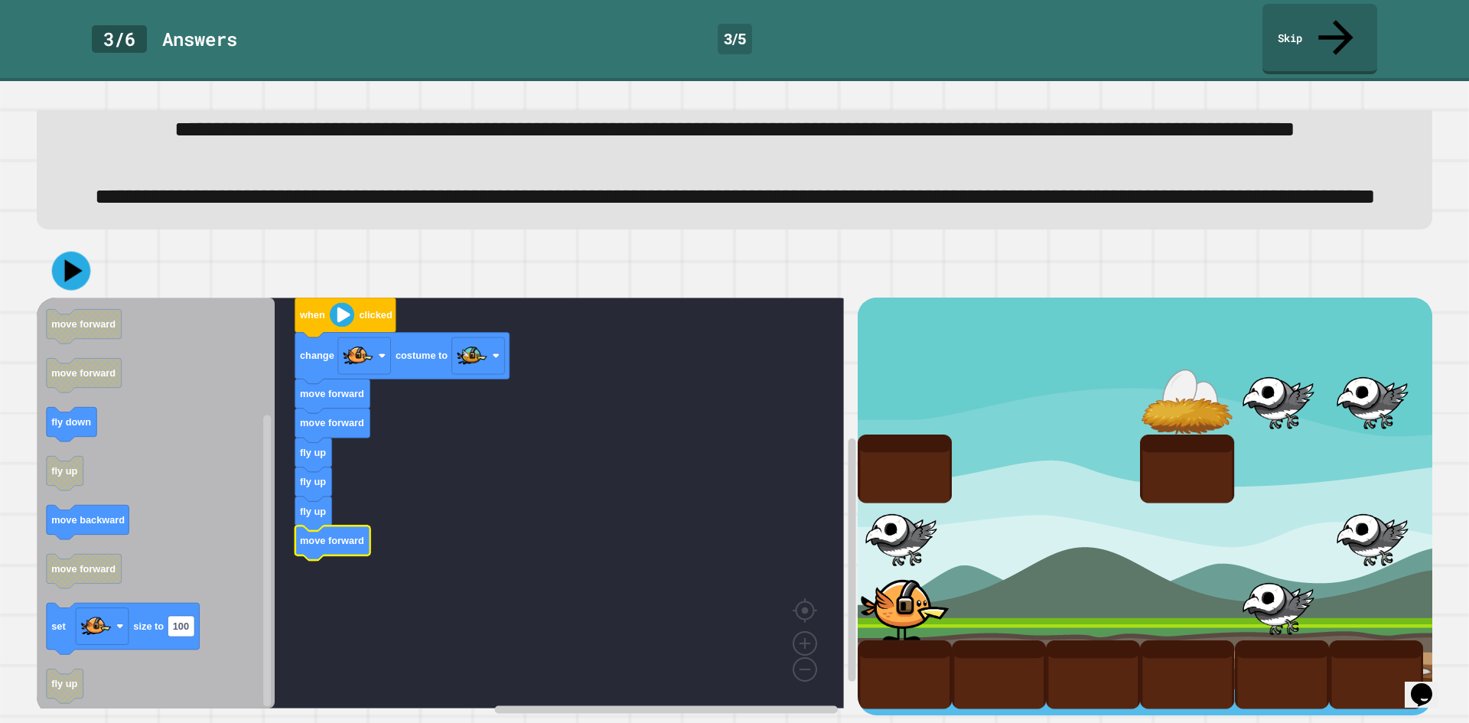
click at [74, 260] on icon at bounding box center [74, 271] width 18 height 23
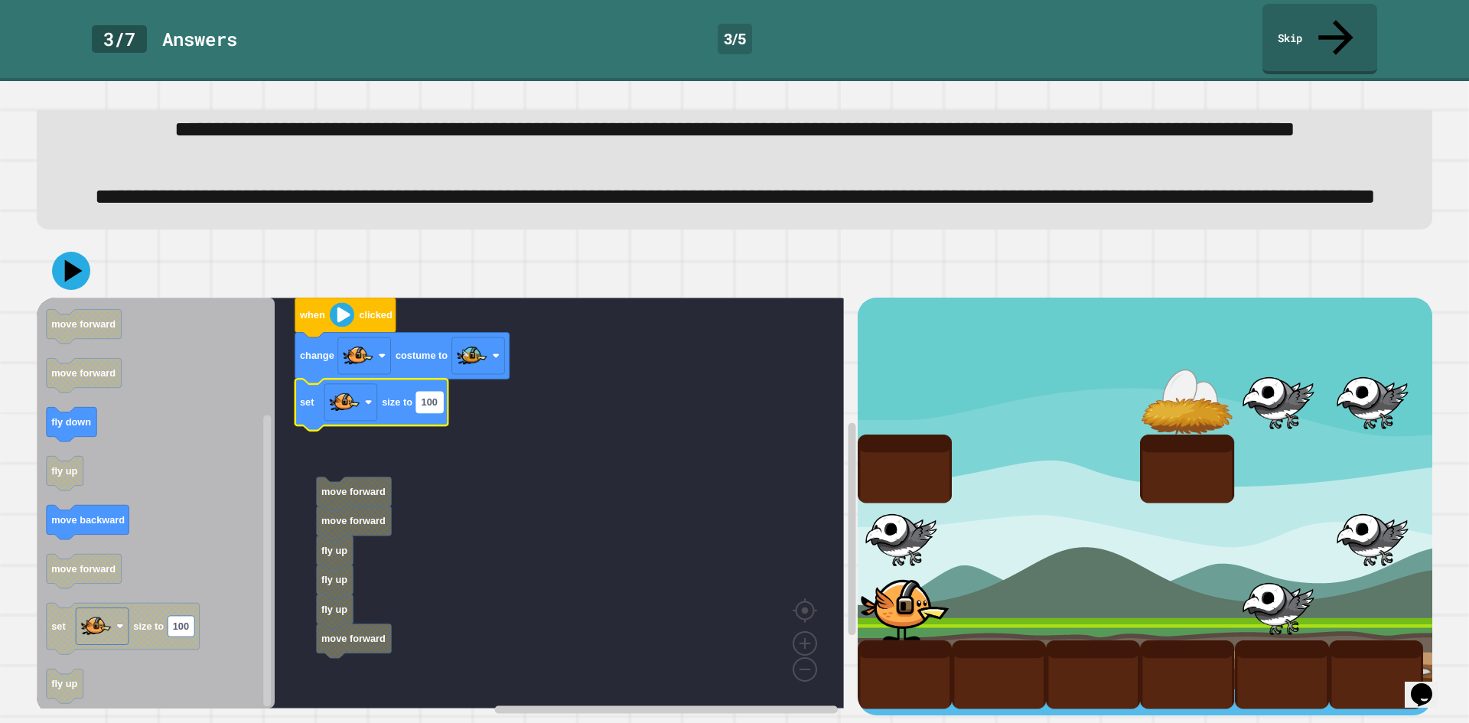
click at [436, 396] on rect "Blockly Workspace" at bounding box center [429, 403] width 27 height 21
type input "**"
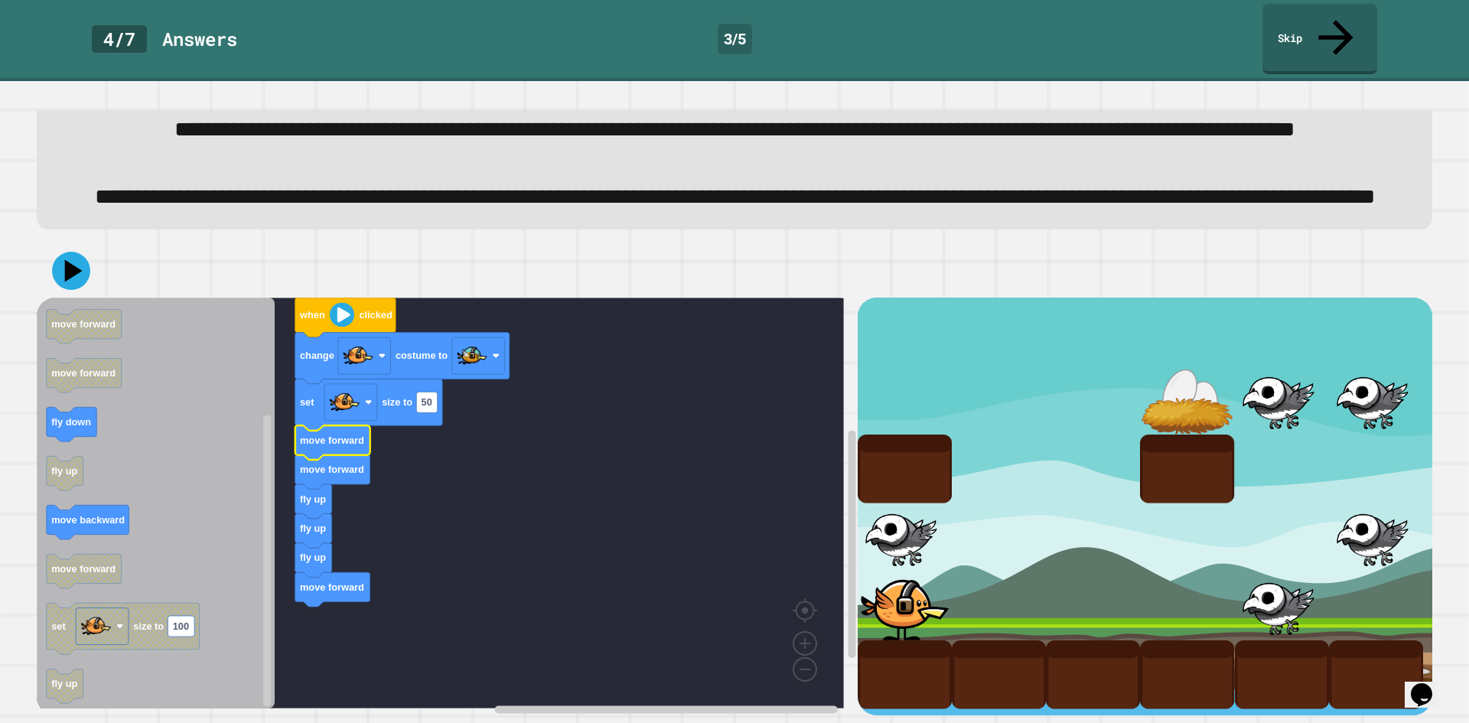
click at [82, 272] on div at bounding box center [735, 271] width 1396 height 54
click at [77, 267] on icon at bounding box center [71, 271] width 46 height 46
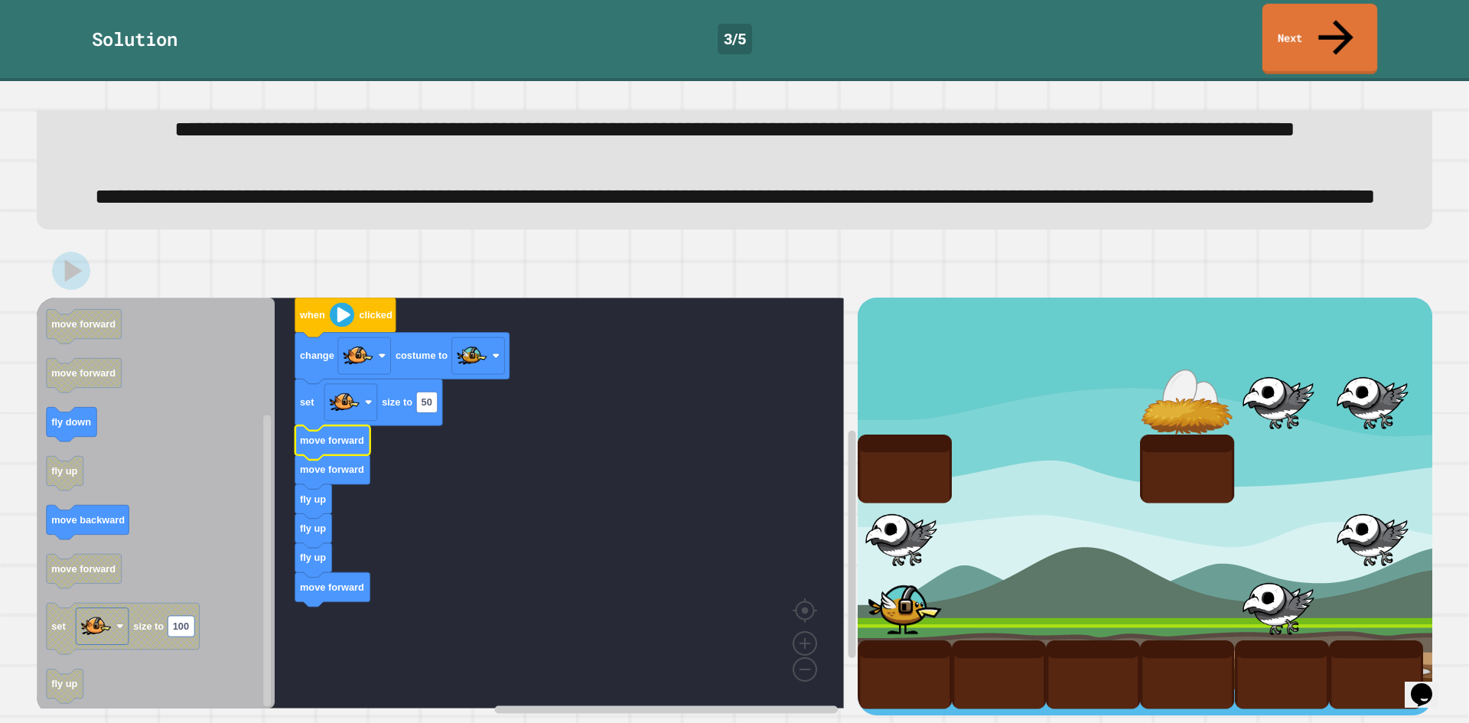
click at [1287, 4] on link "Next" at bounding box center [1320, 39] width 115 height 70
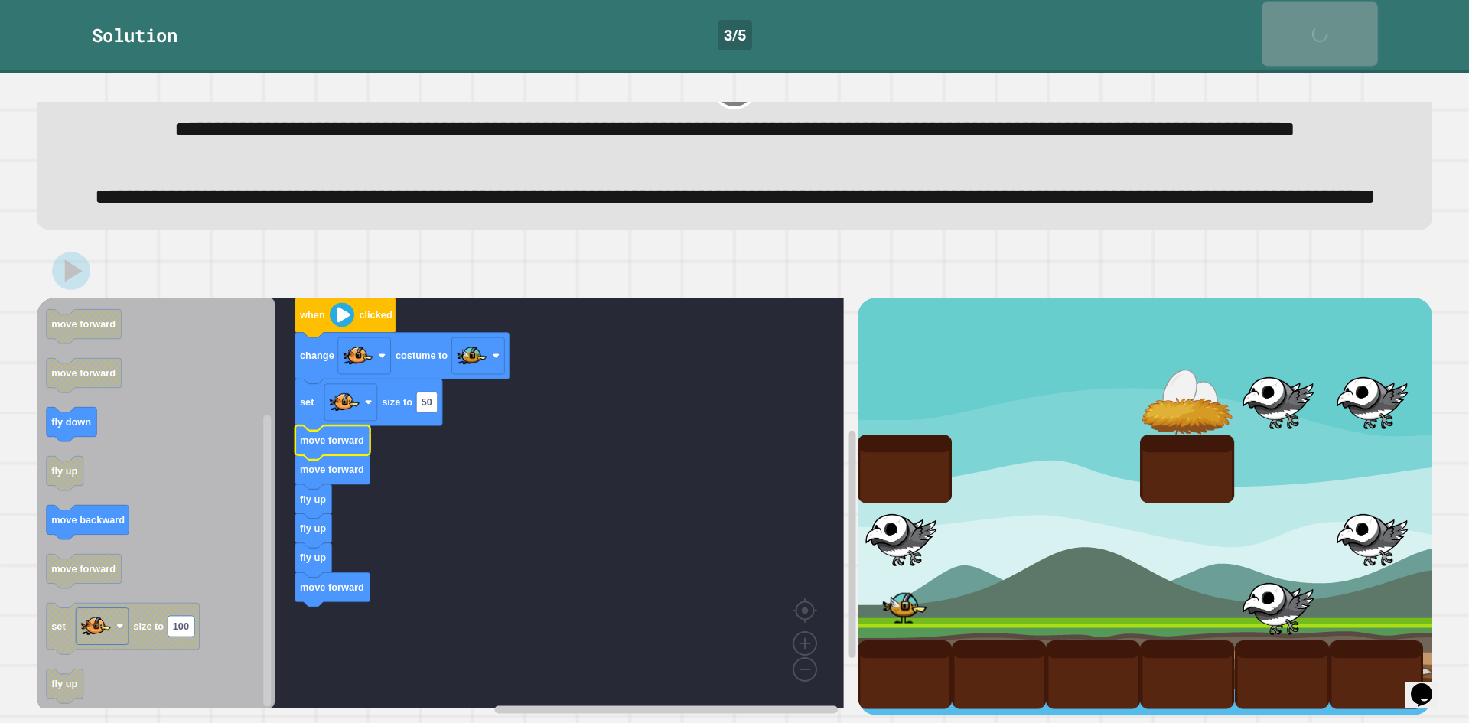
scroll to position [119, 0]
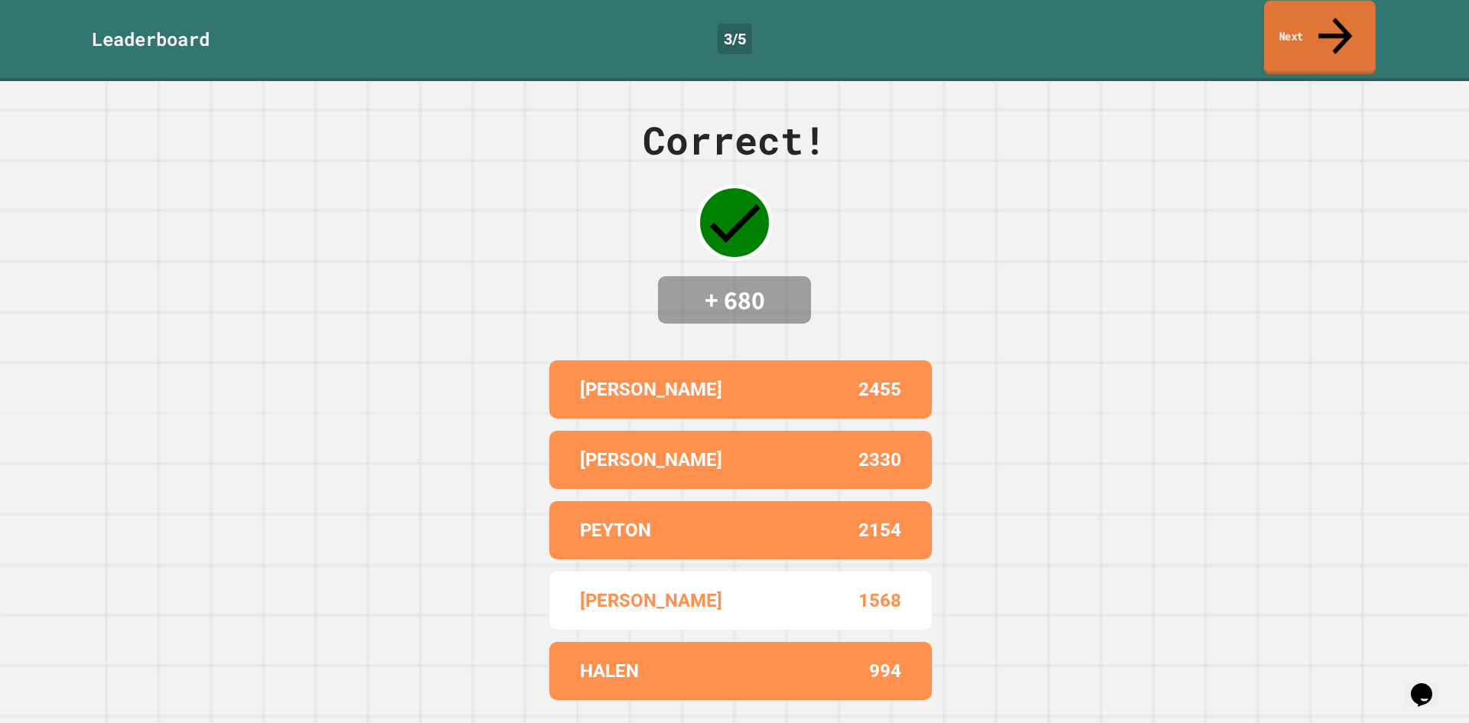
click at [1308, 21] on link "Next" at bounding box center [1320, 38] width 112 height 74
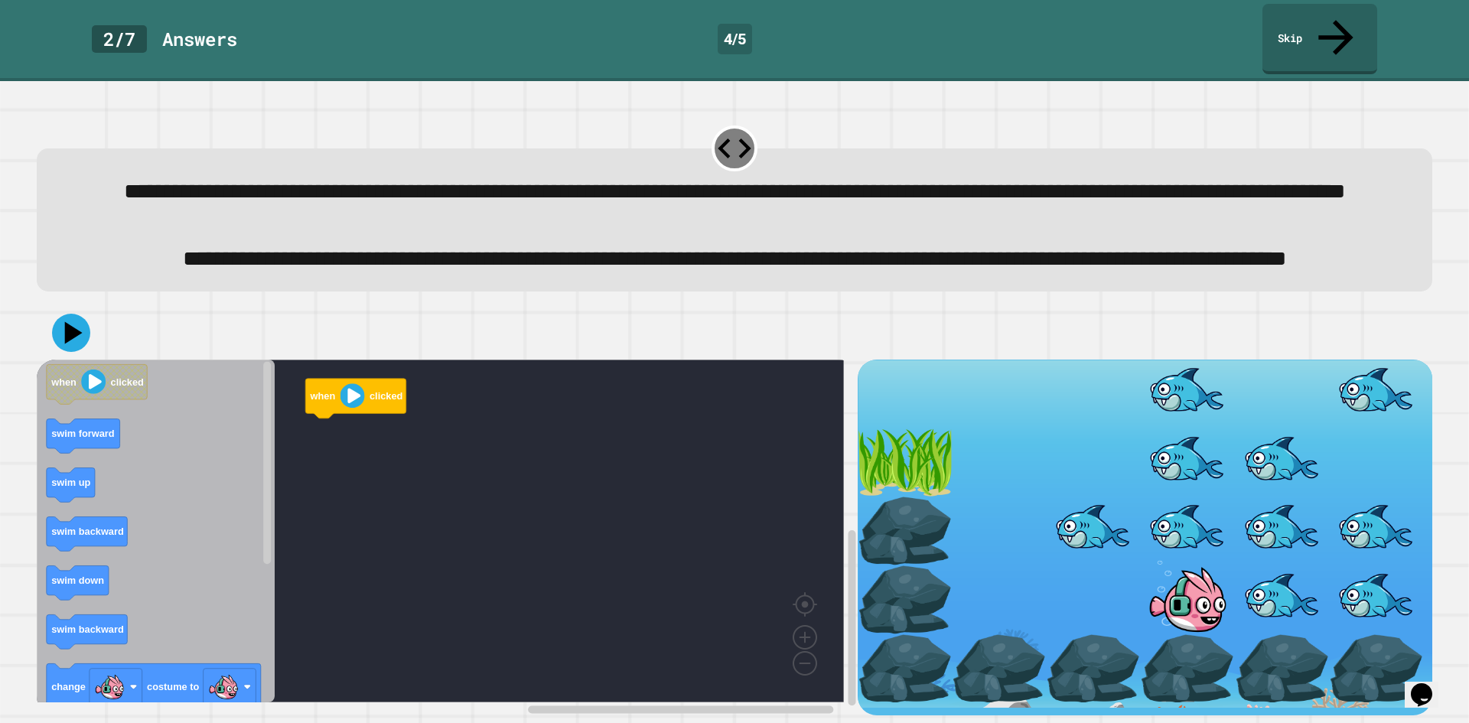
scroll to position [52, 0]
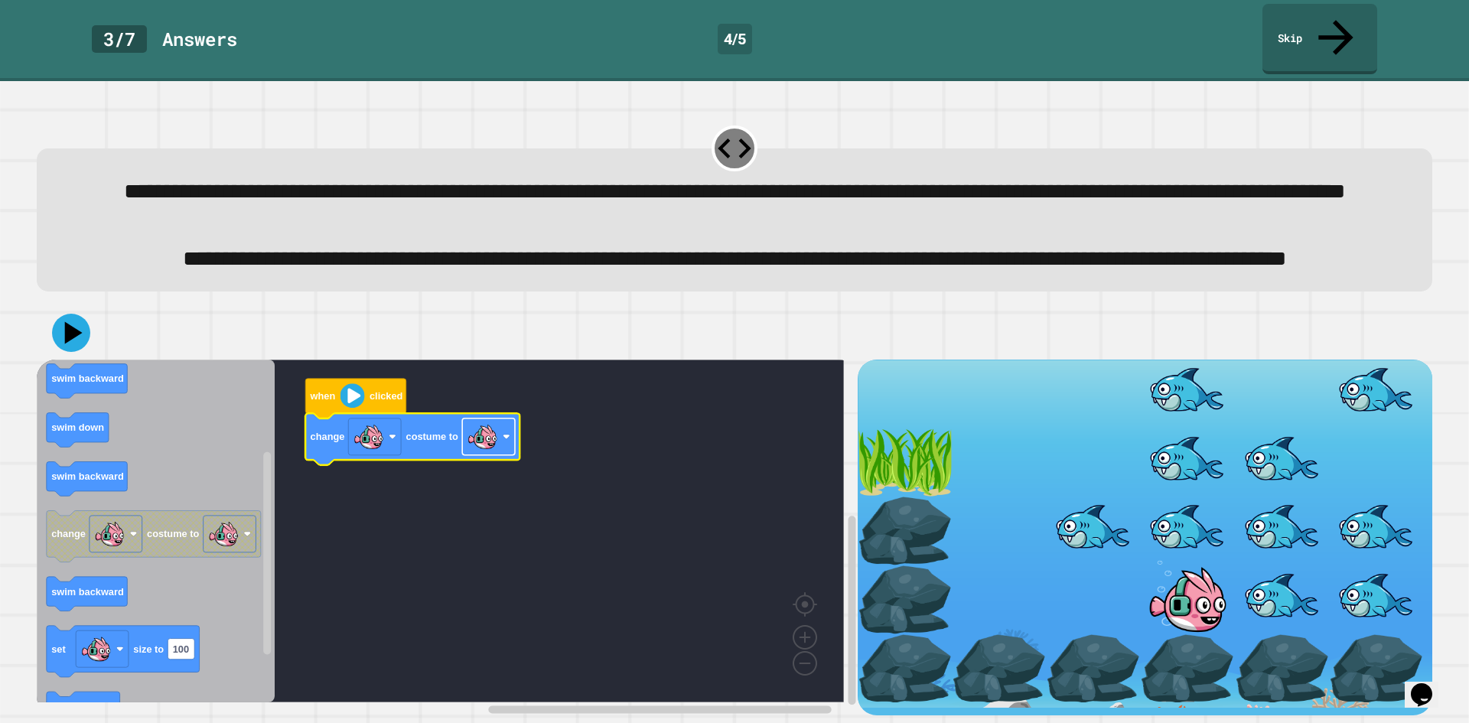
click at [485, 422] on image "Blockly Workspace" at bounding box center [483, 437] width 31 height 31
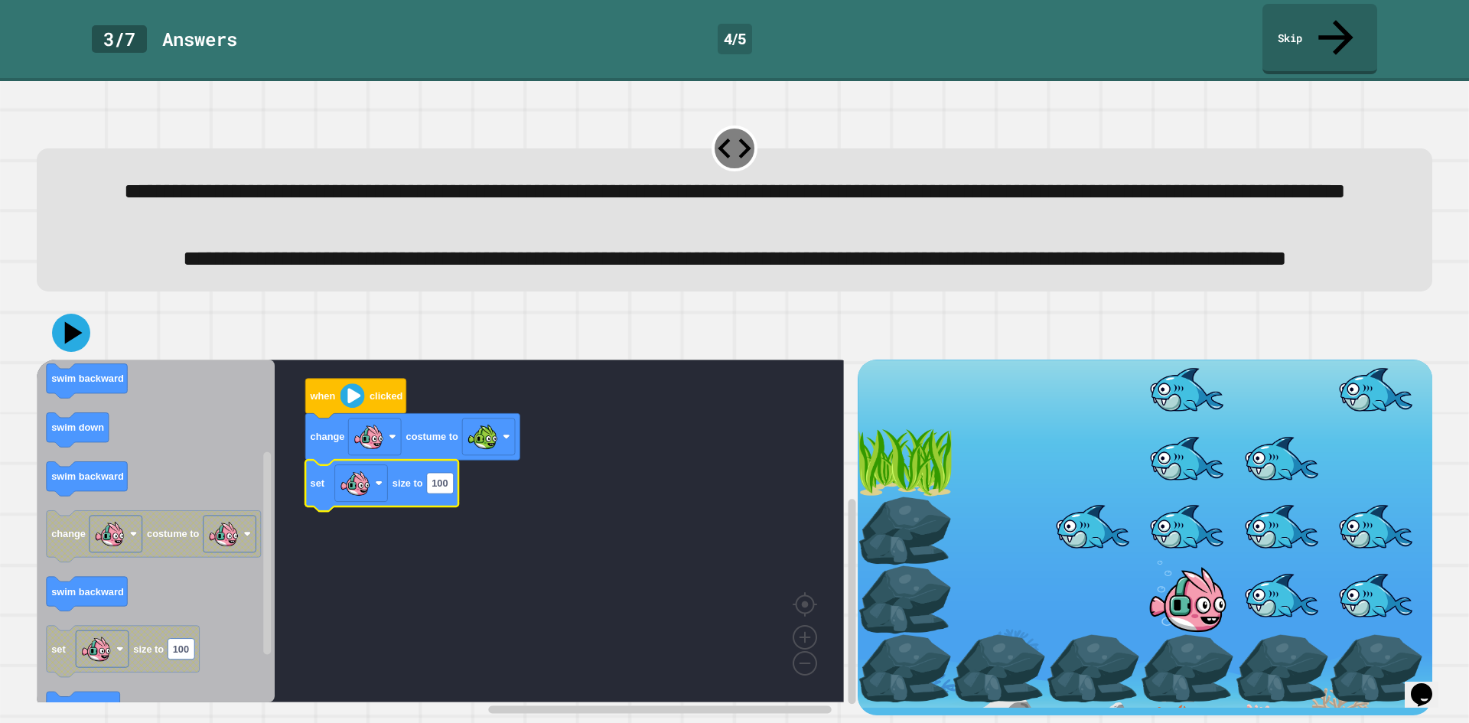
click at [447, 487] on icon "Blockly Workspace" at bounding box center [381, 486] width 153 height 51
click at [445, 483] on rect "Blockly Workspace" at bounding box center [440, 483] width 27 height 21
type input "*"
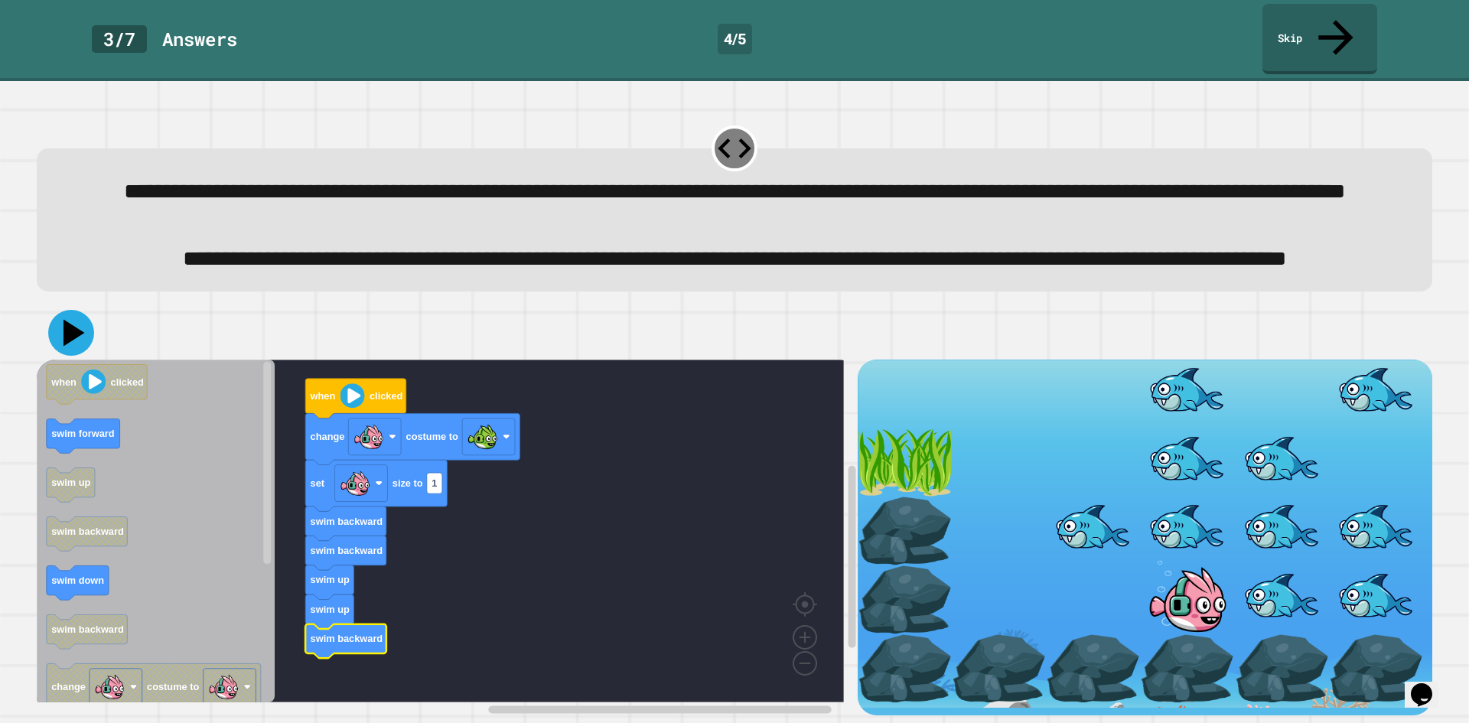
click at [67, 326] on icon at bounding box center [74, 333] width 21 height 27
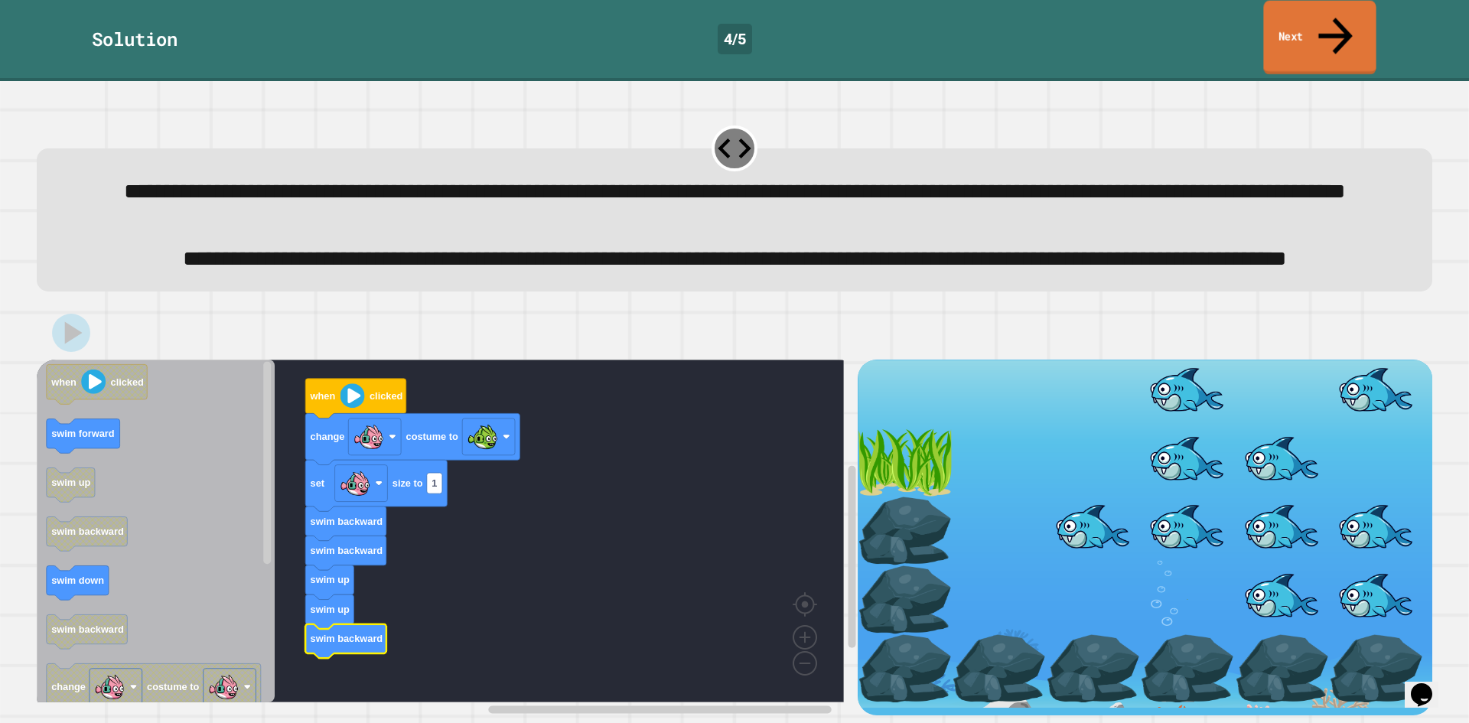
click at [1292, 10] on link "Next" at bounding box center [1319, 38] width 112 height 74
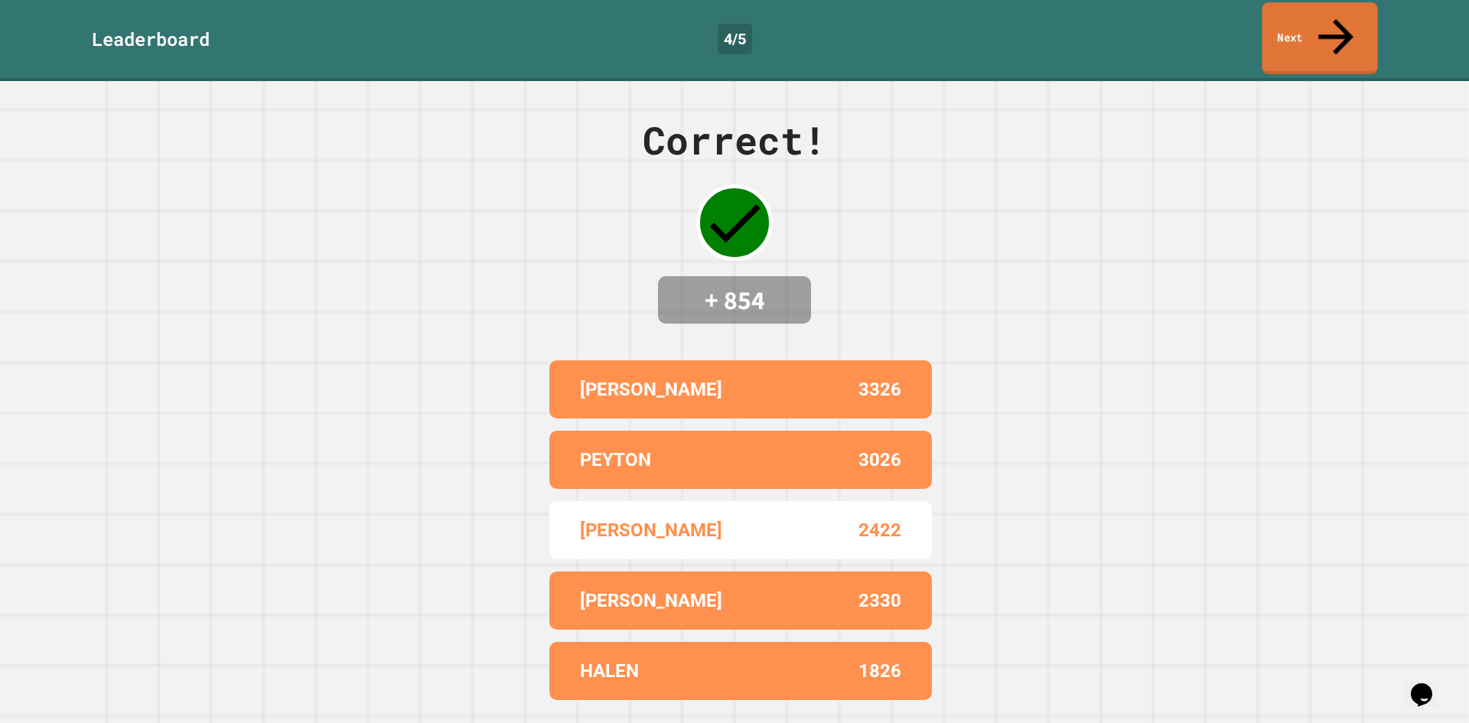
click at [1315, 15] on link "Next" at bounding box center [1320, 38] width 116 height 72
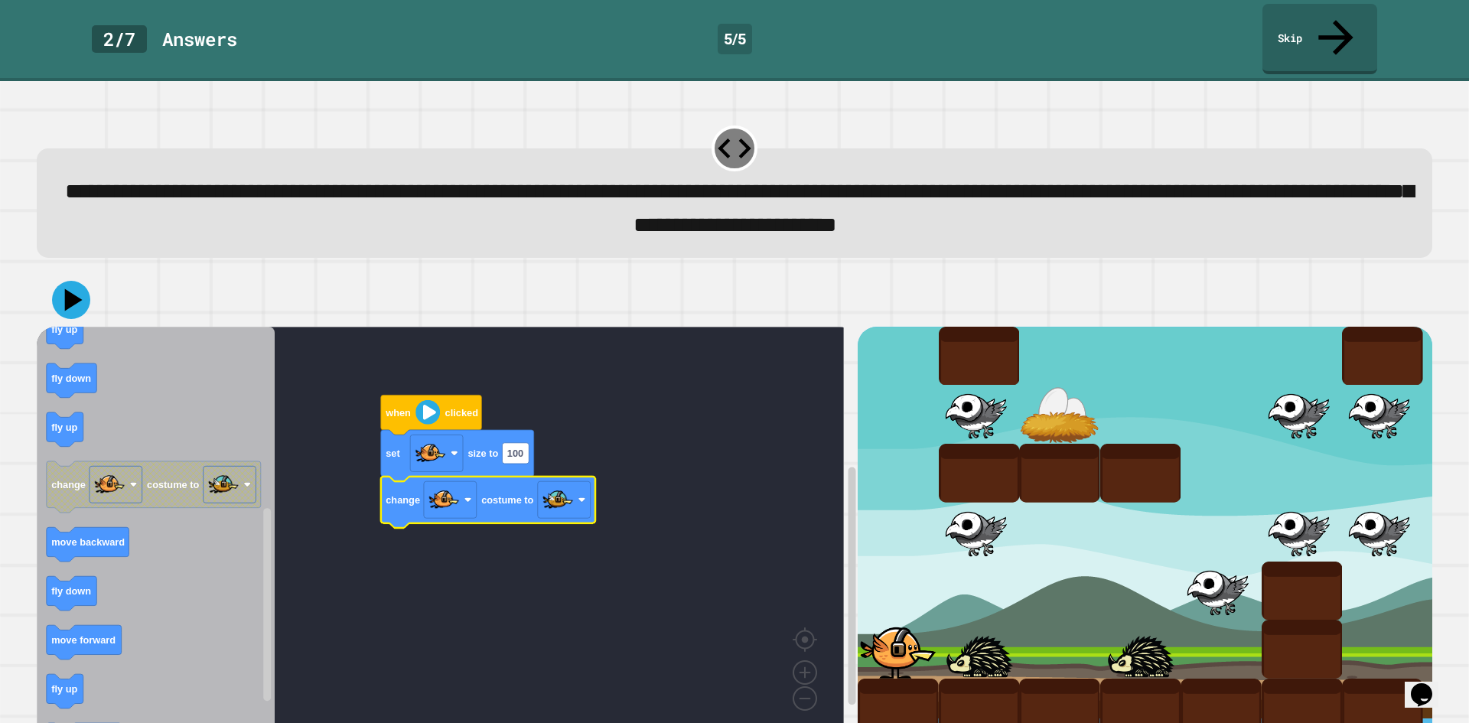
click at [528, 435] on icon "Blockly Workspace" at bounding box center [457, 455] width 153 height 51
click at [524, 435] on icon "Blockly Workspace" at bounding box center [457, 455] width 153 height 51
click at [523, 442] on rect "Blockly Workspace" at bounding box center [515, 452] width 27 height 21
type input "**"
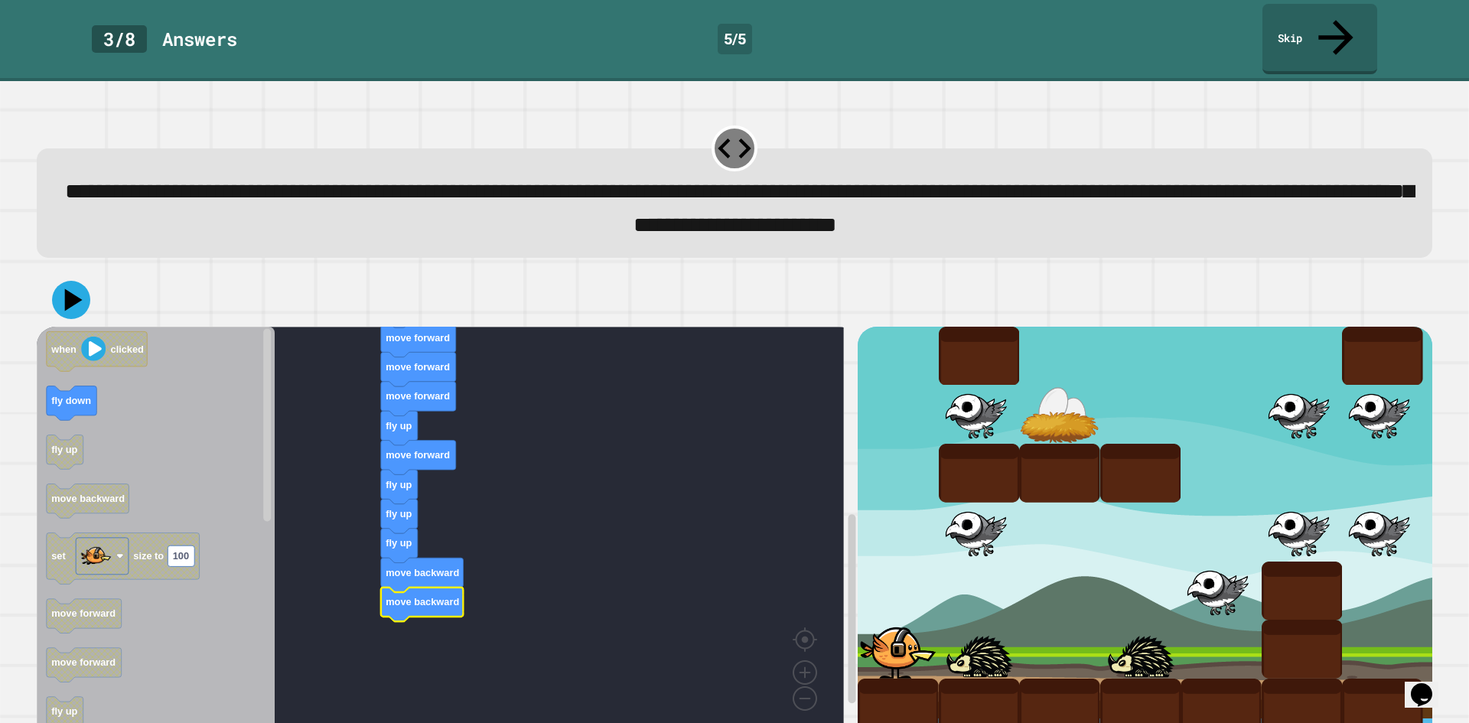
click at [70, 288] on div at bounding box center [735, 300] width 1396 height 54
click at [69, 282] on icon at bounding box center [71, 300] width 46 height 46
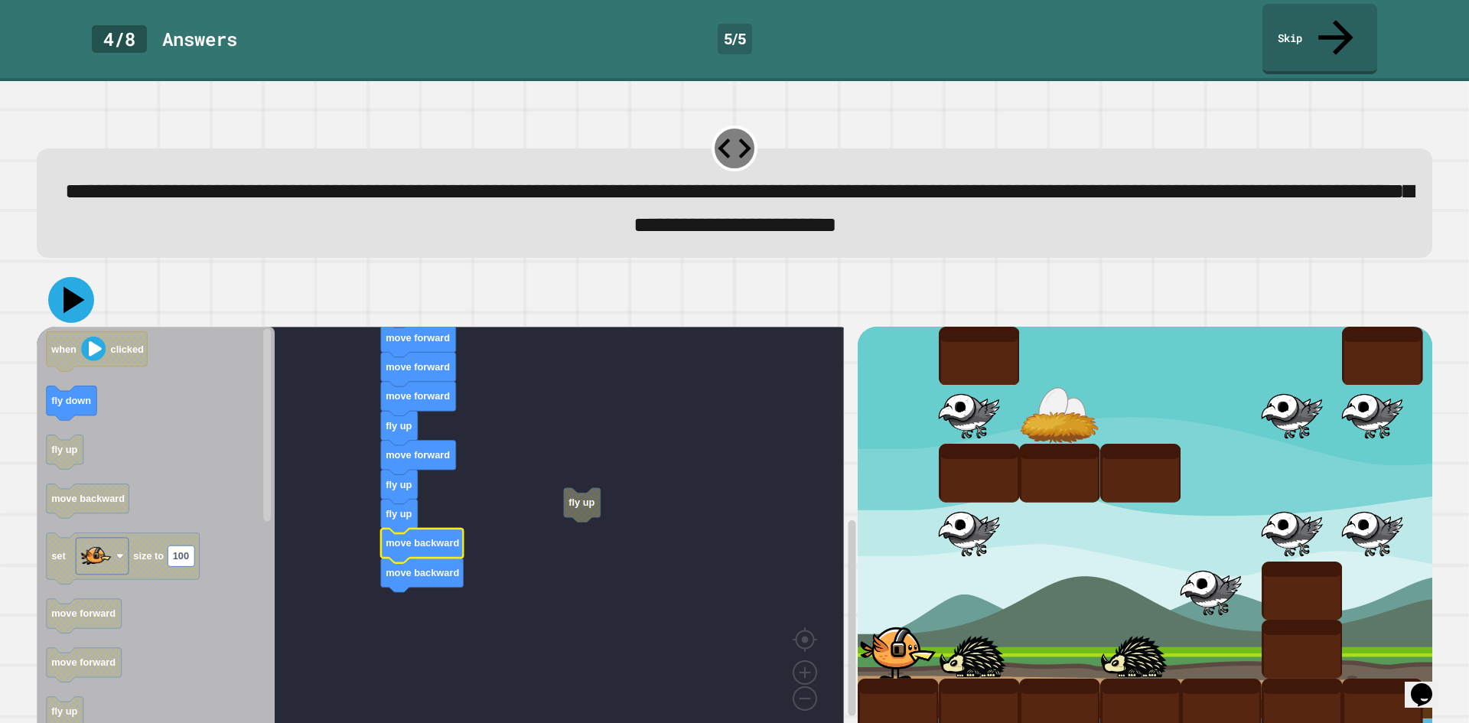
click at [55, 277] on icon at bounding box center [71, 300] width 46 height 46
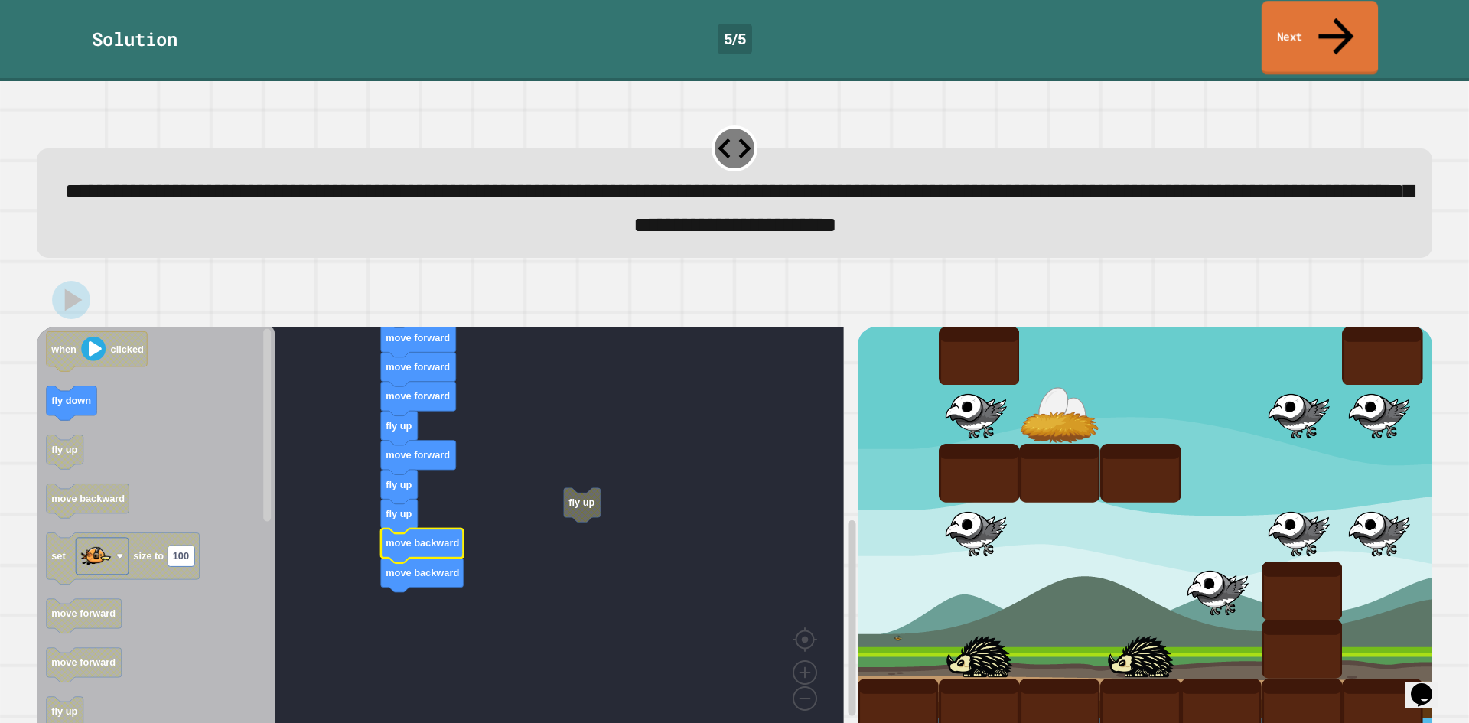
click at [1328, 21] on icon at bounding box center [1336, 36] width 53 height 54
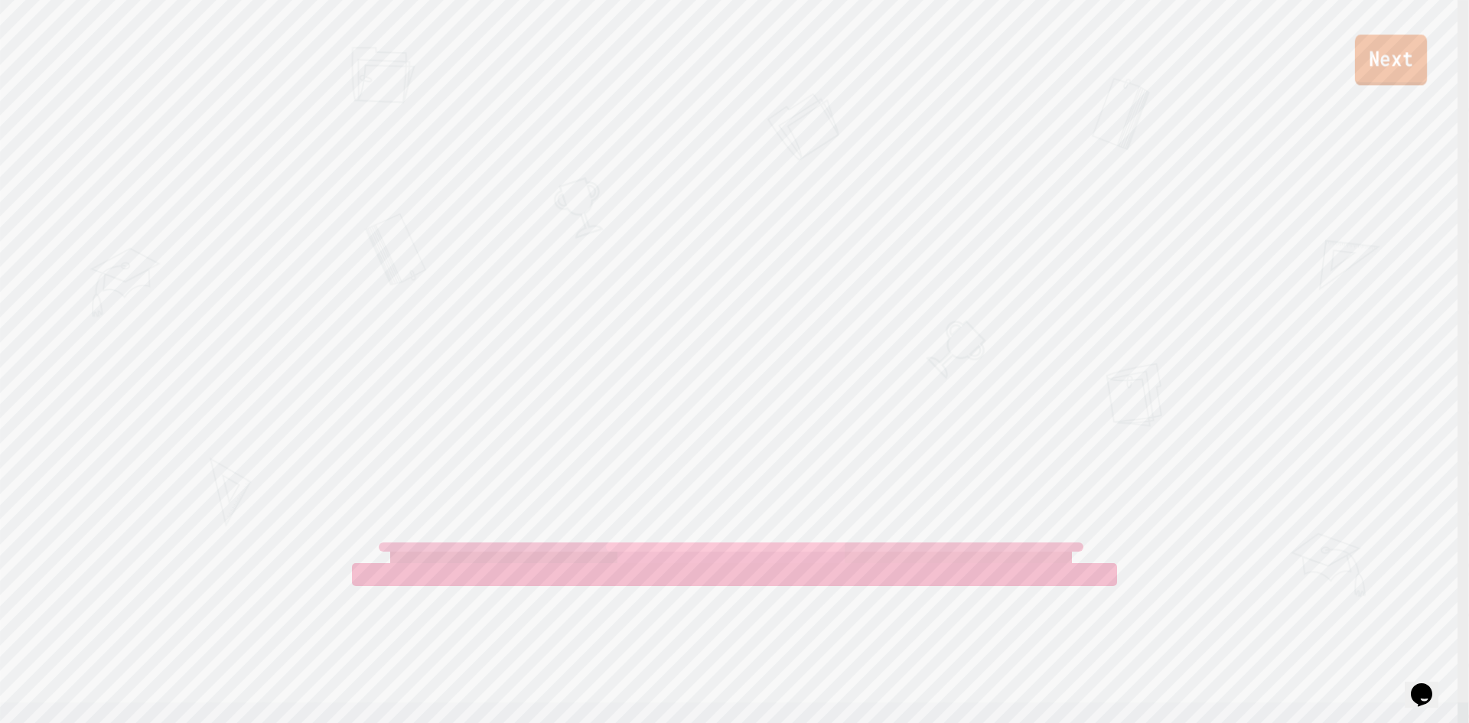
click at [1370, 67] on link "Next" at bounding box center [1391, 59] width 72 height 51
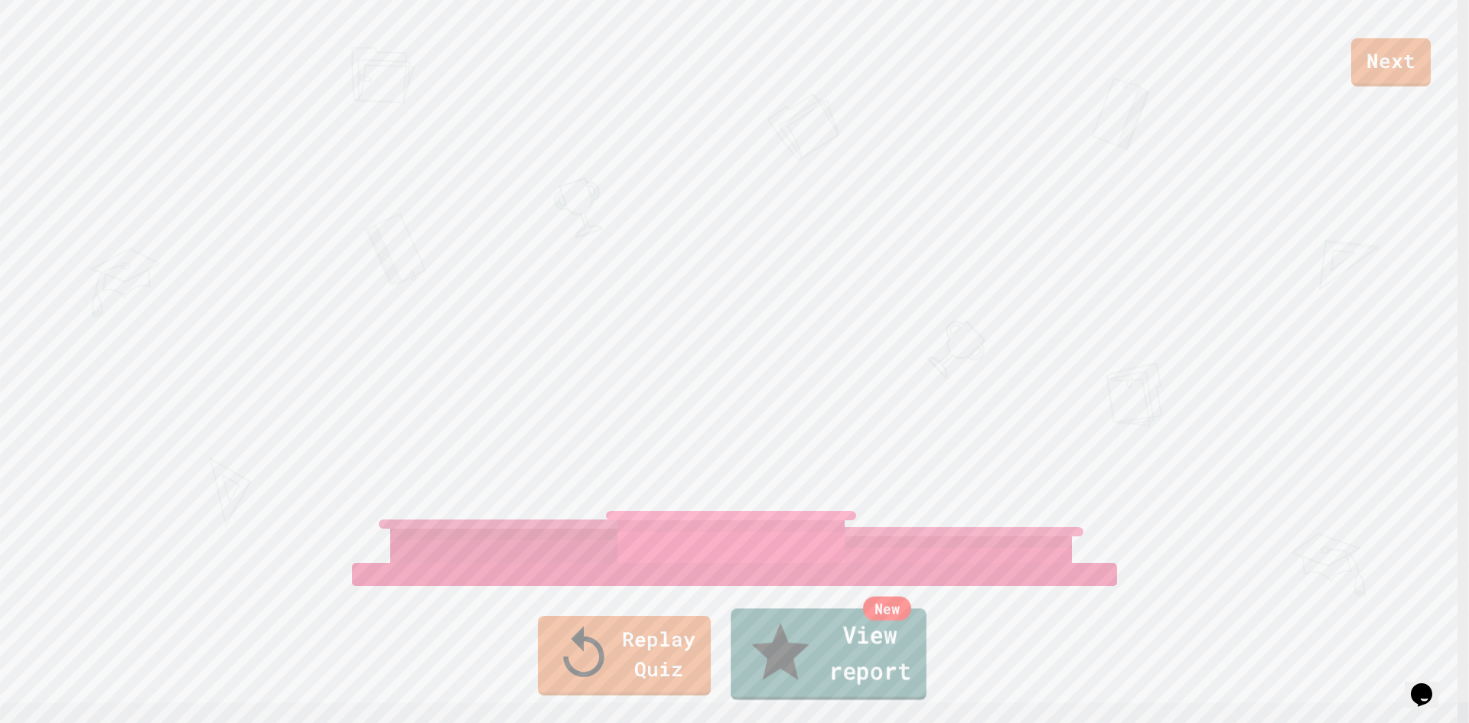
click at [813, 657] on link "New View report" at bounding box center [829, 654] width 196 height 92
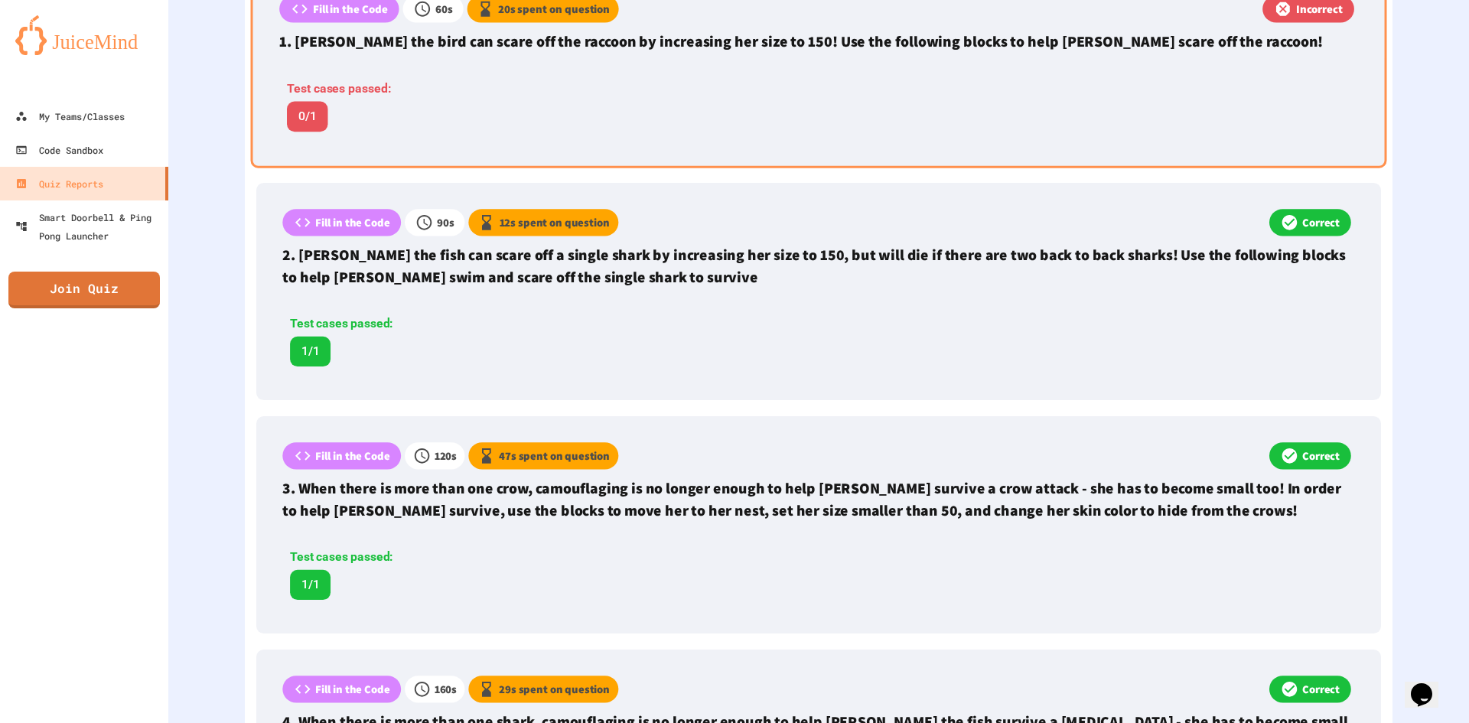
scroll to position [383, 0]
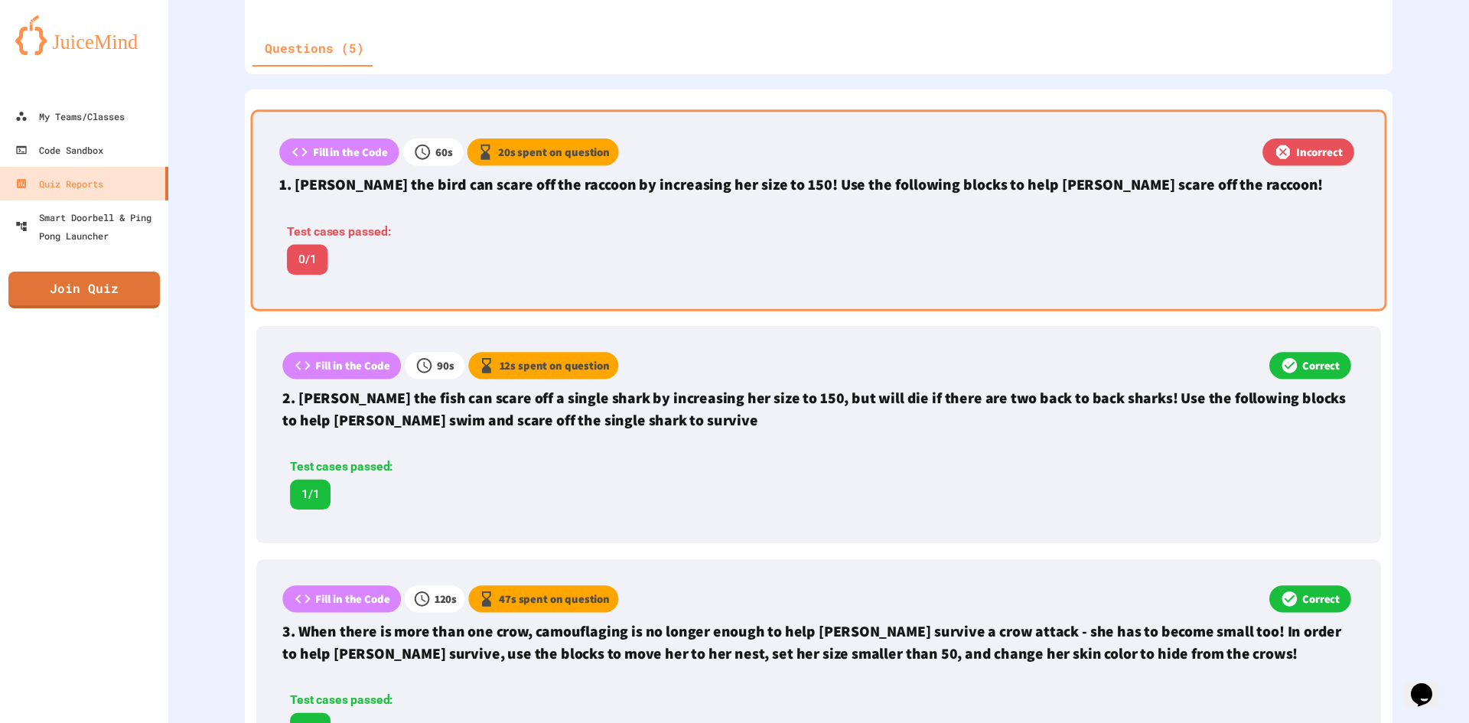
click at [739, 175] on p "1. Ollie the bird can scare off the raccoon by increasing her size to 150! Use …" at bounding box center [818, 184] width 1079 height 23
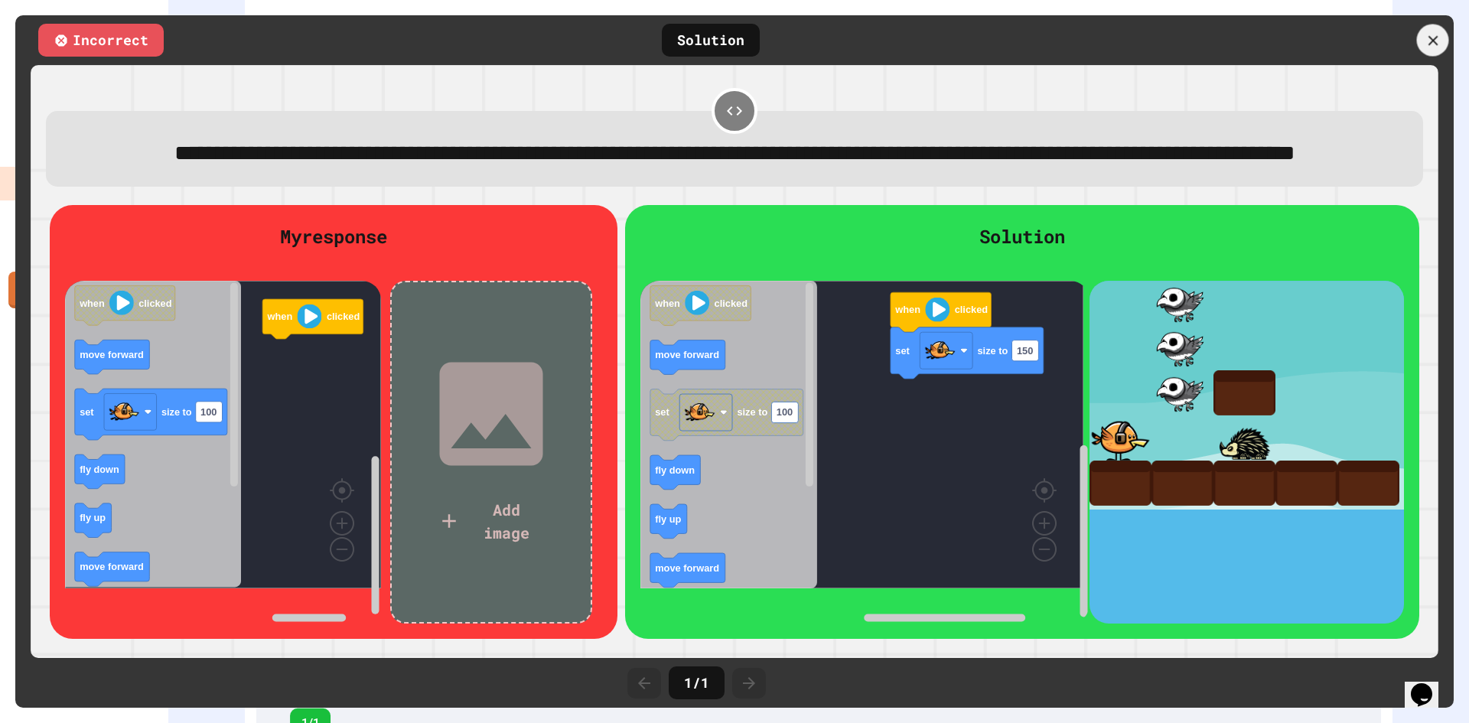
click at [1428, 39] on icon at bounding box center [1433, 40] width 17 height 17
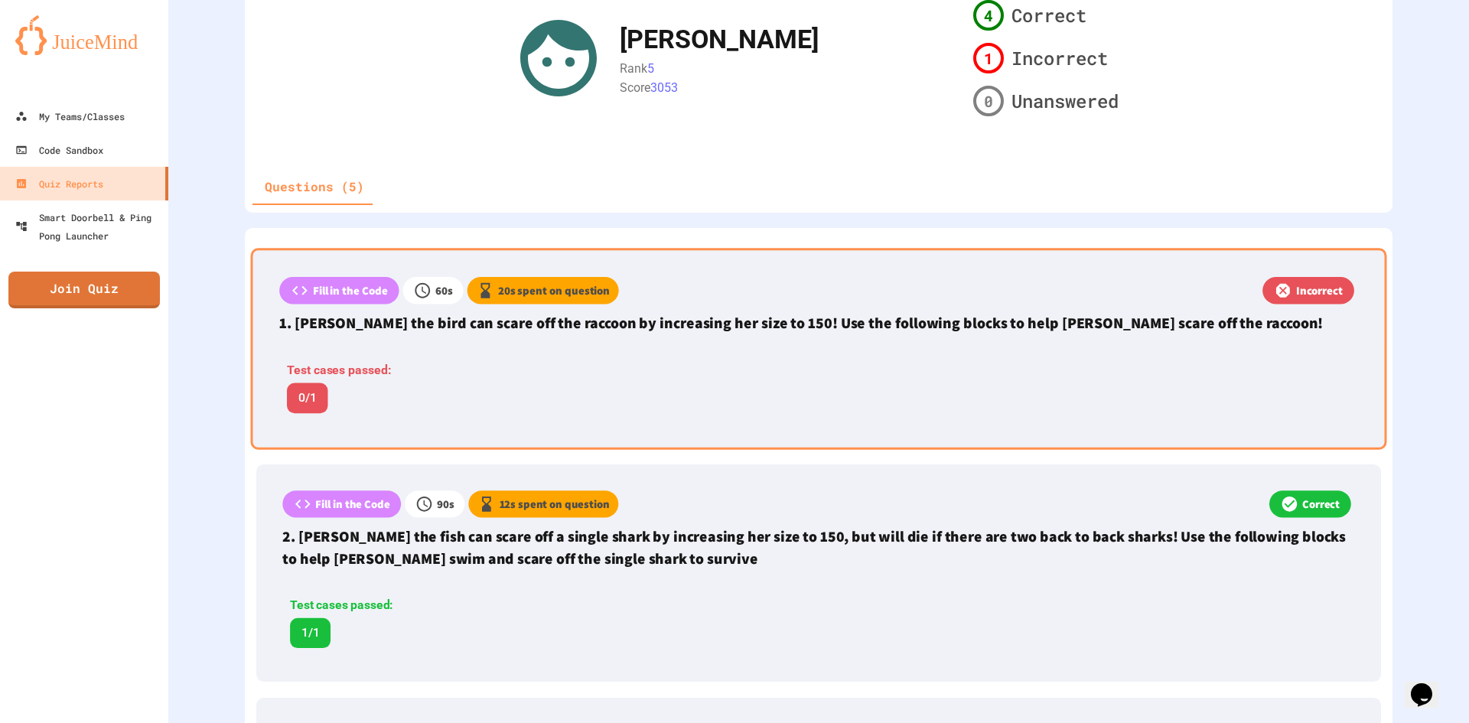
scroll to position [230, 0]
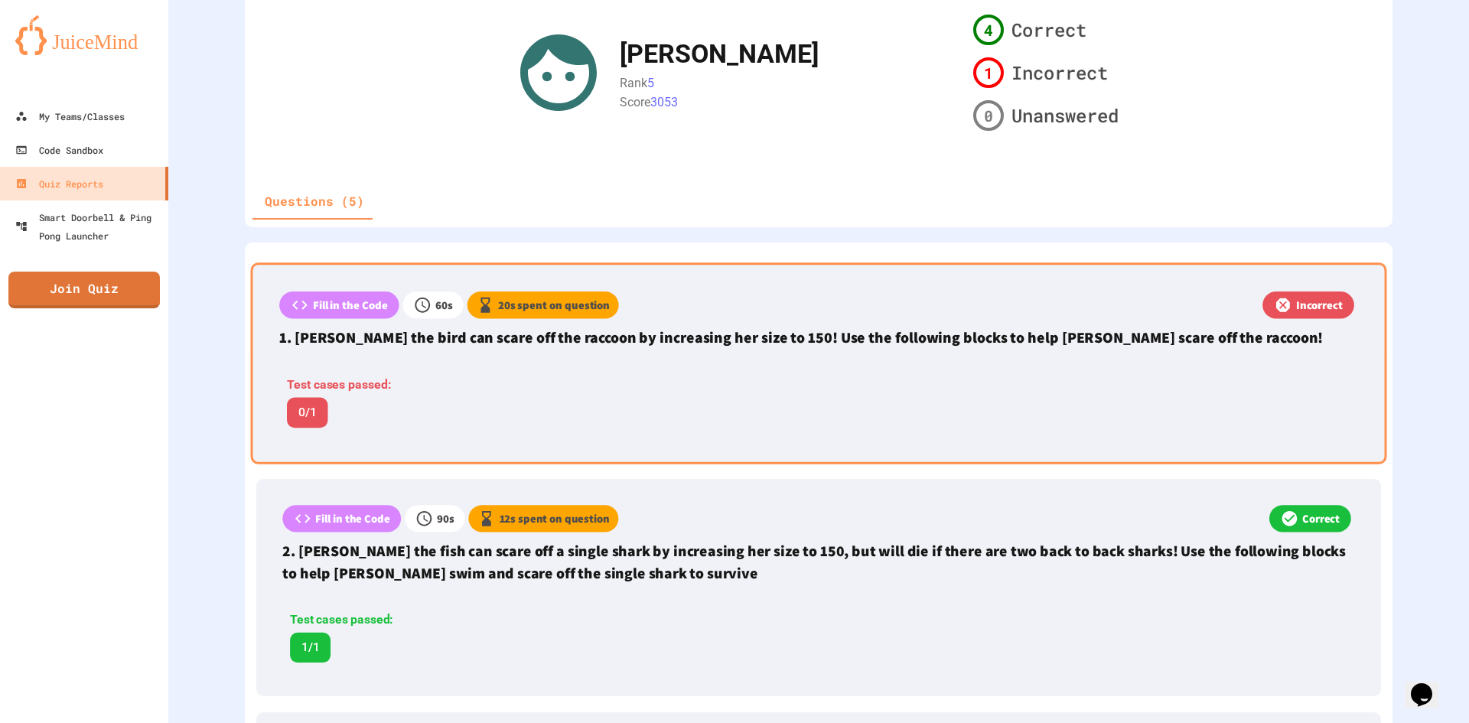
click at [348, 300] on p "Fill in the Code" at bounding box center [350, 305] width 75 height 17
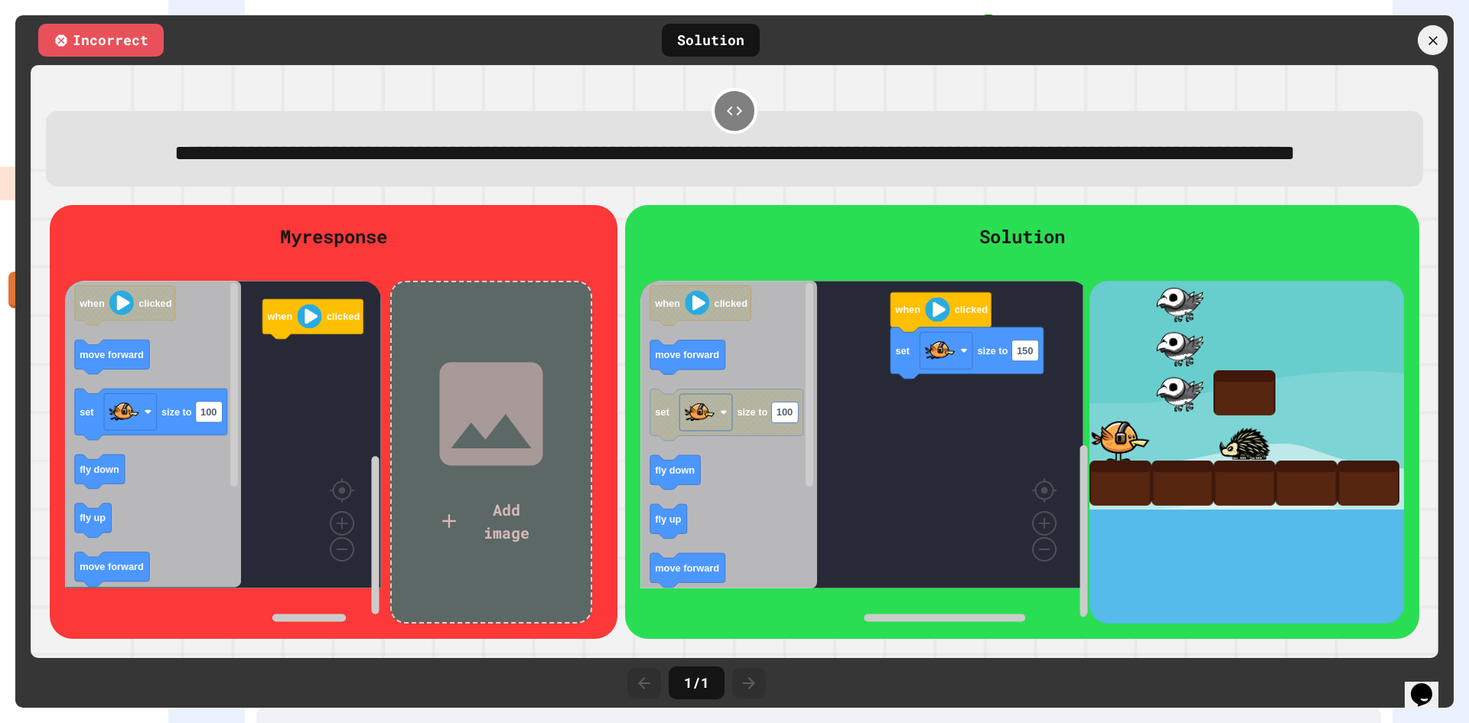
drag, startPoint x: 1440, startPoint y: 43, endPoint x: 1428, endPoint y: 44, distance: 12.3
click at [1439, 43] on icon at bounding box center [1432, 39] width 15 height 15
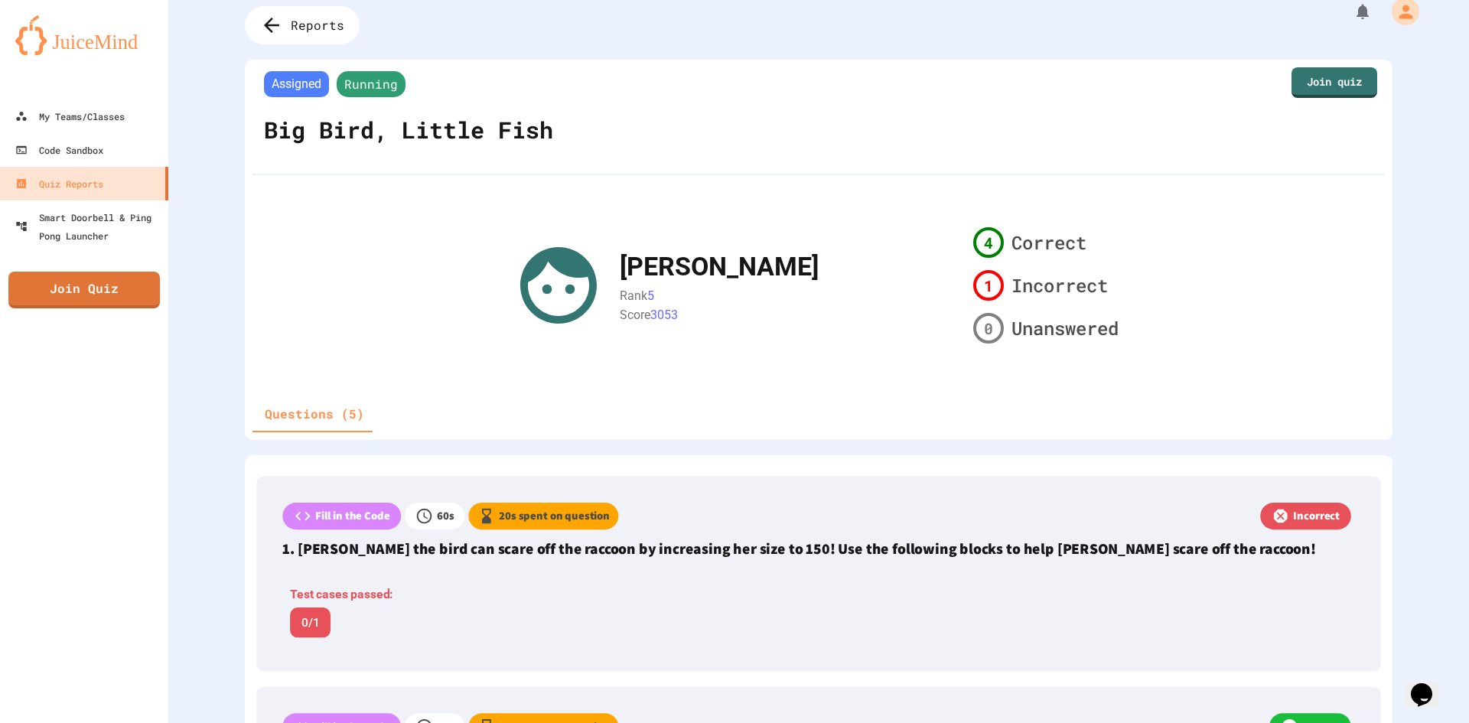
scroll to position [0, 0]
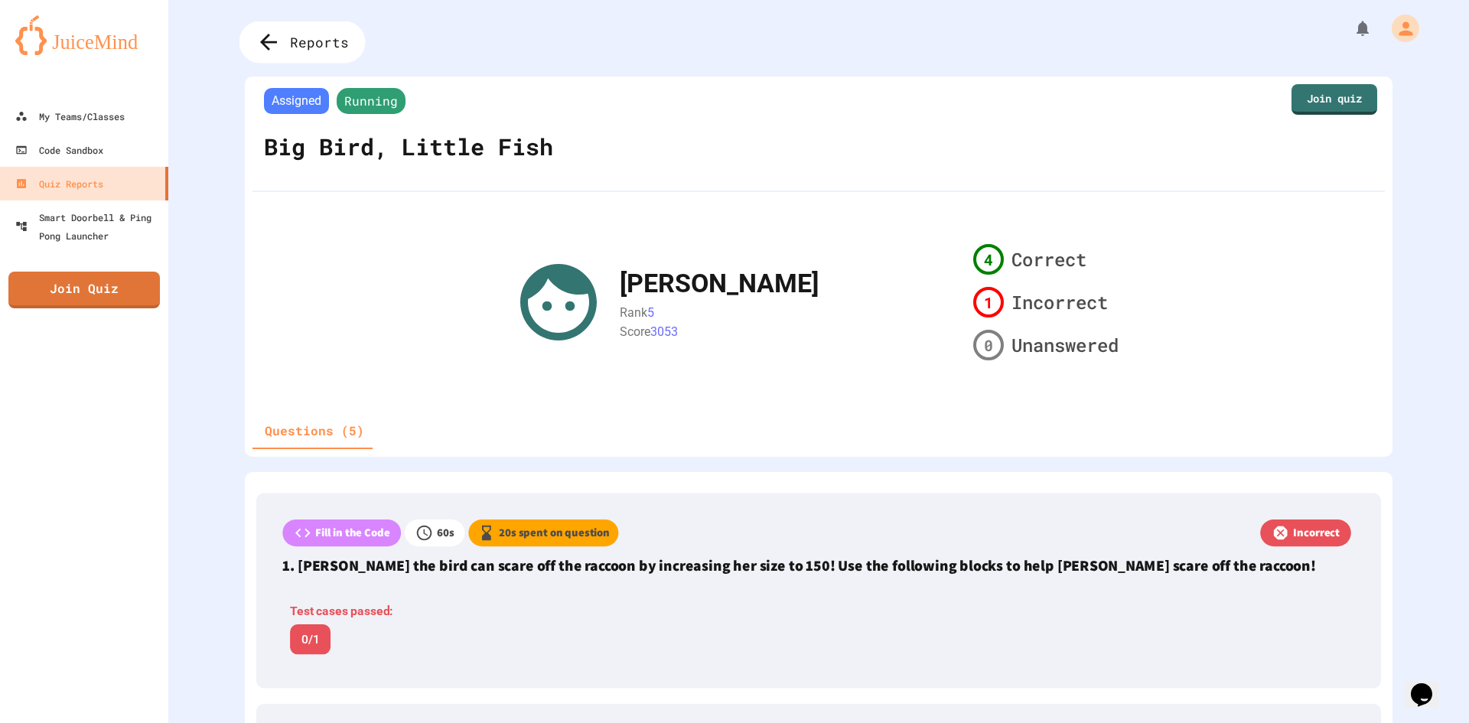
click at [326, 41] on span "Reports" at bounding box center [319, 42] width 59 height 20
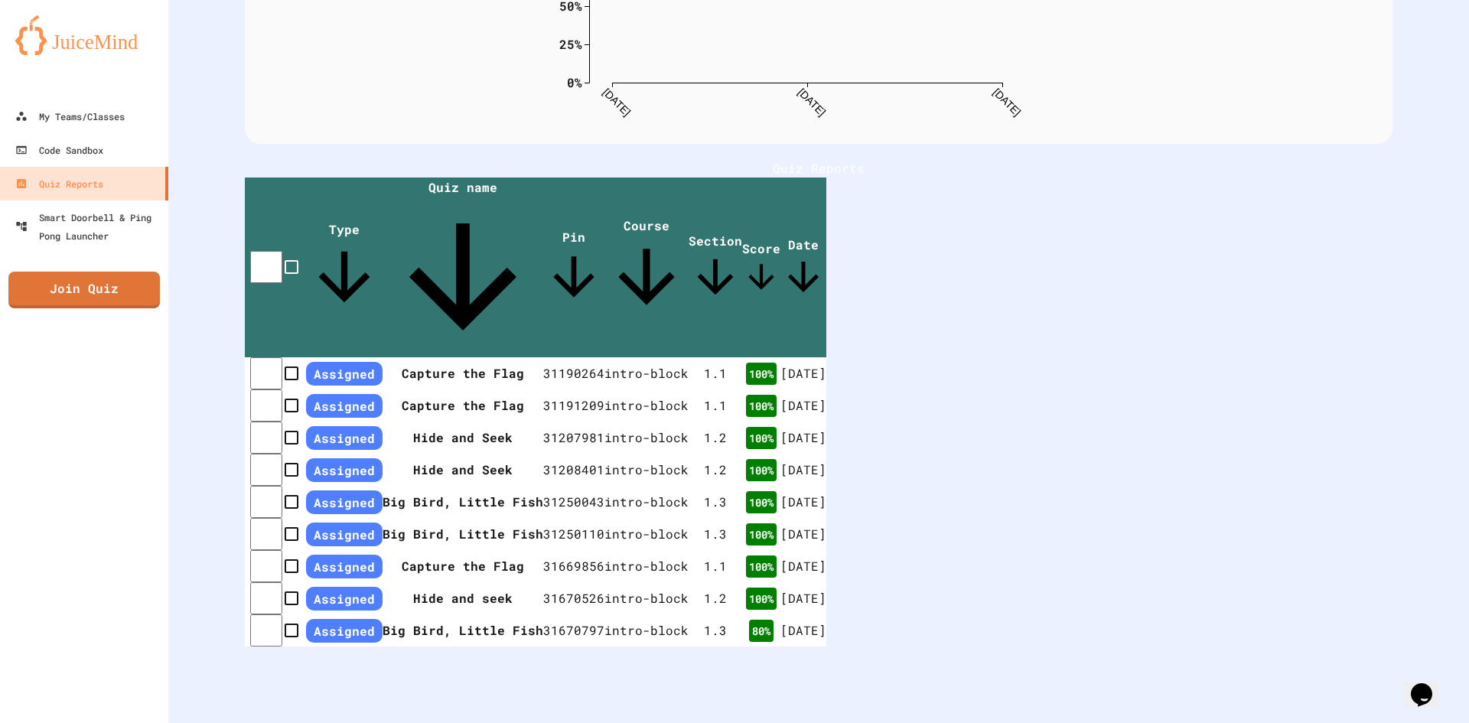
scroll to position [302, 0]
